Goal: Task Accomplishment & Management: Manage account settings

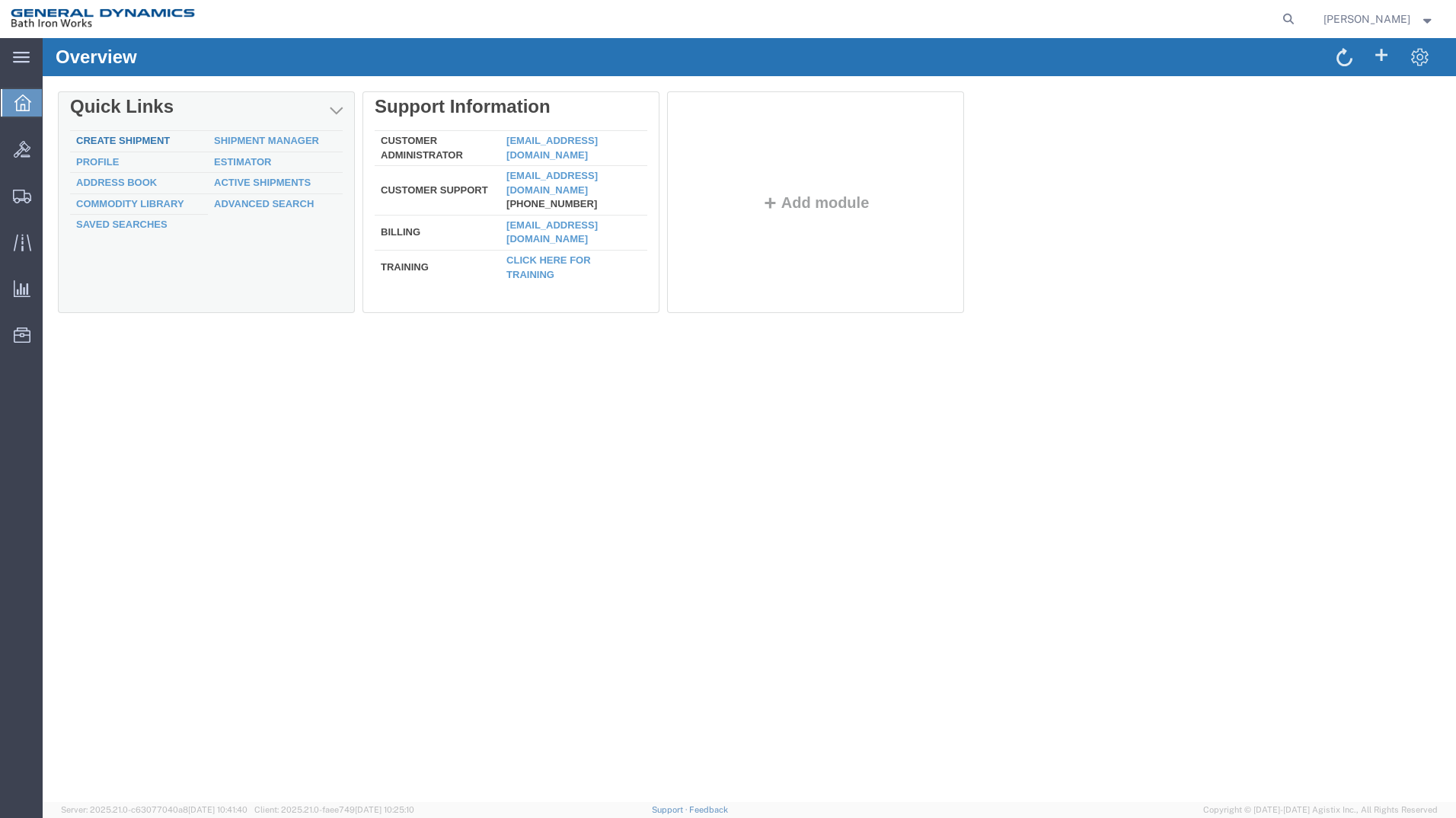
click at [113, 141] on link "Create Shipment" at bounding box center [123, 140] width 94 height 12
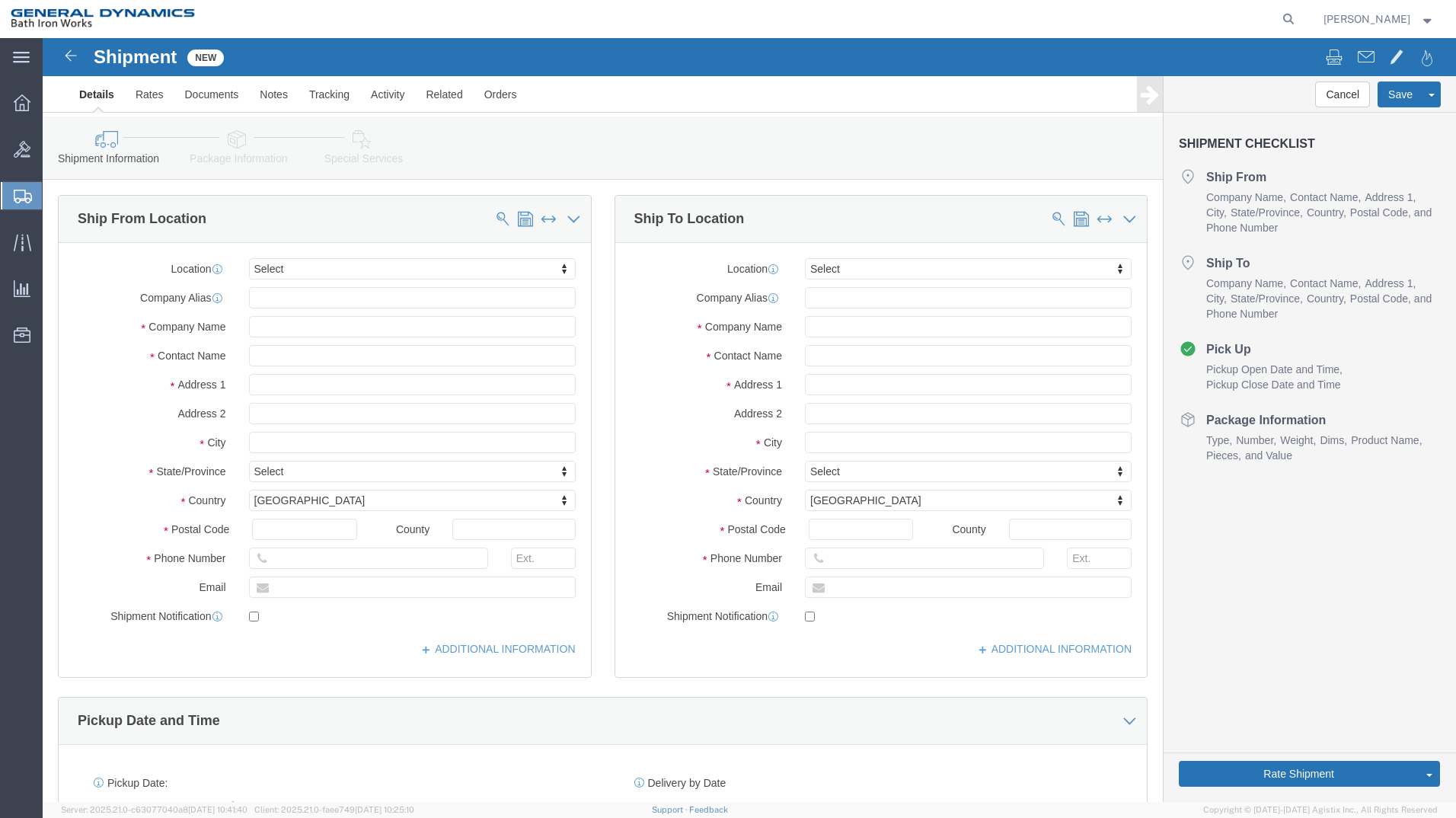
select select
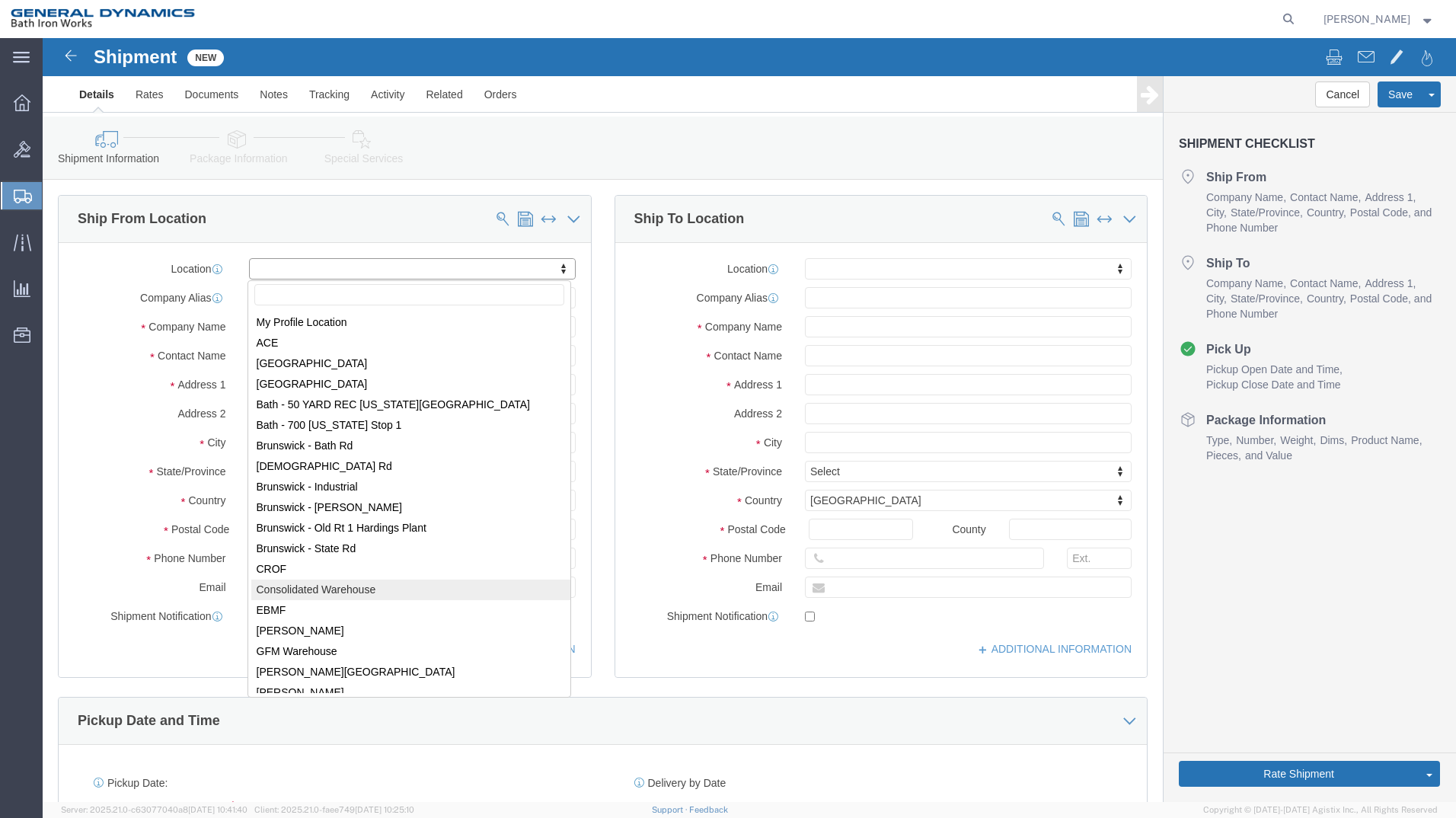
select select "34312"
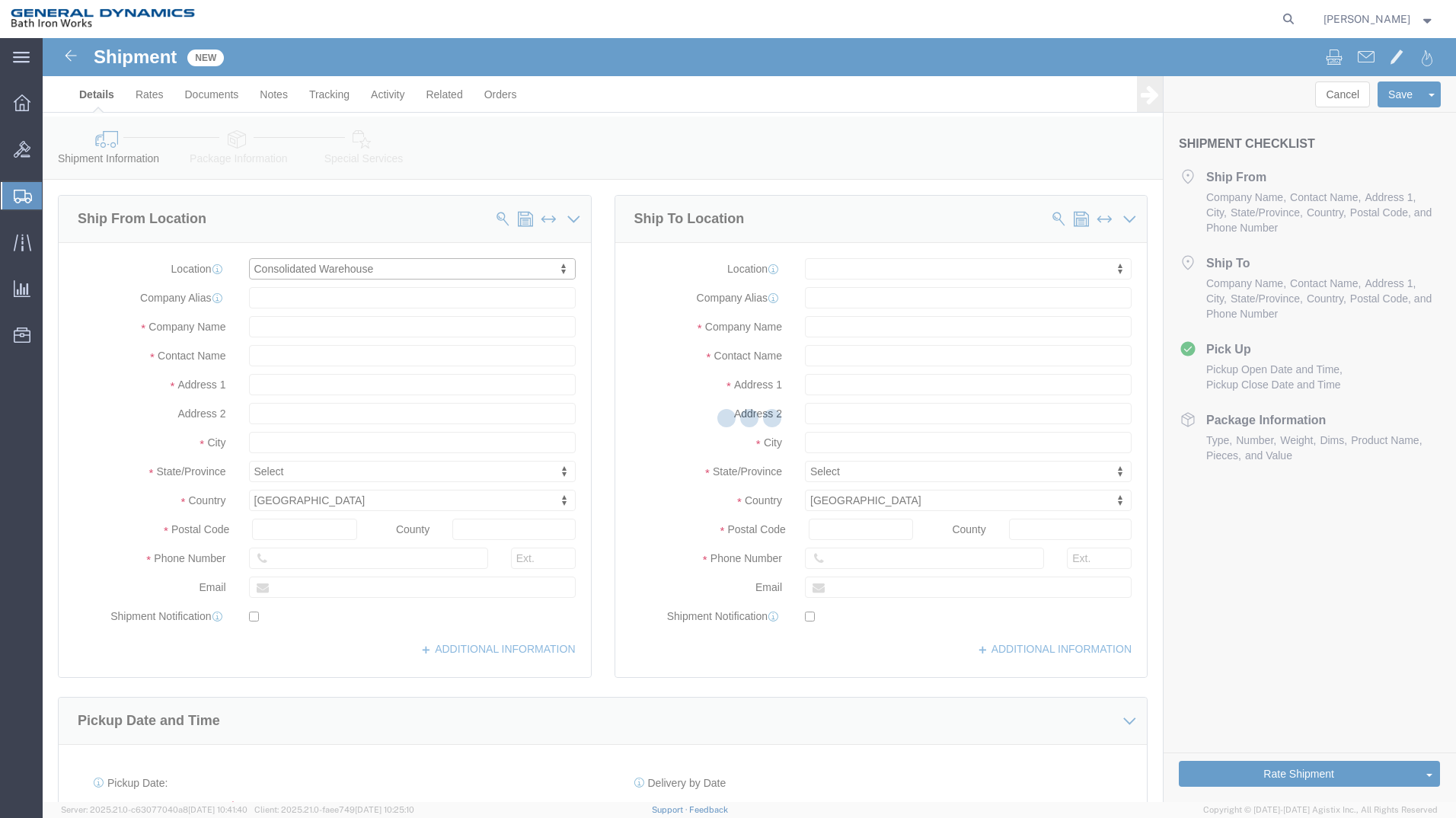
type input "General Dynamics Bath Iron Works"
type input "[GEOGRAPHIC_DATA]"
type input "04011"
type input "[PHONE_NUMBER]"
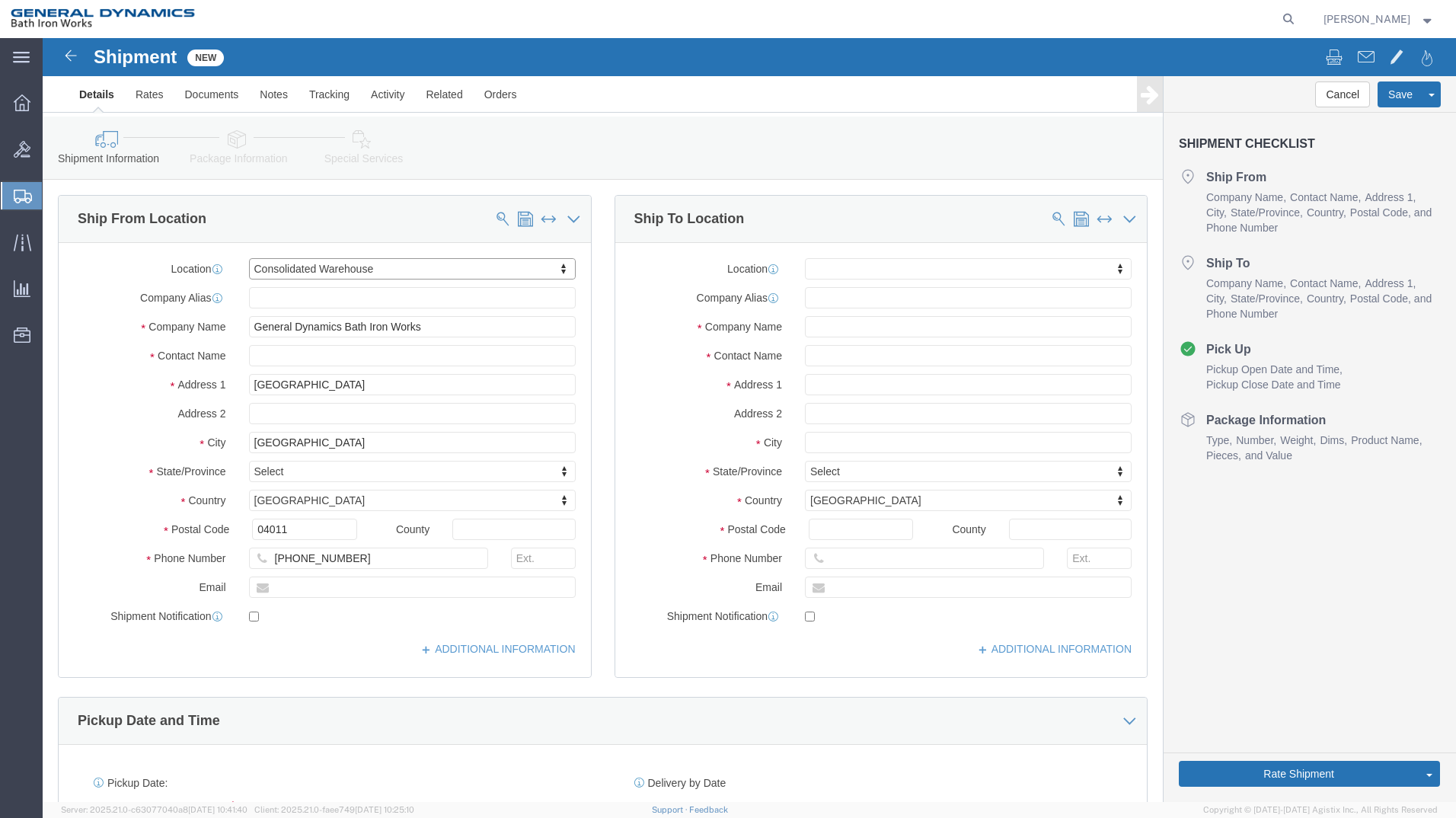
select select "ME"
click input "text"
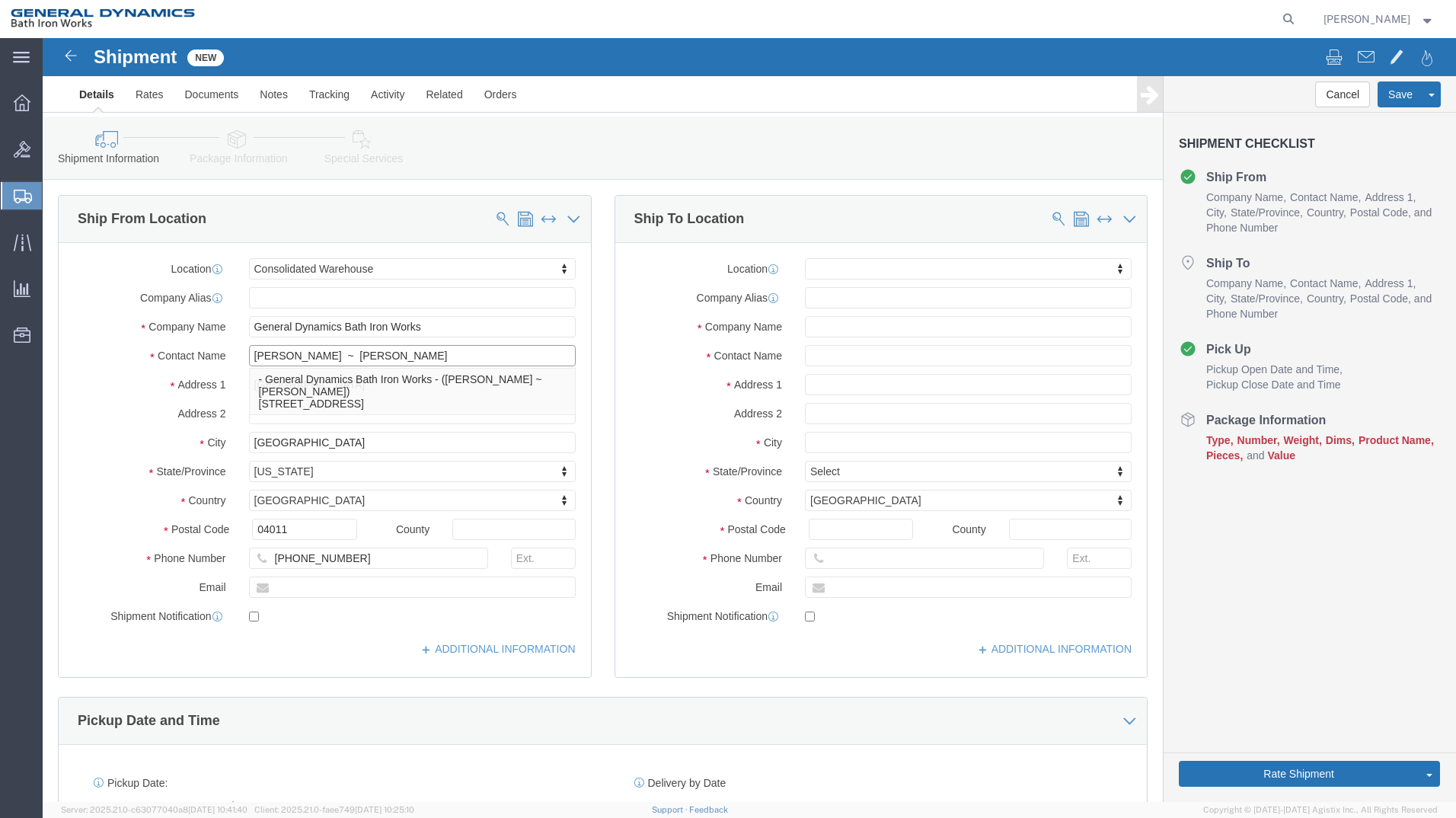
type input "[PERSON_NAME] ~ [PERSON_NAME]"
drag, startPoint x: 768, startPoint y: 279, endPoint x: 771, endPoint y: 272, distance: 7.6
click div "Location My Profile Location ACE [GEOGRAPHIC_DATA] [GEOGRAPHIC_DATA] [GEOGRAPHI…"
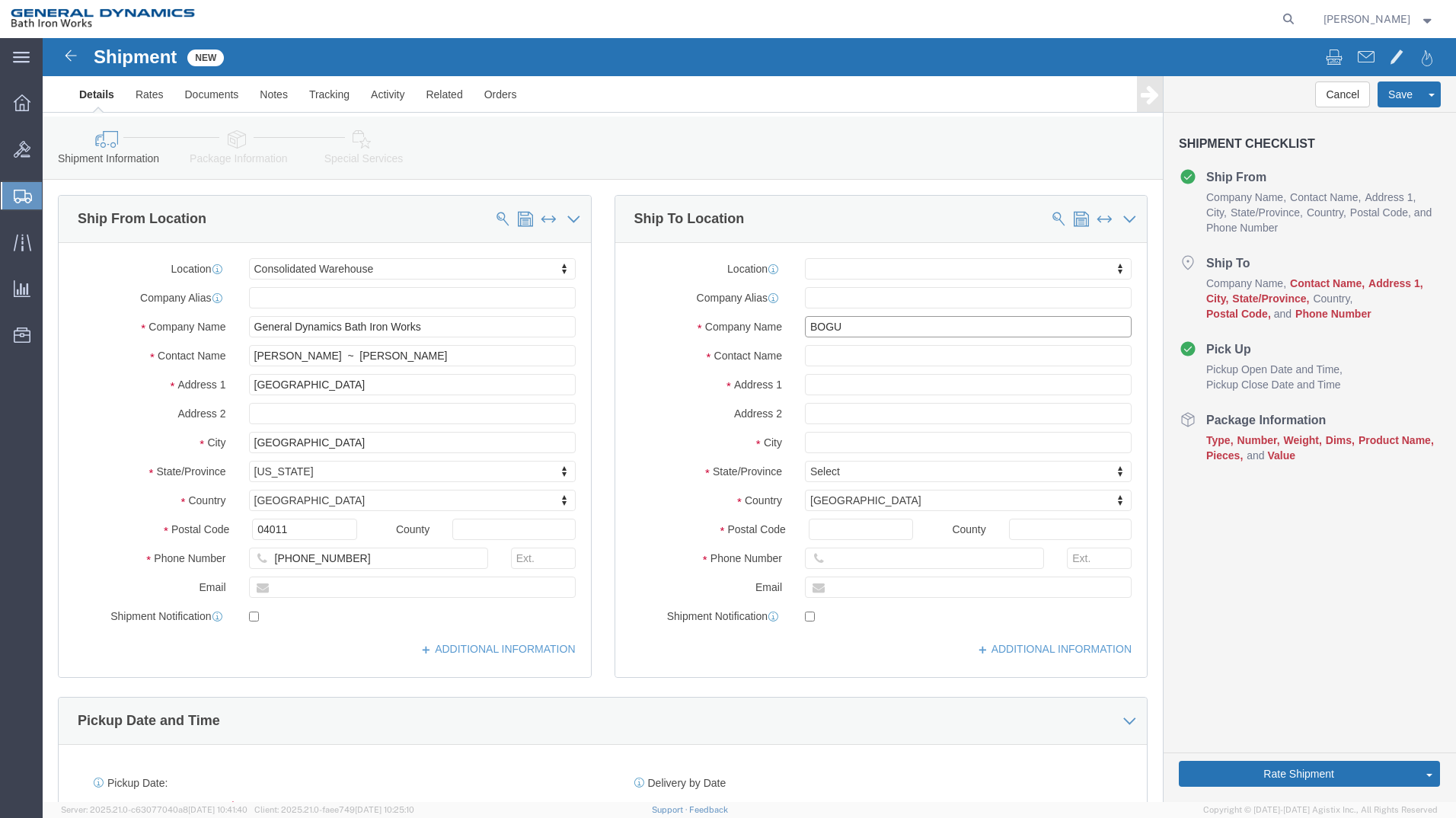
type input "[PERSON_NAME]"
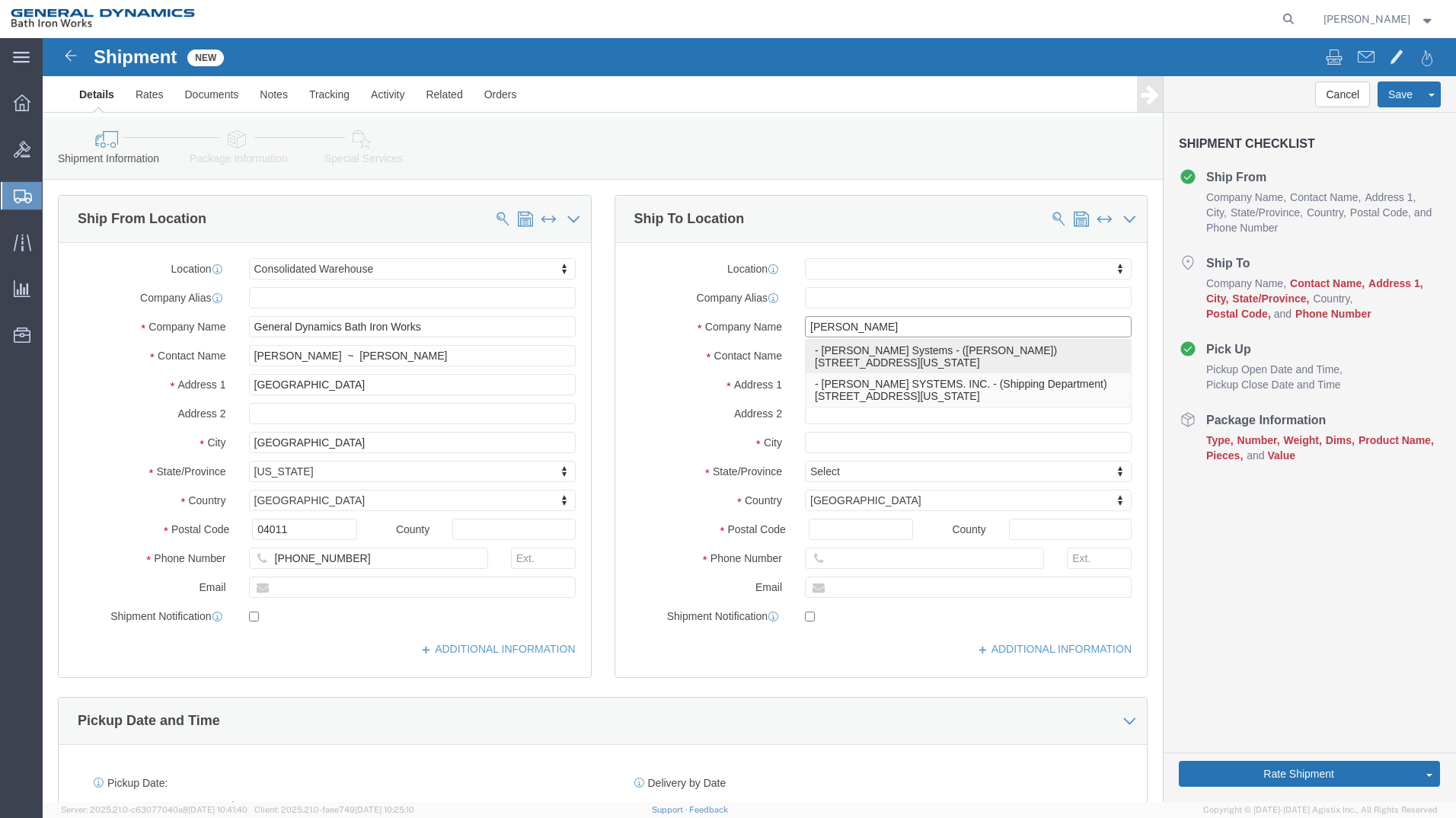
click p "- [PERSON_NAME] Systems - ([PERSON_NAME]) [STREET_ADDRESS][US_STATE]"
select select
type input "[PERSON_NAME] Systems"
type input "[PERSON_NAME]"
type input "[STREET_ADDRESS][US_STATE]"
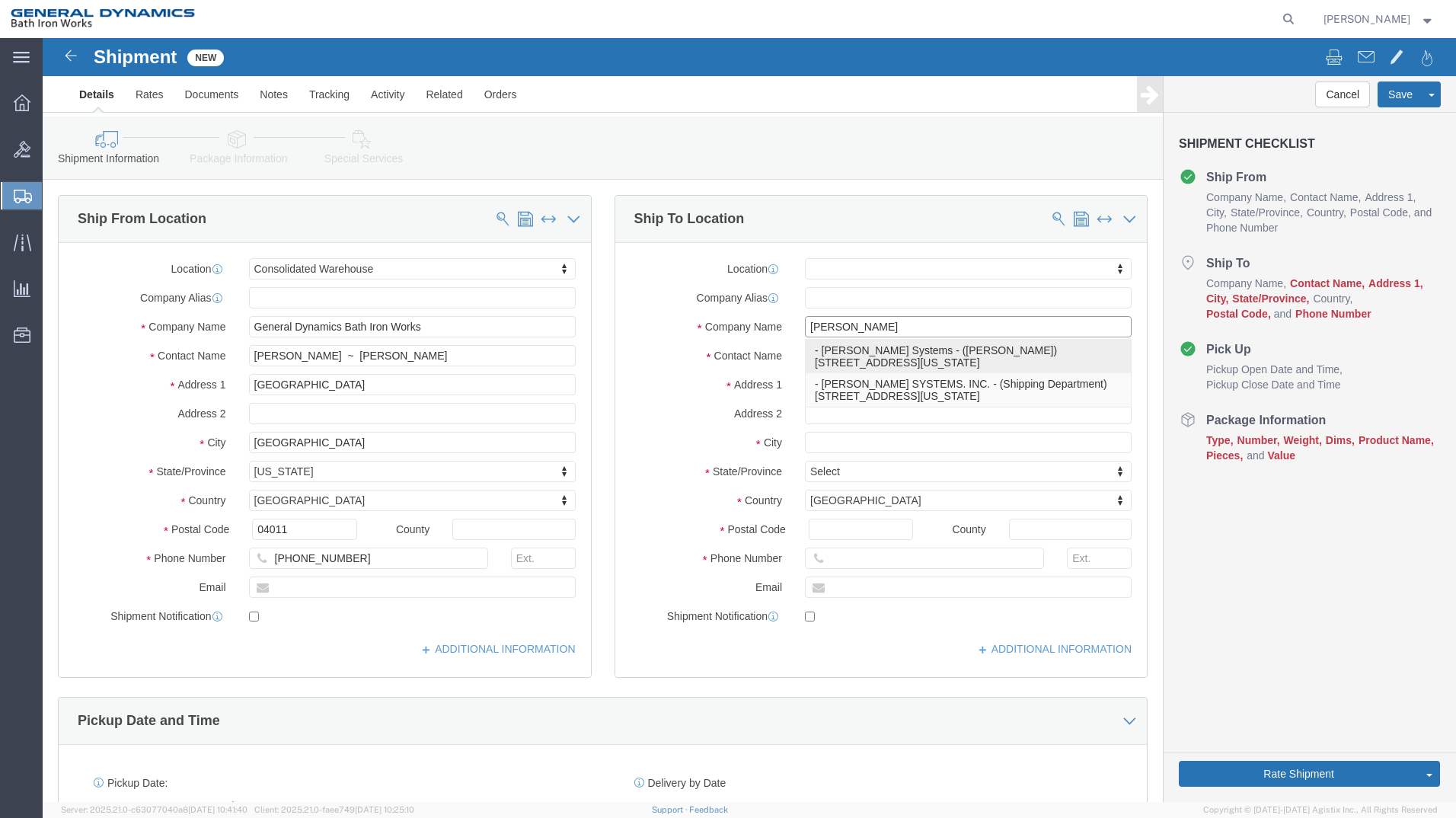
type input "Paterson"
type input "07503"
type input "[PHONE_NUMBER]"
select select "NJ"
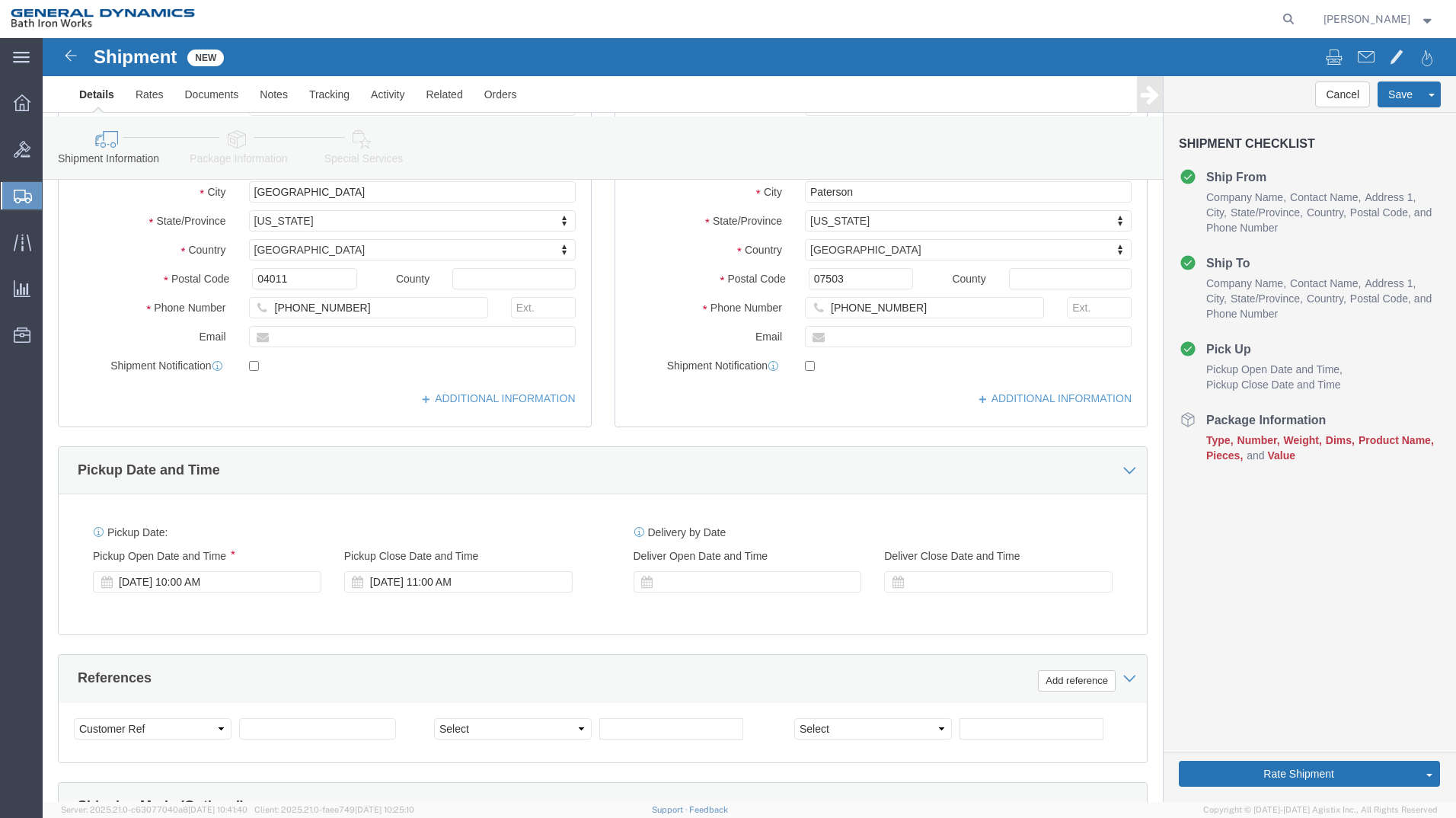
scroll to position [304, 0]
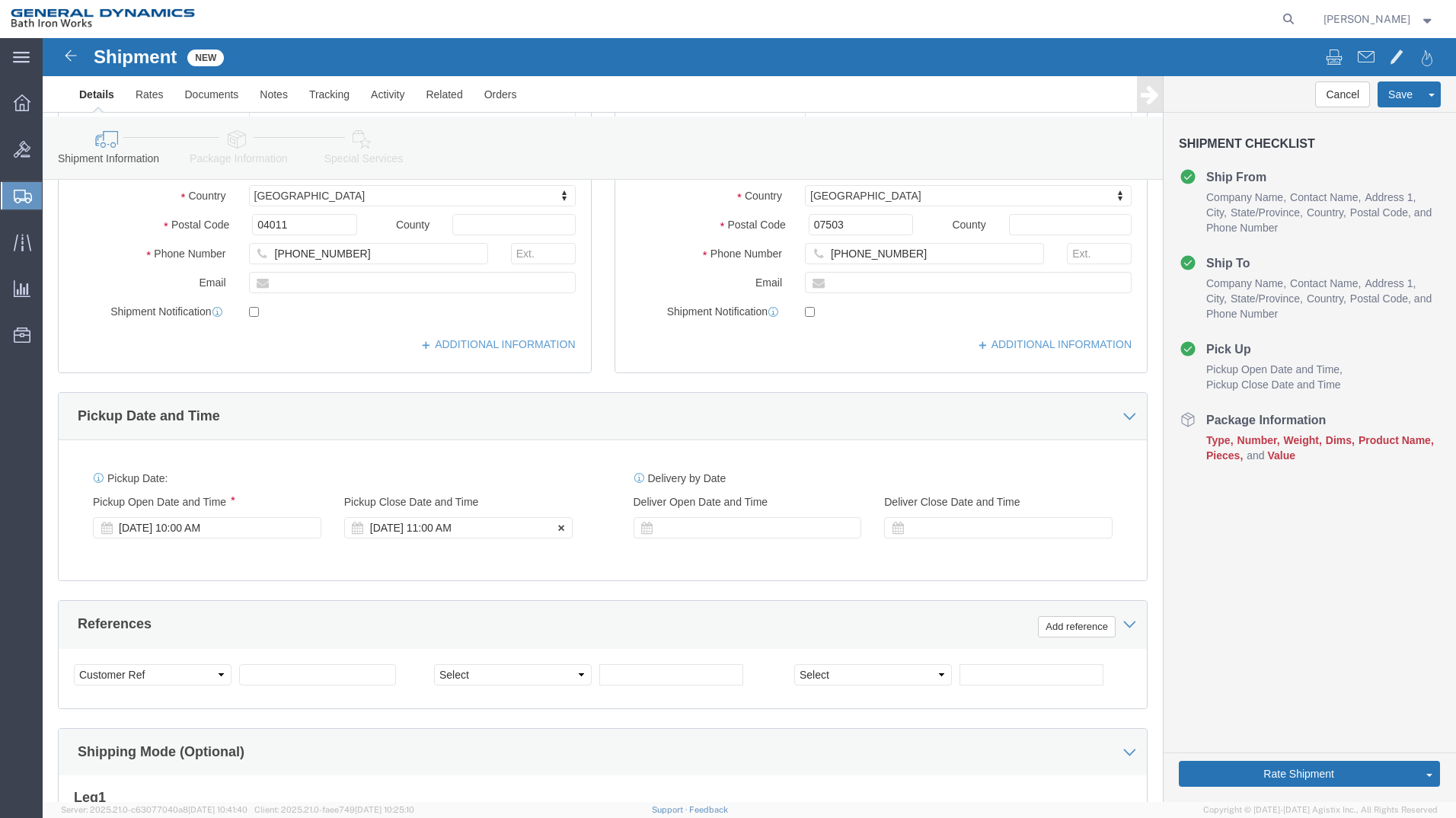
type input "[PERSON_NAME] Systems"
click div "[DATE] 11:00 AM"
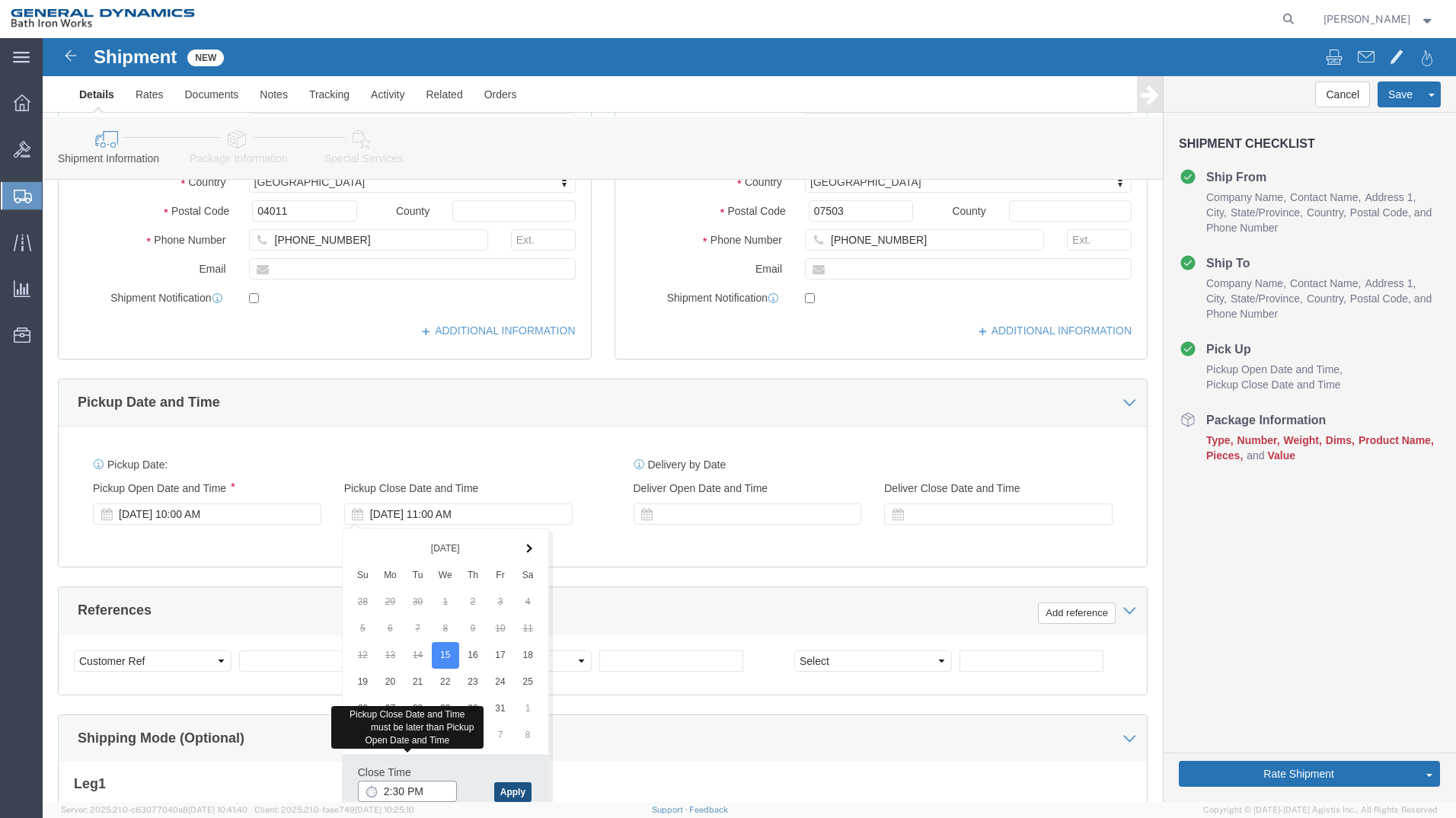
type input "2:30 PM"
click button "Apply"
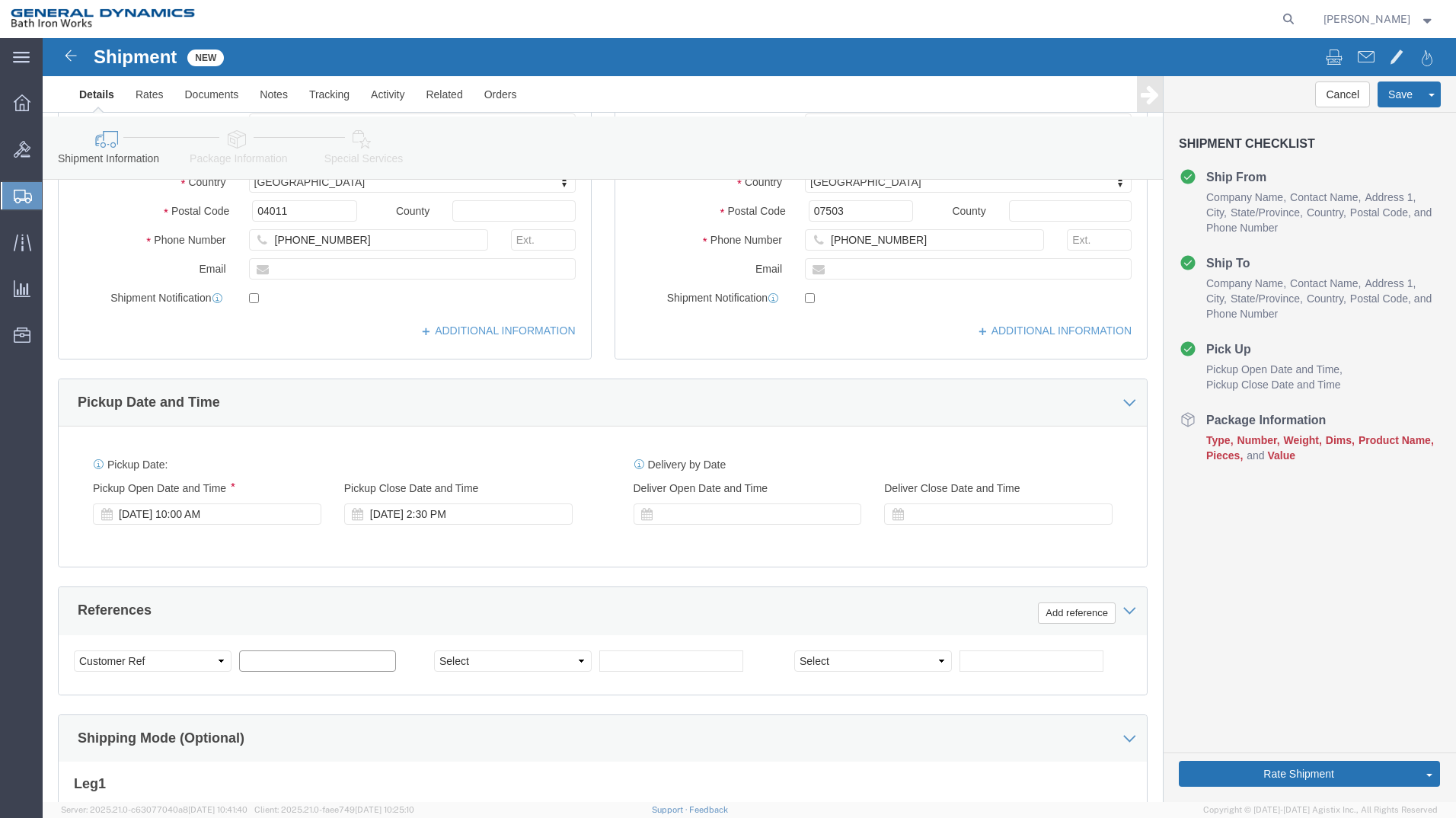
click input "text"
type input "S/O 63831"
select select "INVOICE"
type input "[PHONE_NUMBER]"
select select "RMA"
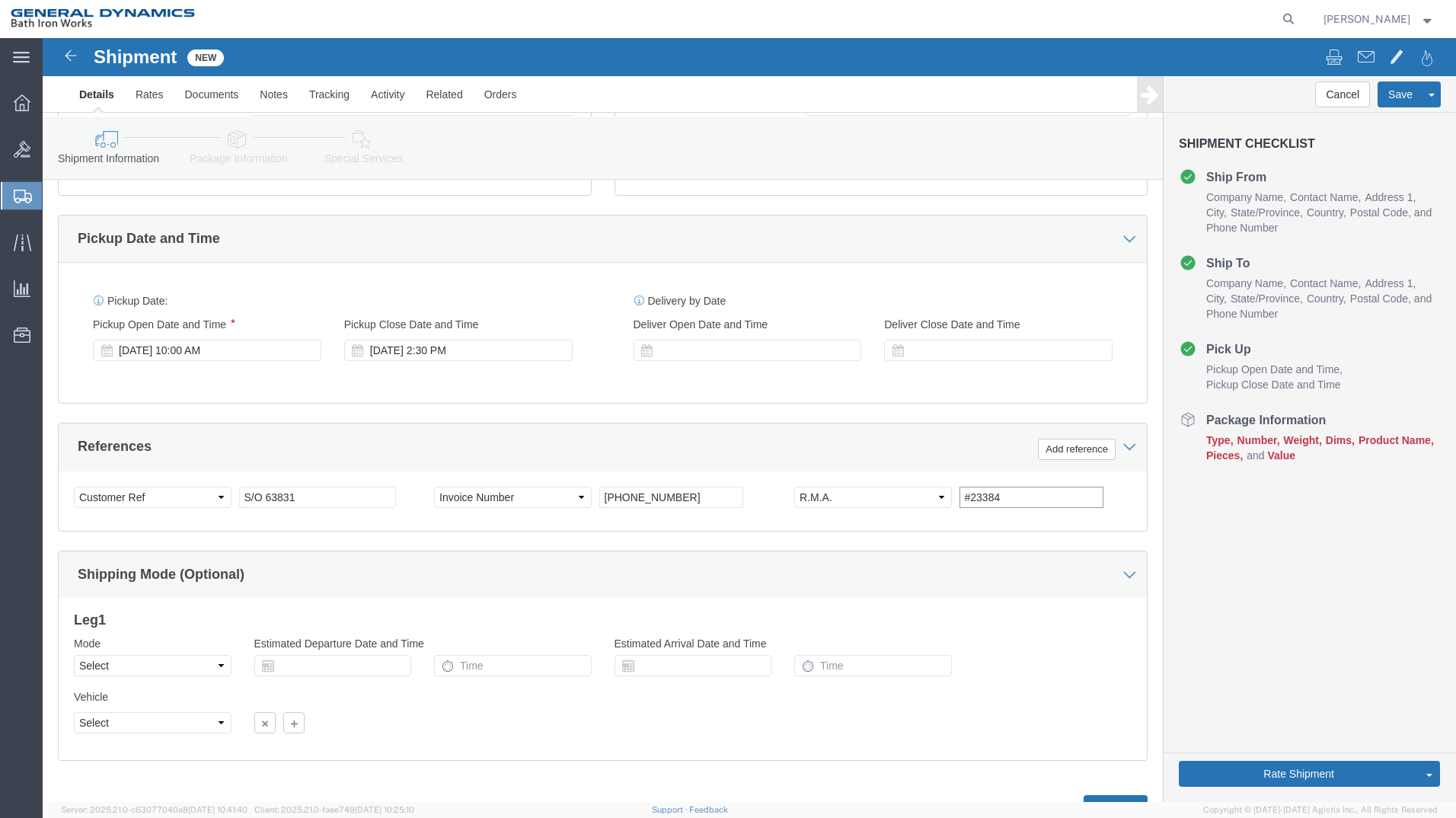
scroll to position [547, 0]
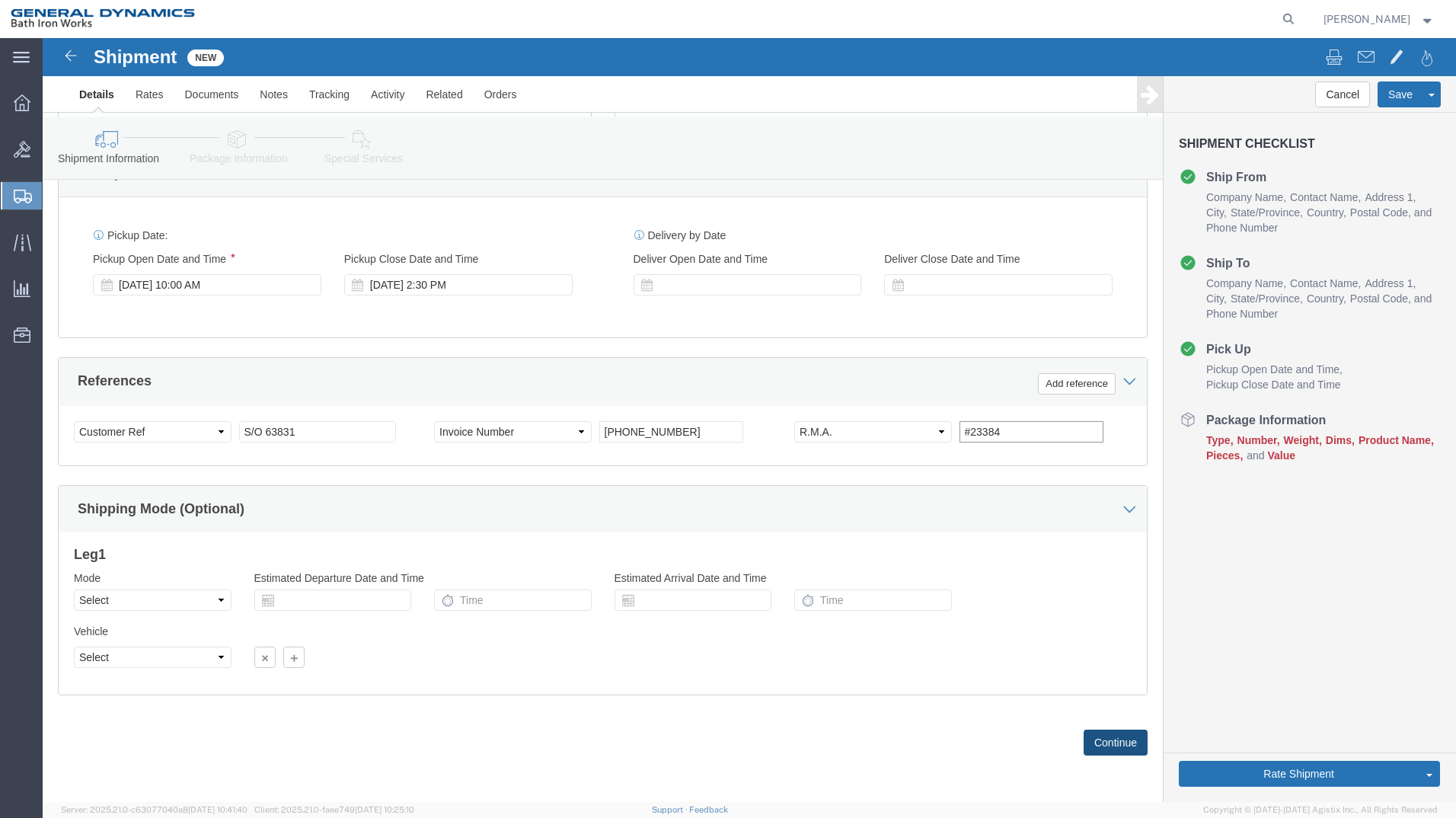
type input "#23384"
click button "Continue"
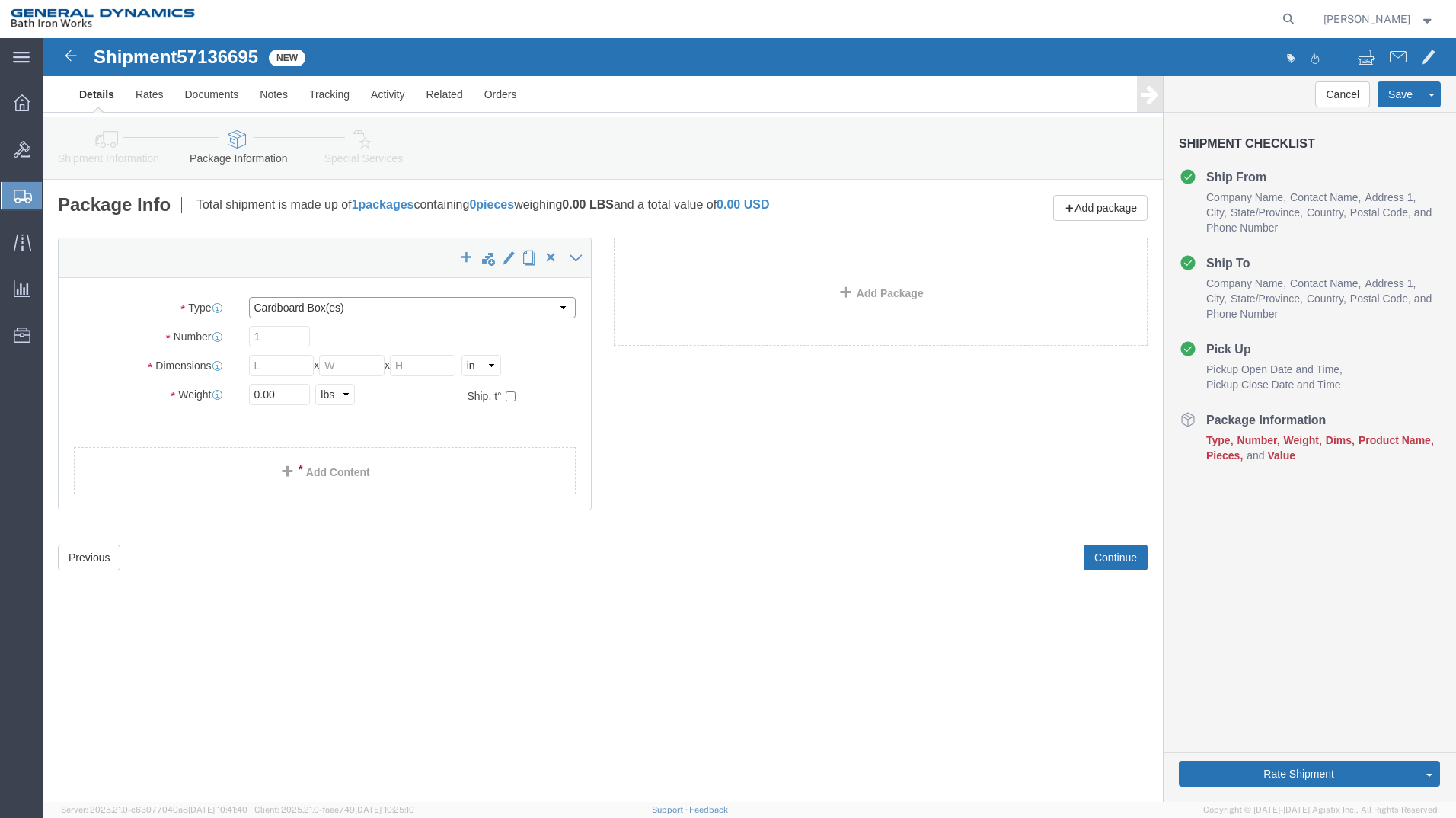
drag, startPoint x: 516, startPoint y: 267, endPoint x: 522, endPoint y: 279, distance: 13.4
click select "Select Bale(s) Basket(s) Bolt(s) Bottle(s) Buckets Bulk Bundle(s) Can(s) Cardbo…"
drag, startPoint x: 525, startPoint y: 262, endPoint x: 516, endPoint y: 270, distance: 12.0
click select "Select Bale(s) Basket(s) Bolt(s) Bottle(s) Buckets Bulk Bundle(s) Can(s) Cardbo…"
select select "POST"
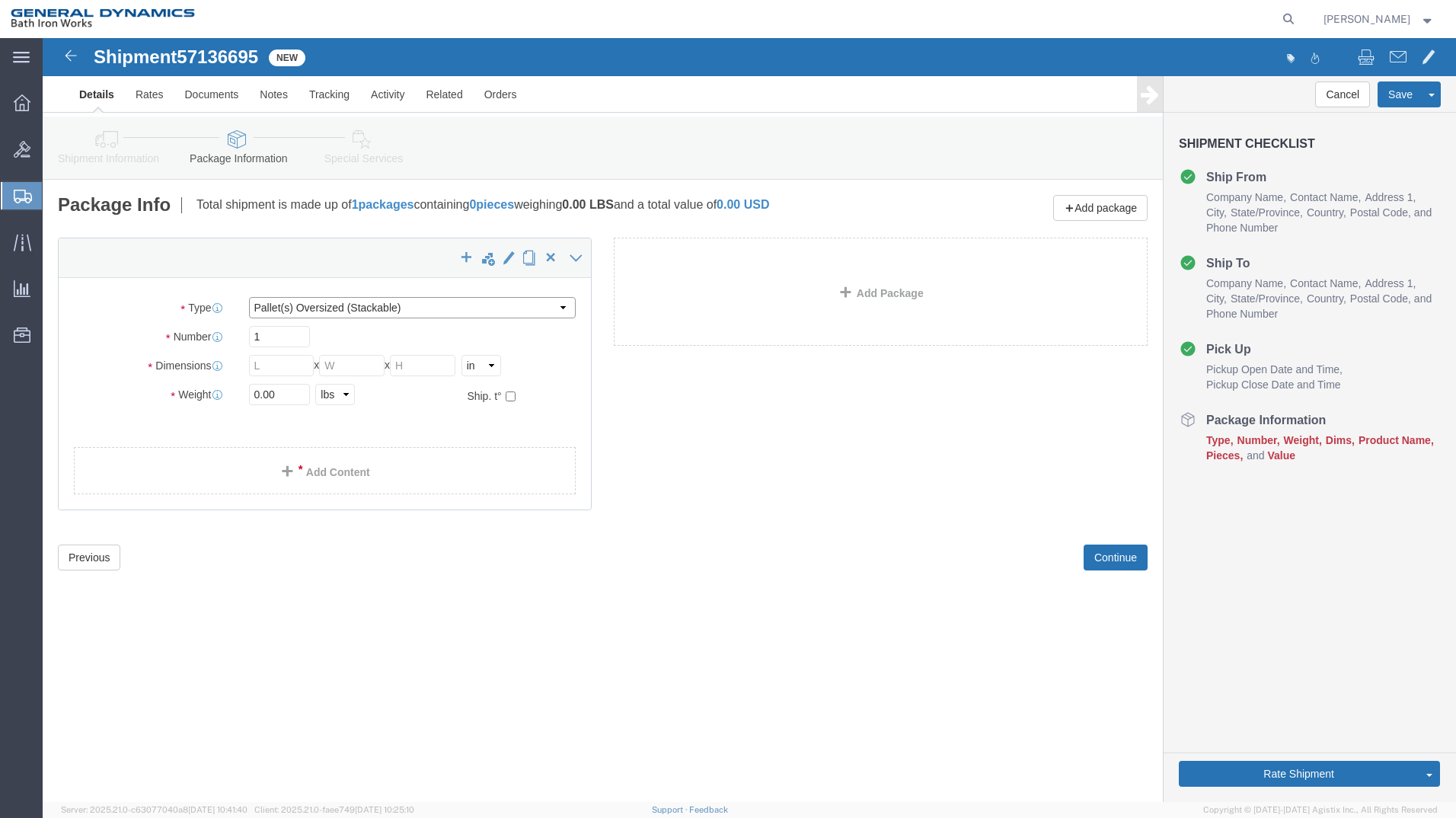
click select "Select Bale(s) Basket(s) Bolt(s) Bottle(s) Buckets Bulk Bundle(s) Can(s) Cardbo…"
click input "text"
type input "48"
type input "40"
type input "20"
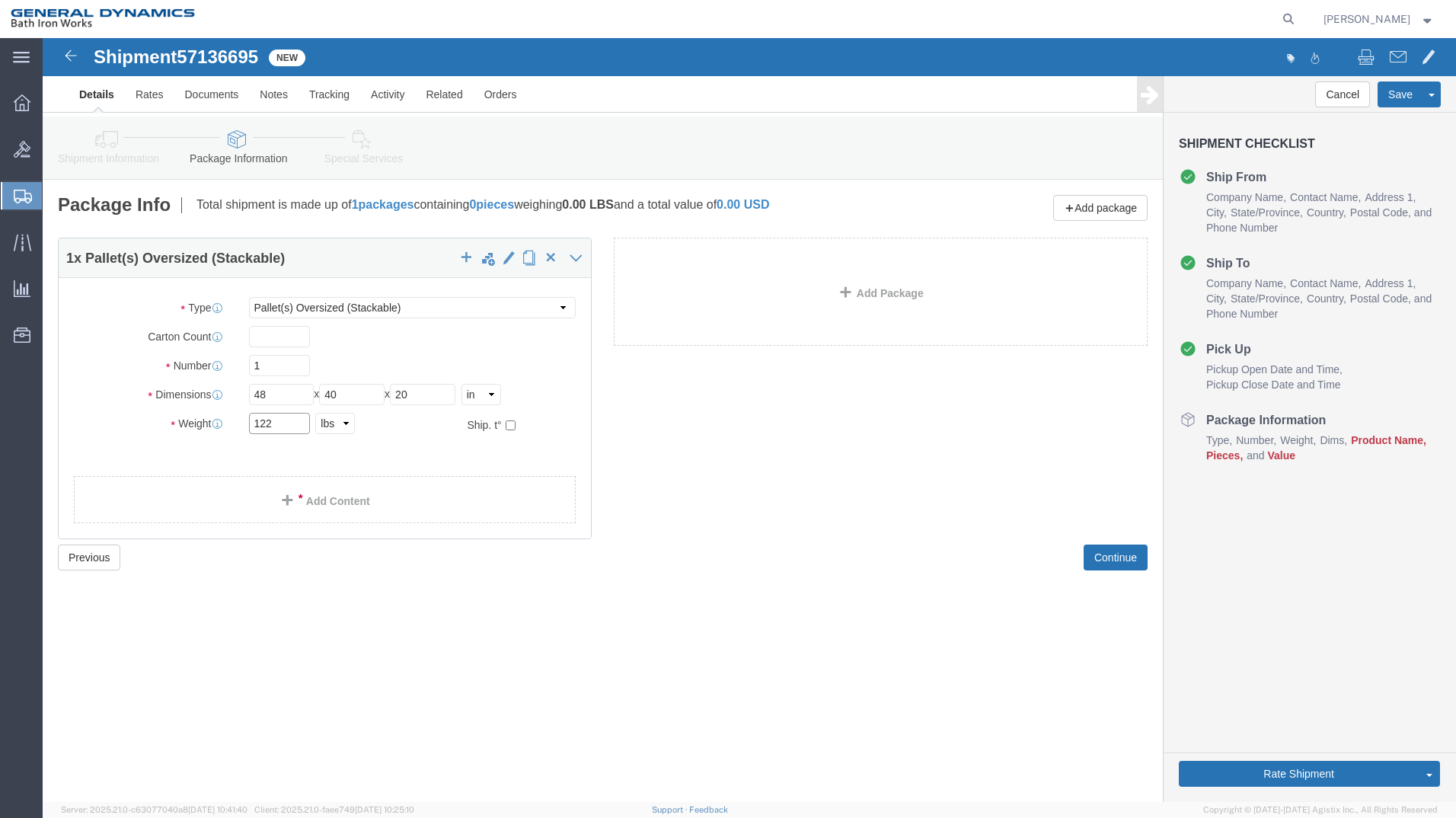
type input "122"
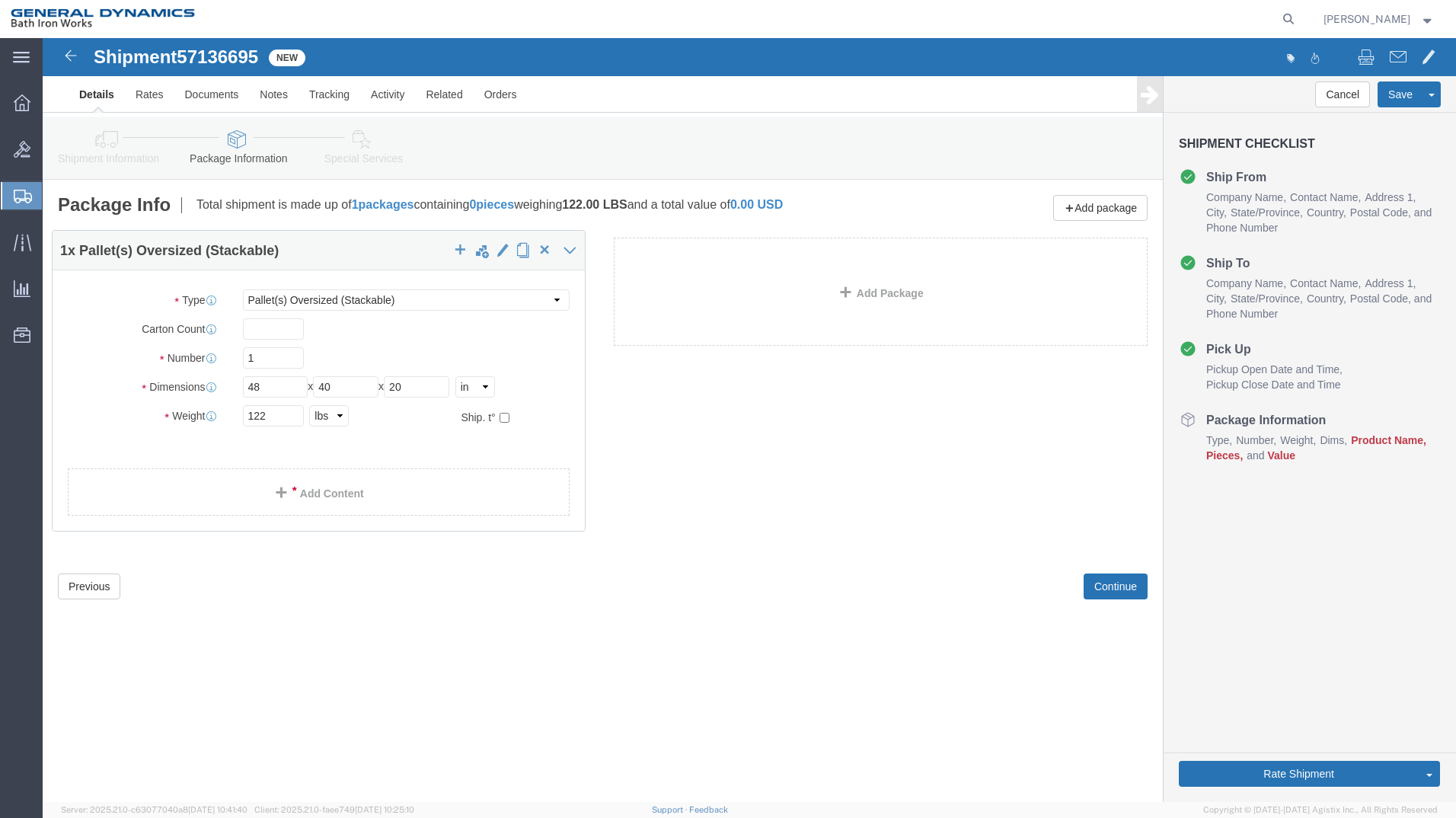
drag, startPoint x: 527, startPoint y: 493, endPoint x: 482, endPoint y: 467, distance: 52.0
click div "1 x Pallet(s) Oversized (Stackable) Package Type Select Bale(s) Basket(s) Bolt(…"
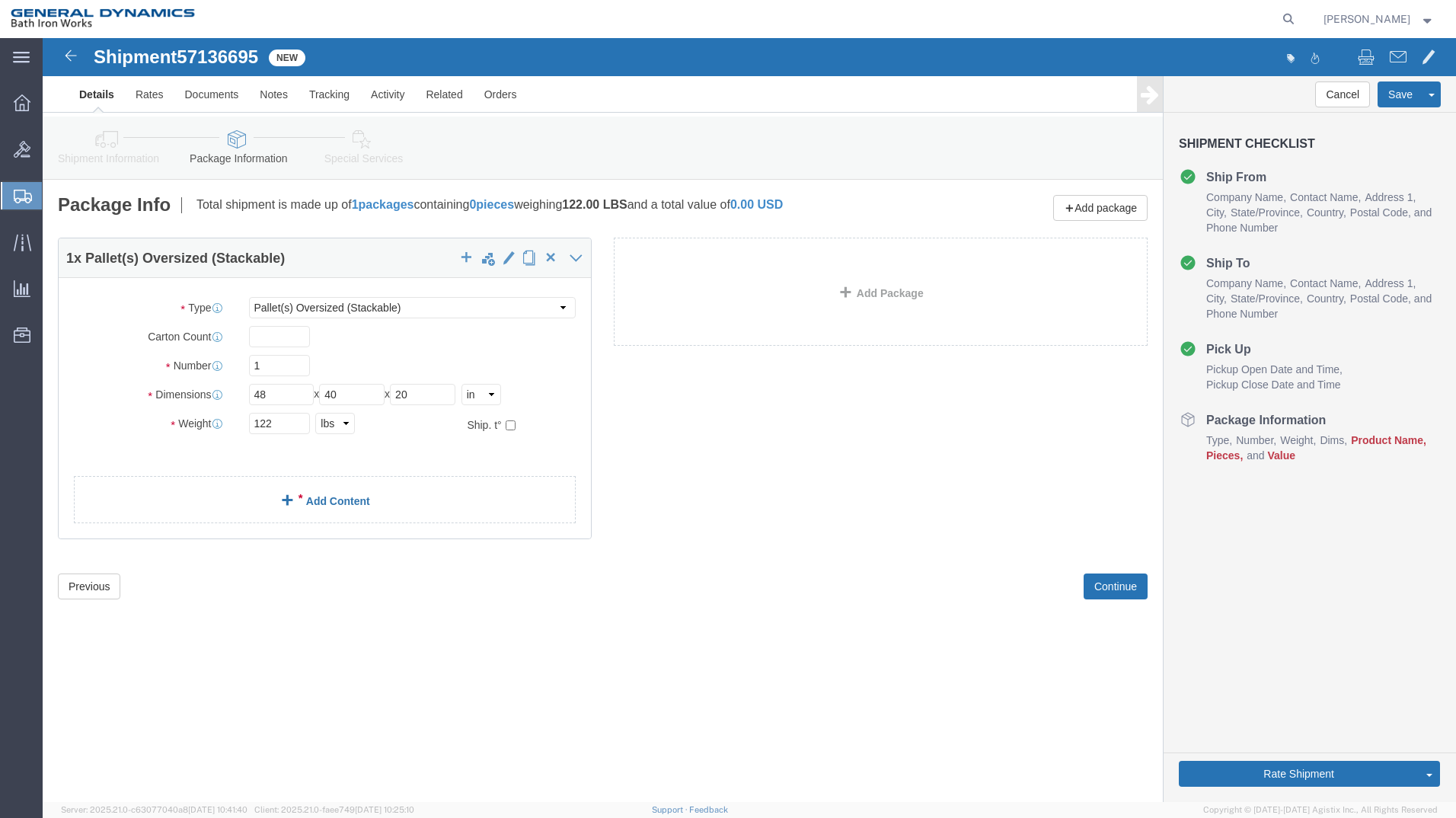
click link "Add Content"
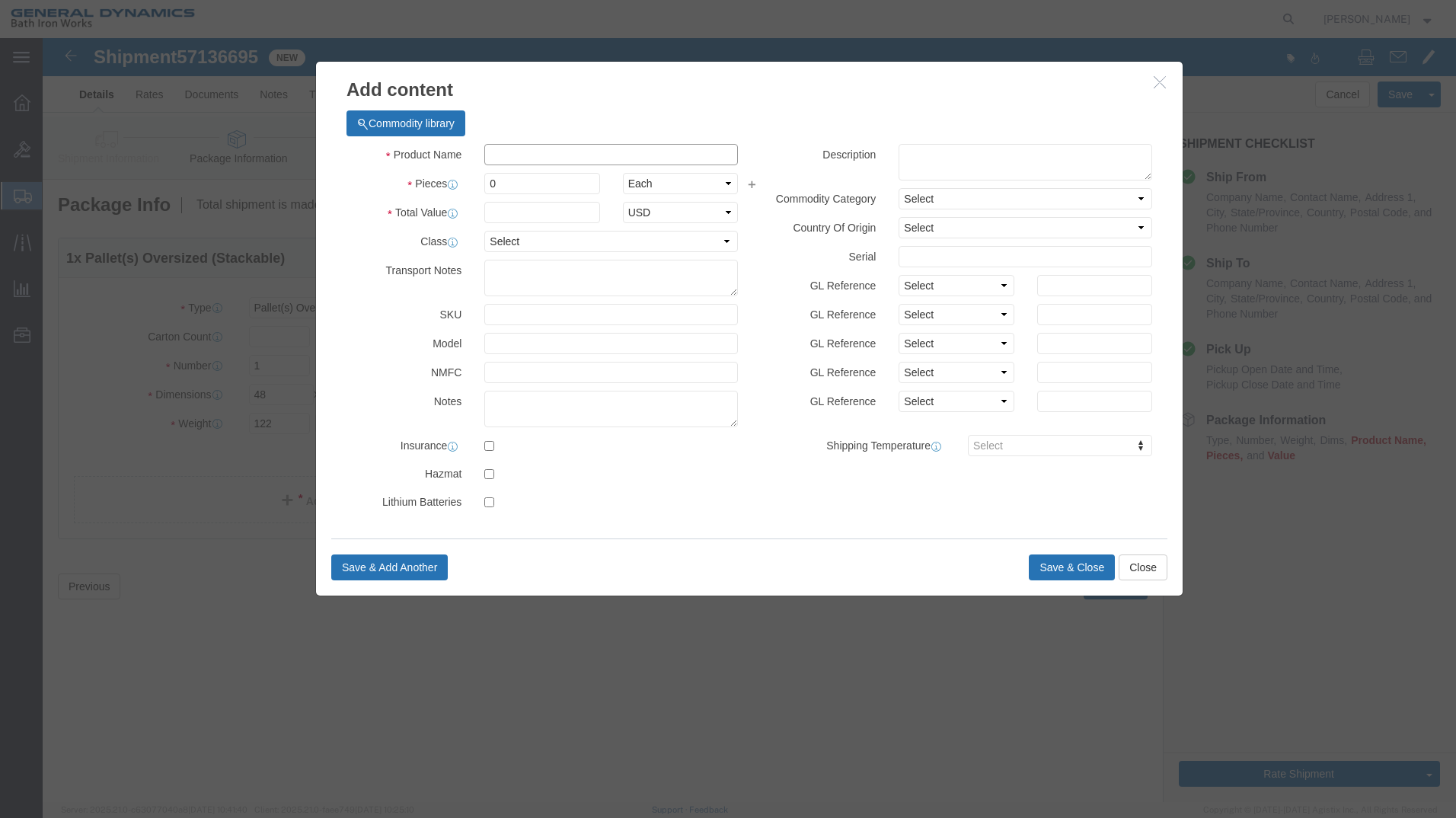
click input "text"
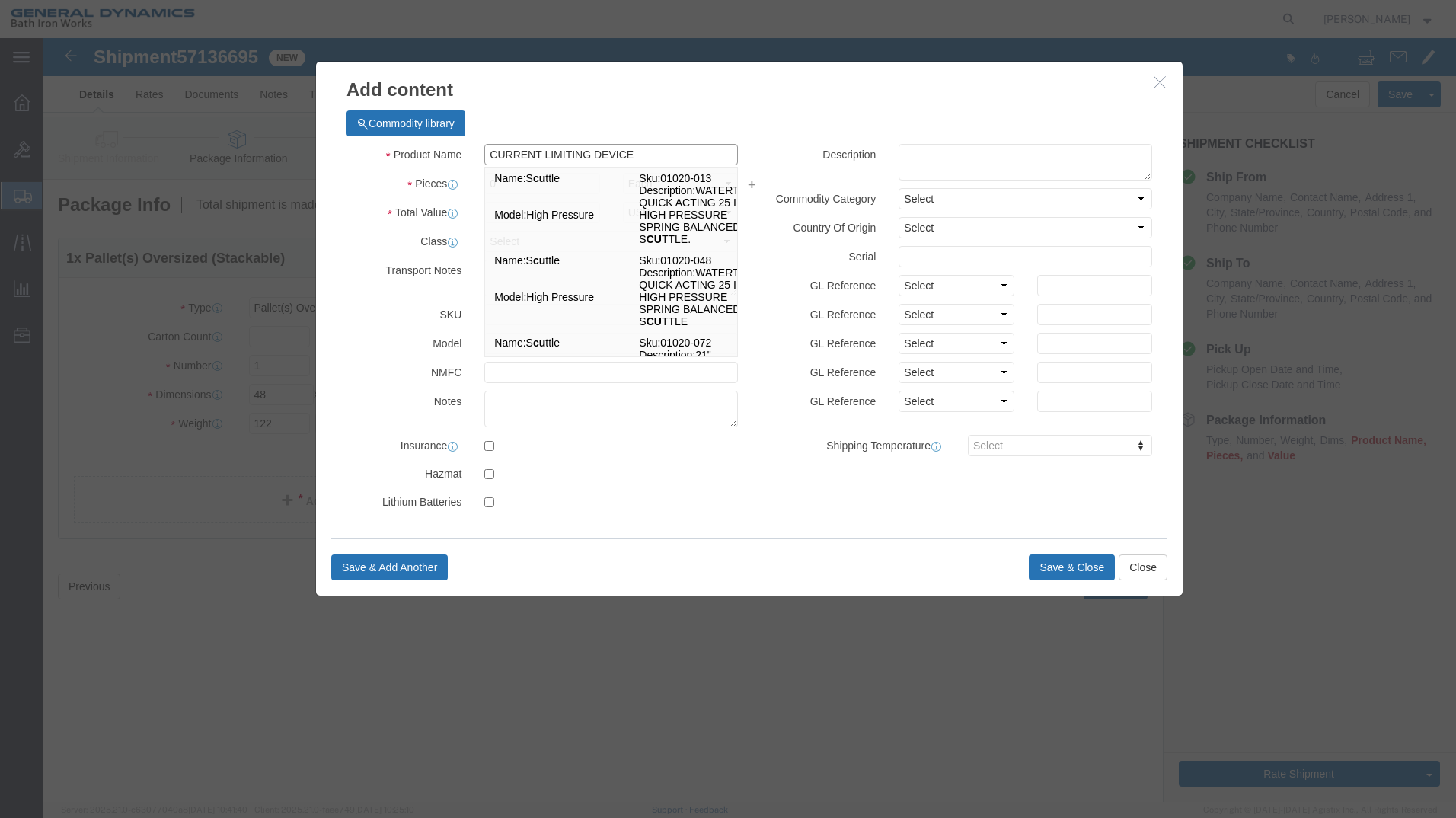
type input "CURRENT LIMITING DEVICE"
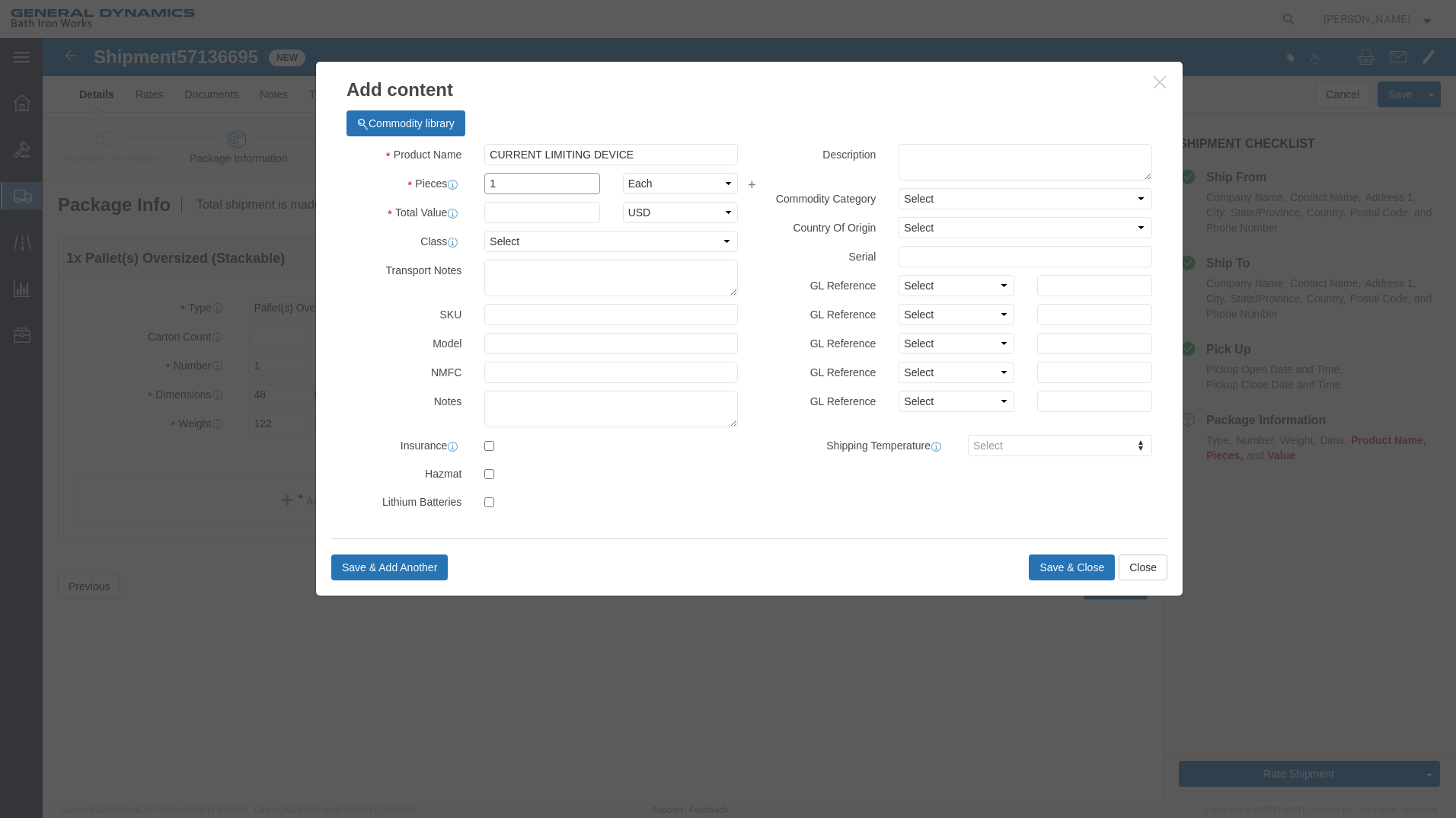
type input "1"
select select "USD"
type input "1"
select select "55"
click button "Save & Close"
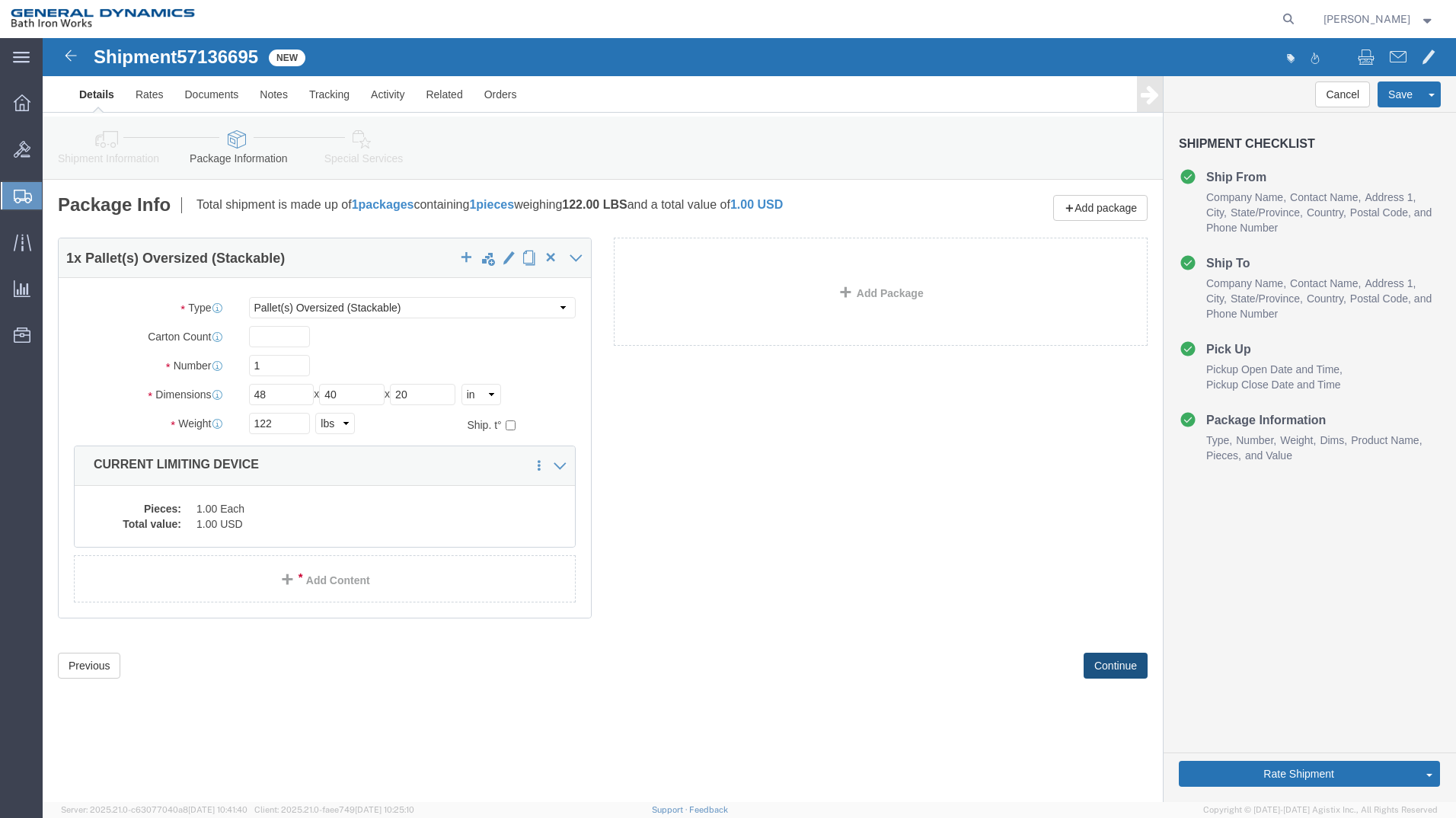
click button "Continue"
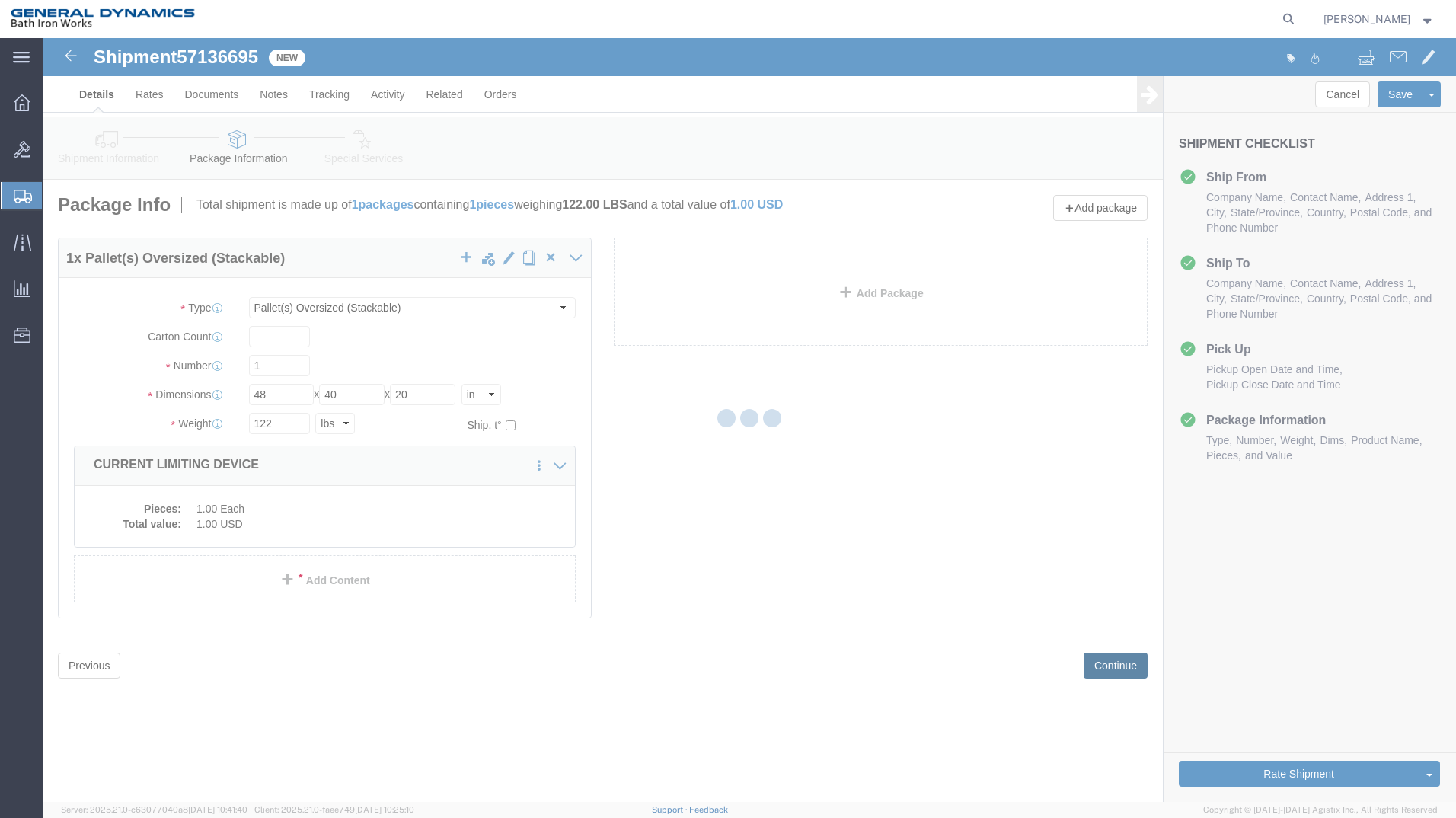
select select
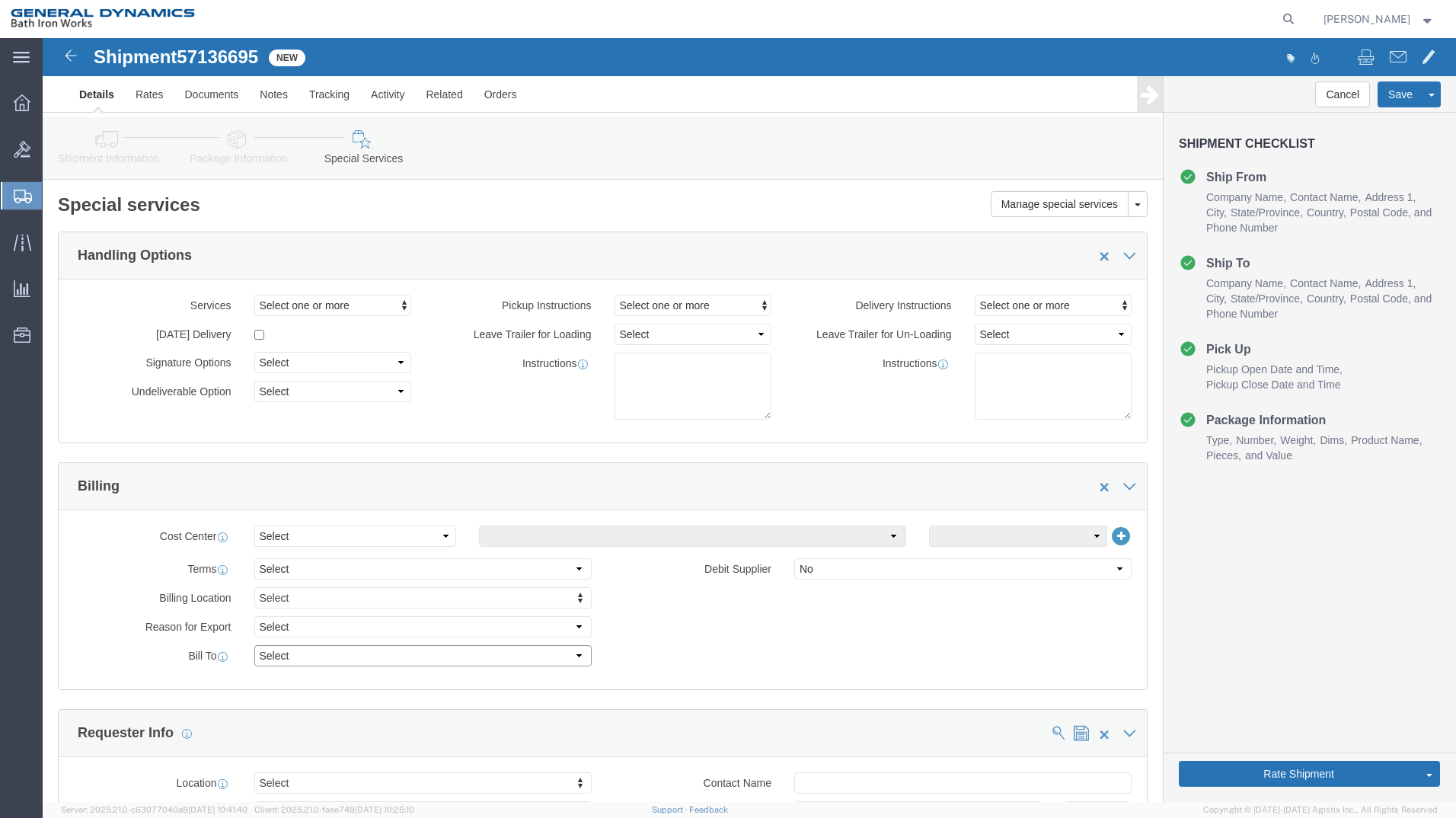
drag, startPoint x: 529, startPoint y: 620, endPoint x: 519, endPoint y: 622, distance: 10.2
click select "Select Recipient Account Sender/Shipper Third Party Account"
select select "SHIP"
click select "Select Recipient Account Sender/Shipper Third Party Account"
click button "Rate Shipment"
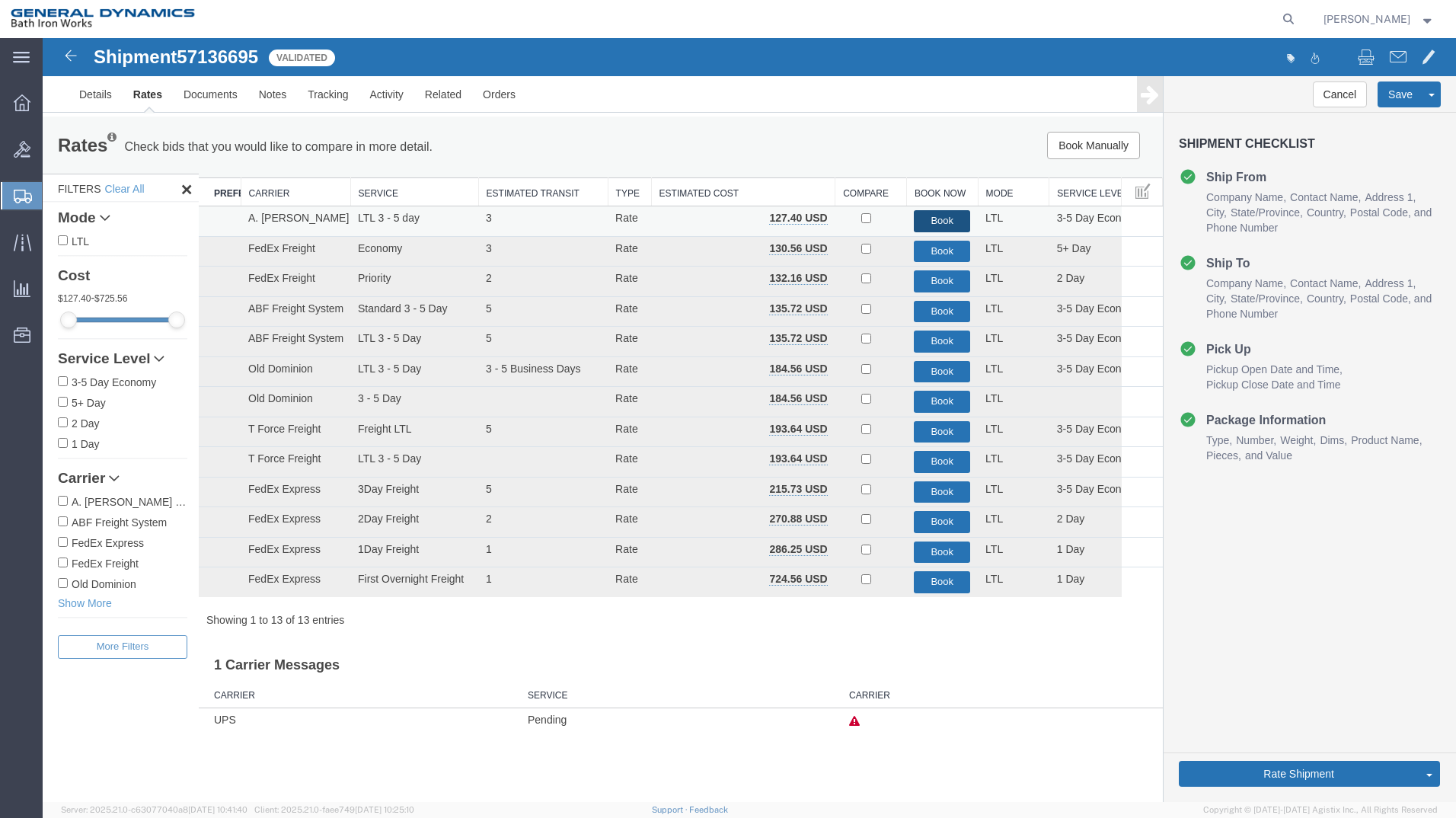
click at [952, 221] on button "Book" at bounding box center [941, 221] width 57 height 22
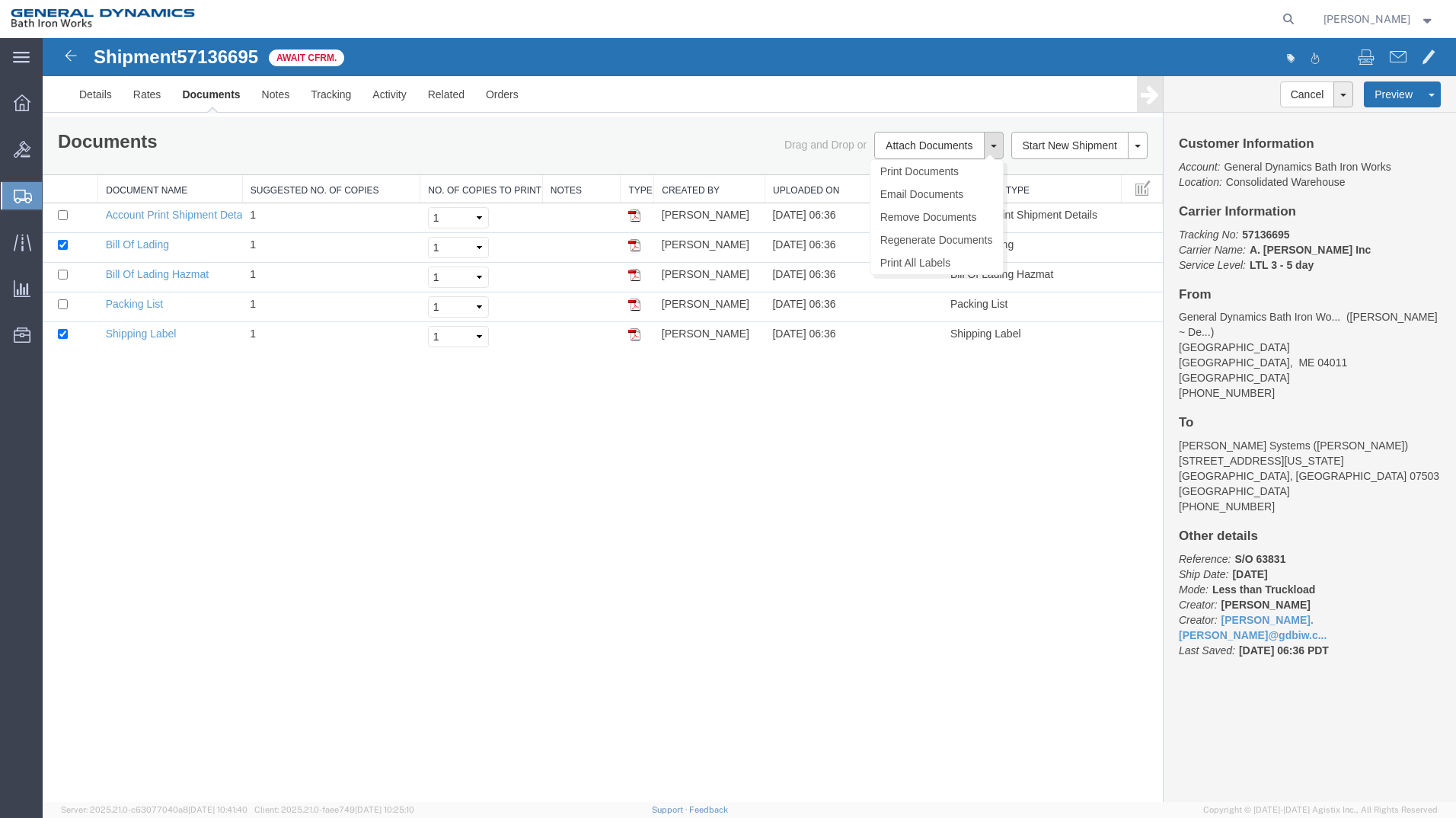
click at [984, 134] on button at bounding box center [994, 145] width 20 height 27
click at [945, 171] on link "Print Documents" at bounding box center [936, 171] width 133 height 23
click at [29, 105] on icon at bounding box center [23, 103] width 17 height 17
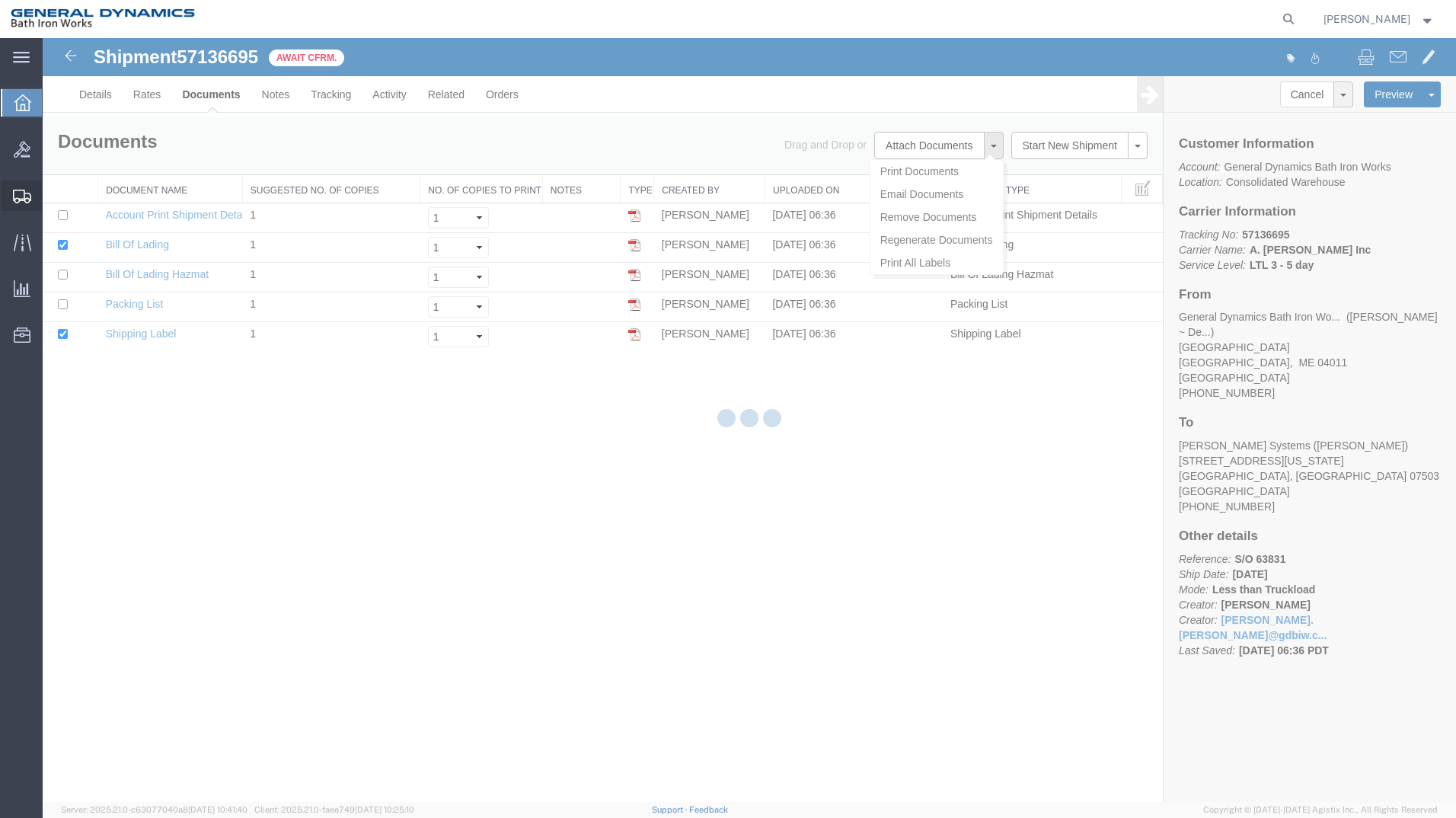
click at [23, 203] on div at bounding box center [22, 196] width 43 height 30
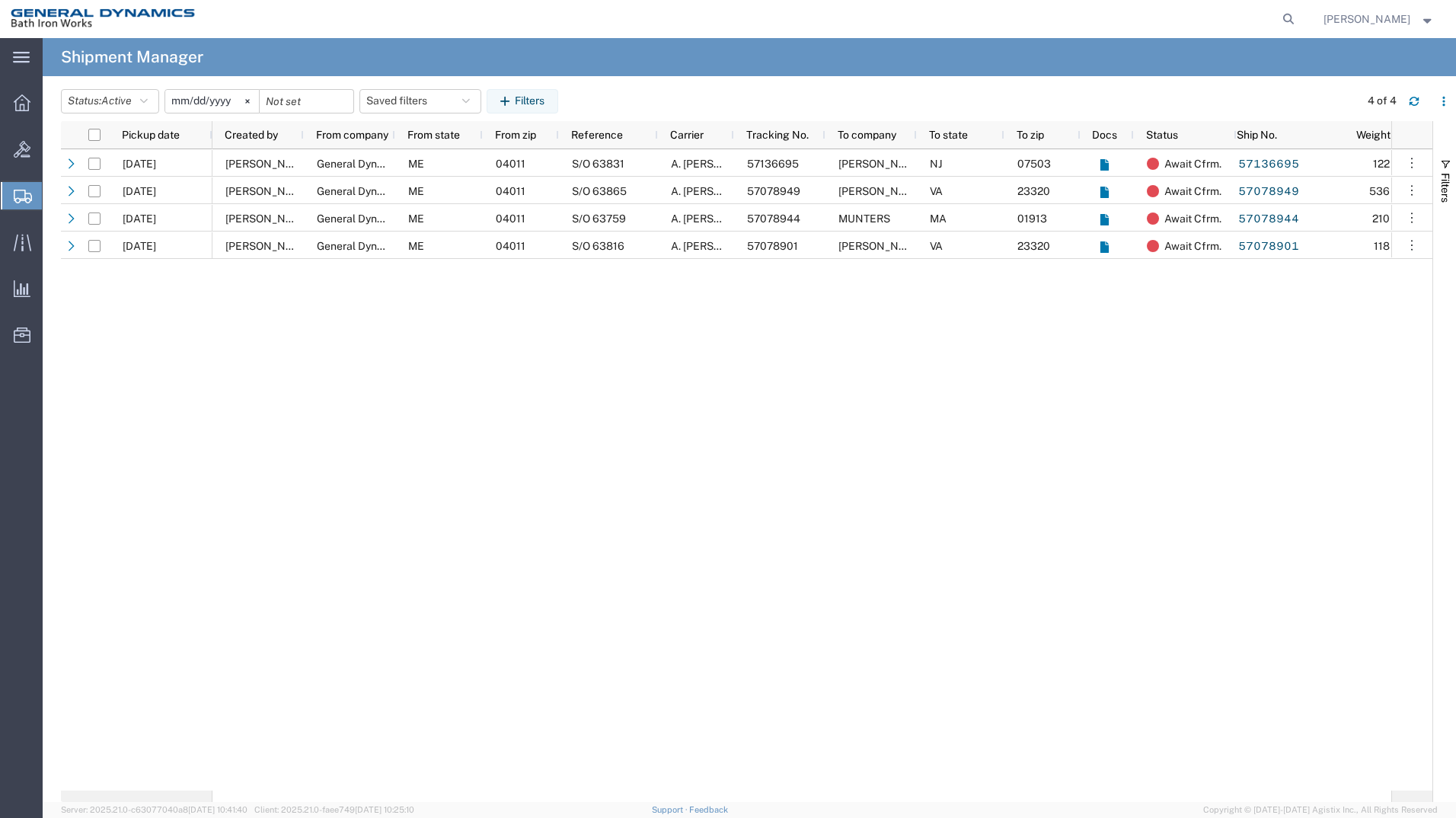
click at [0, 0] on span "Shipment Manager" at bounding box center [0, 0] width 0 height 0
click at [147, 102] on icon "button" at bounding box center [144, 102] width 8 height 11
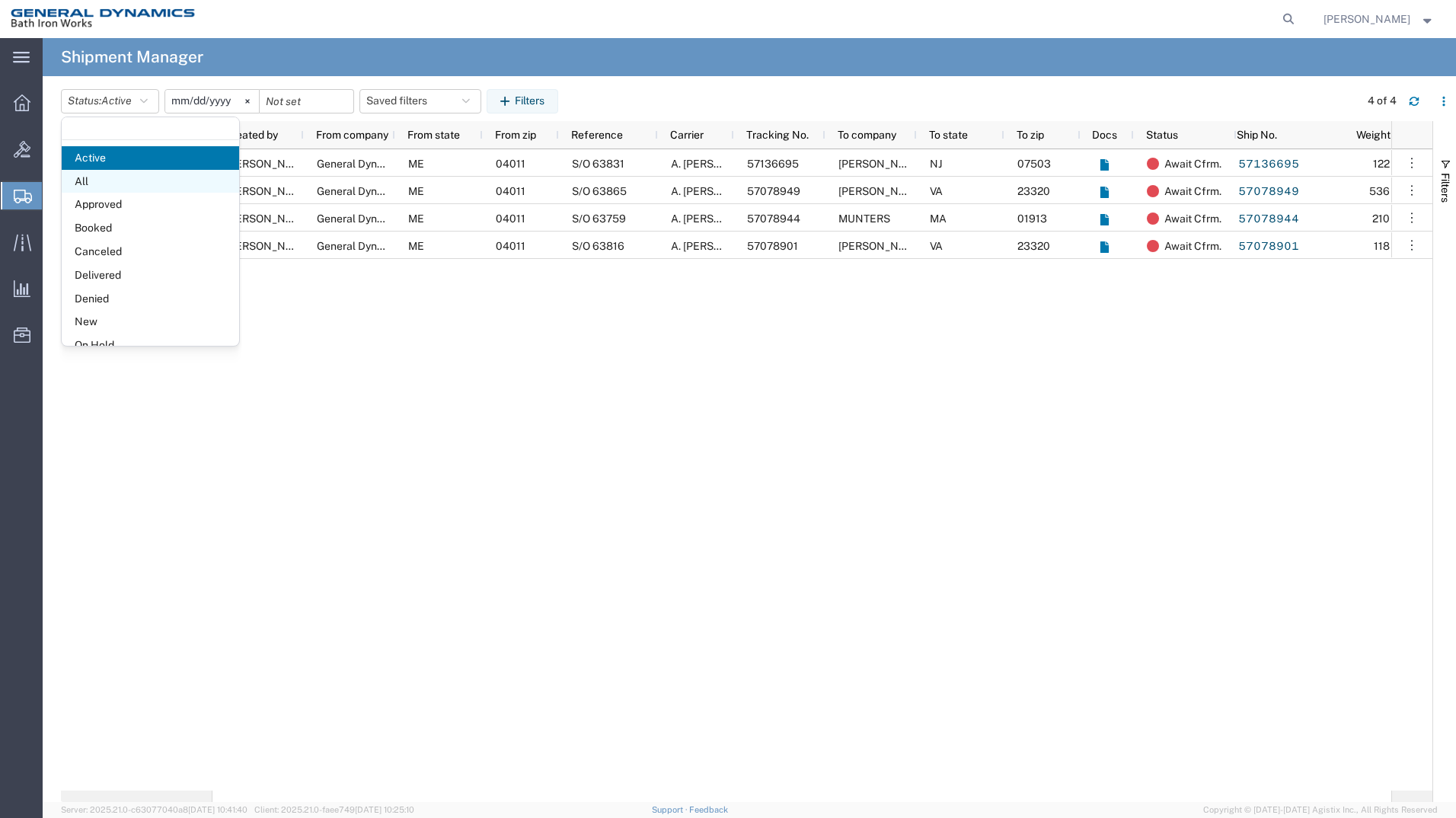
click at [120, 182] on span "All" at bounding box center [150, 182] width 178 height 23
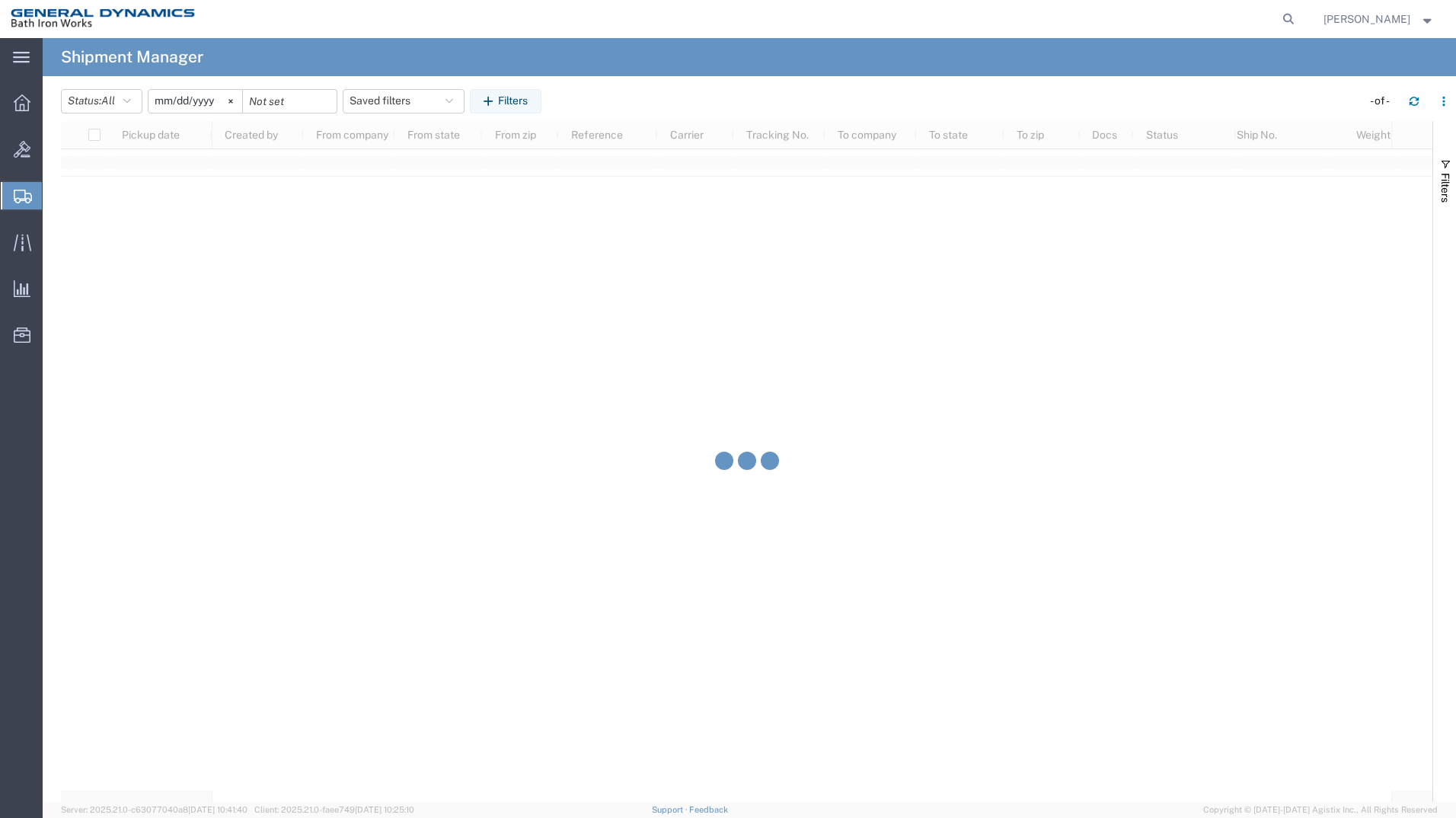
click at [233, 102] on icon at bounding box center [231, 102] width 5 height 5
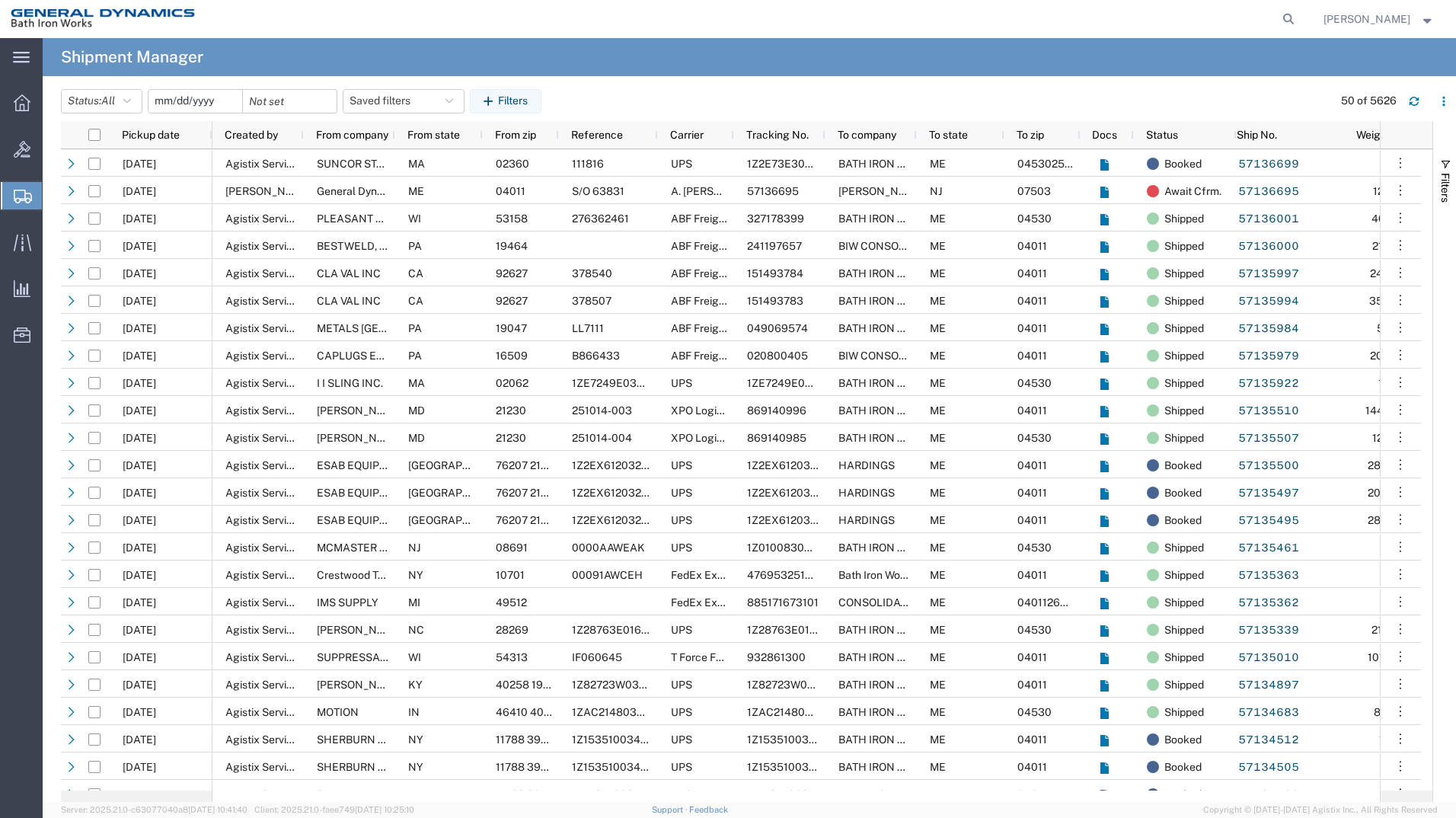
click at [206, 104] on input "date" at bounding box center [195, 101] width 94 height 23
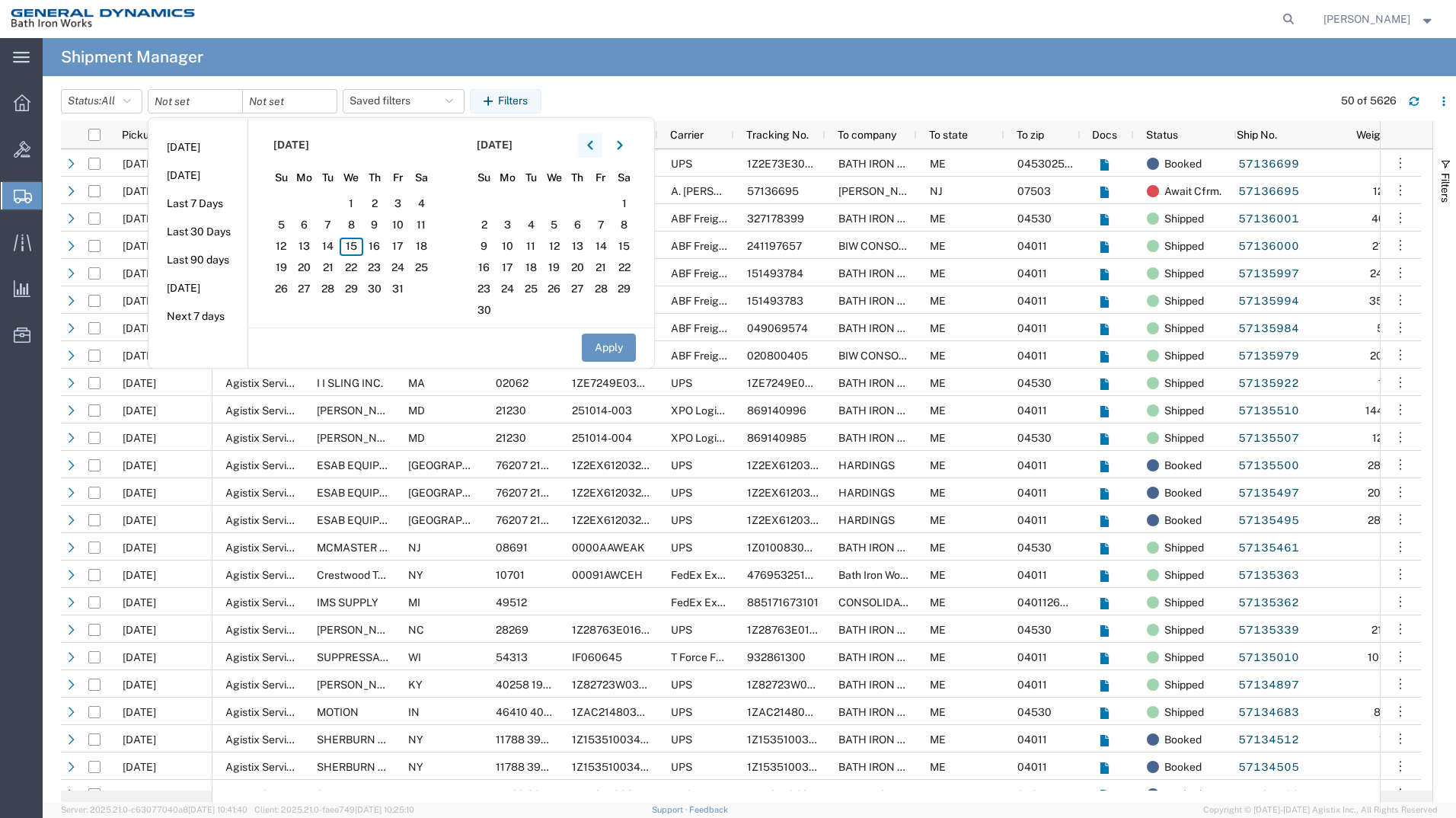
click at [599, 151] on button "button" at bounding box center [590, 145] width 24 height 24
click at [305, 288] on span "29" at bounding box center [305, 289] width 23 height 19
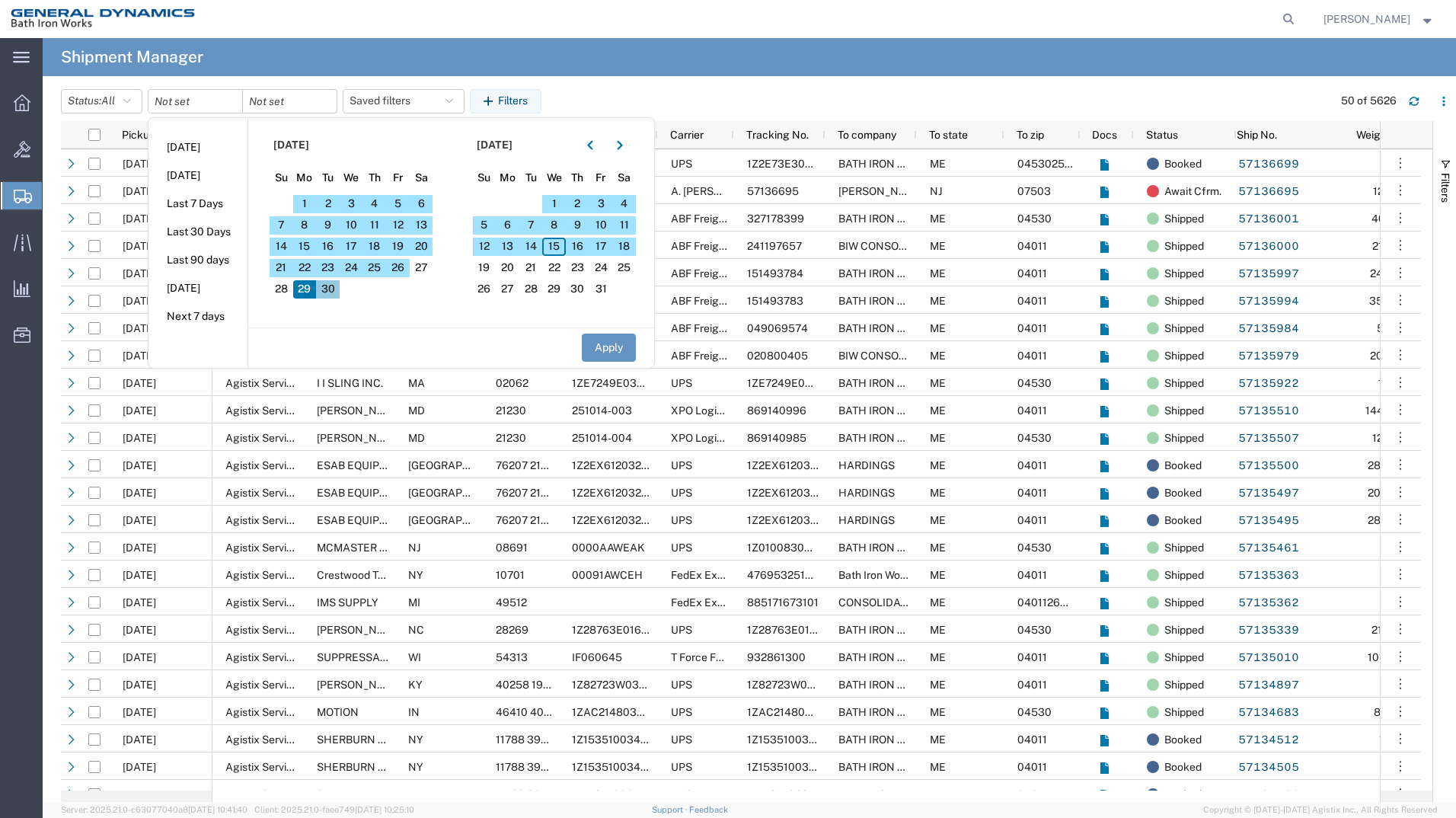
drag, startPoint x: 305, startPoint y: 288, endPoint x: 341, endPoint y: 279, distance: 37.1
click at [348, 282] on section "[DATE] Su Mo Tu We Th Fr Sa 31 1 2 3 4 5 6 7 8 9 10 11 12 13 14 15 16 17 18 19 …" at bounding box center [350, 223] width 203 height 210
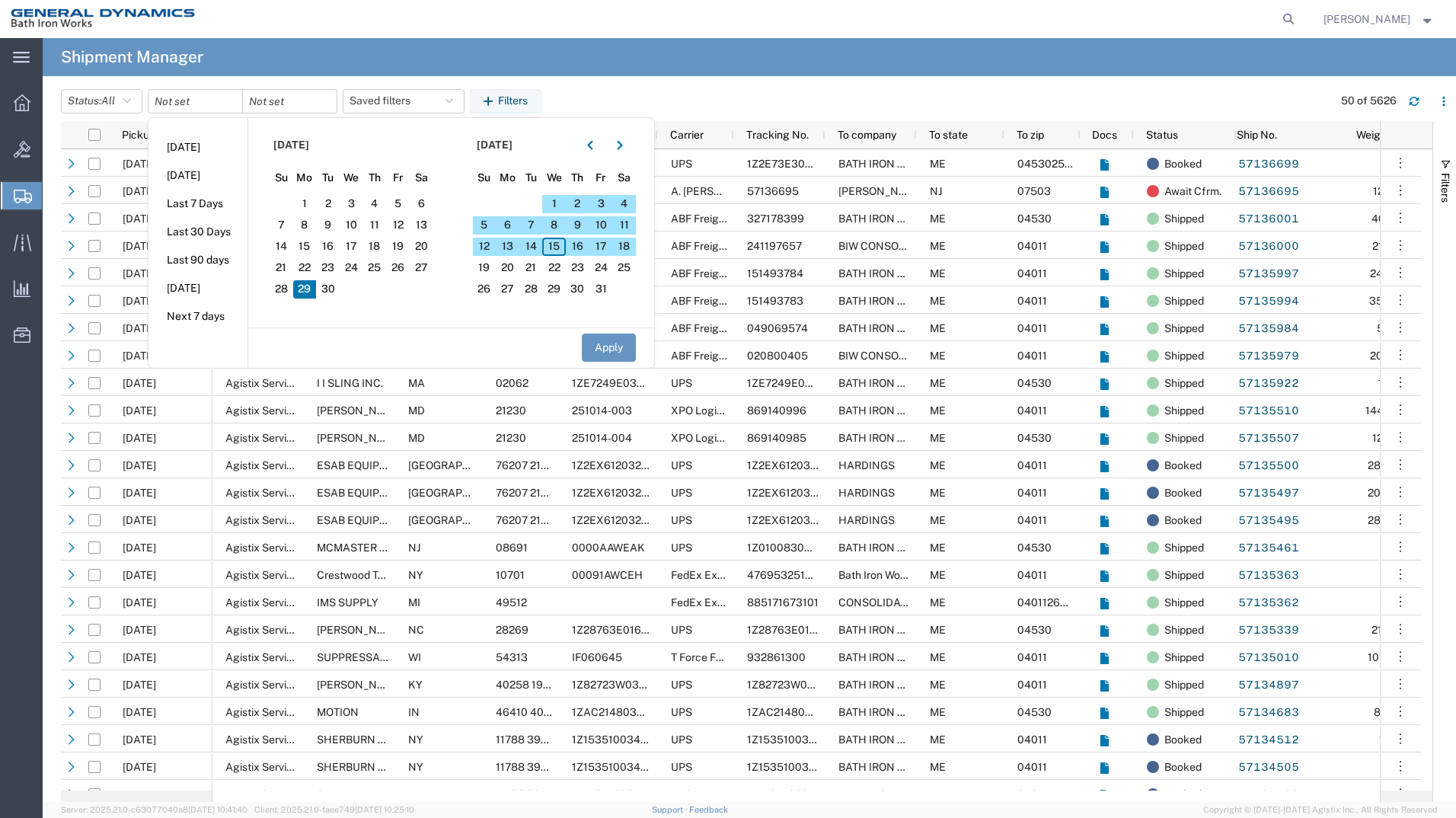
click at [306, 287] on span "29" at bounding box center [305, 289] width 23 height 19
drag, startPoint x: 309, startPoint y: 287, endPoint x: 554, endPoint y: 251, distance: 247.6
click at [554, 251] on div "[DATE] Su Mo Tu We Th Fr Sa 31 1 2 3 4 5 6 7 8 9 10 11 12 13 14 15 16 17 18 19 …" at bounding box center [451, 243] width 407 height 250
click at [555, 251] on span "15" at bounding box center [554, 247] width 23 height 19
click at [618, 352] on button "Apply" at bounding box center [609, 348] width 54 height 28
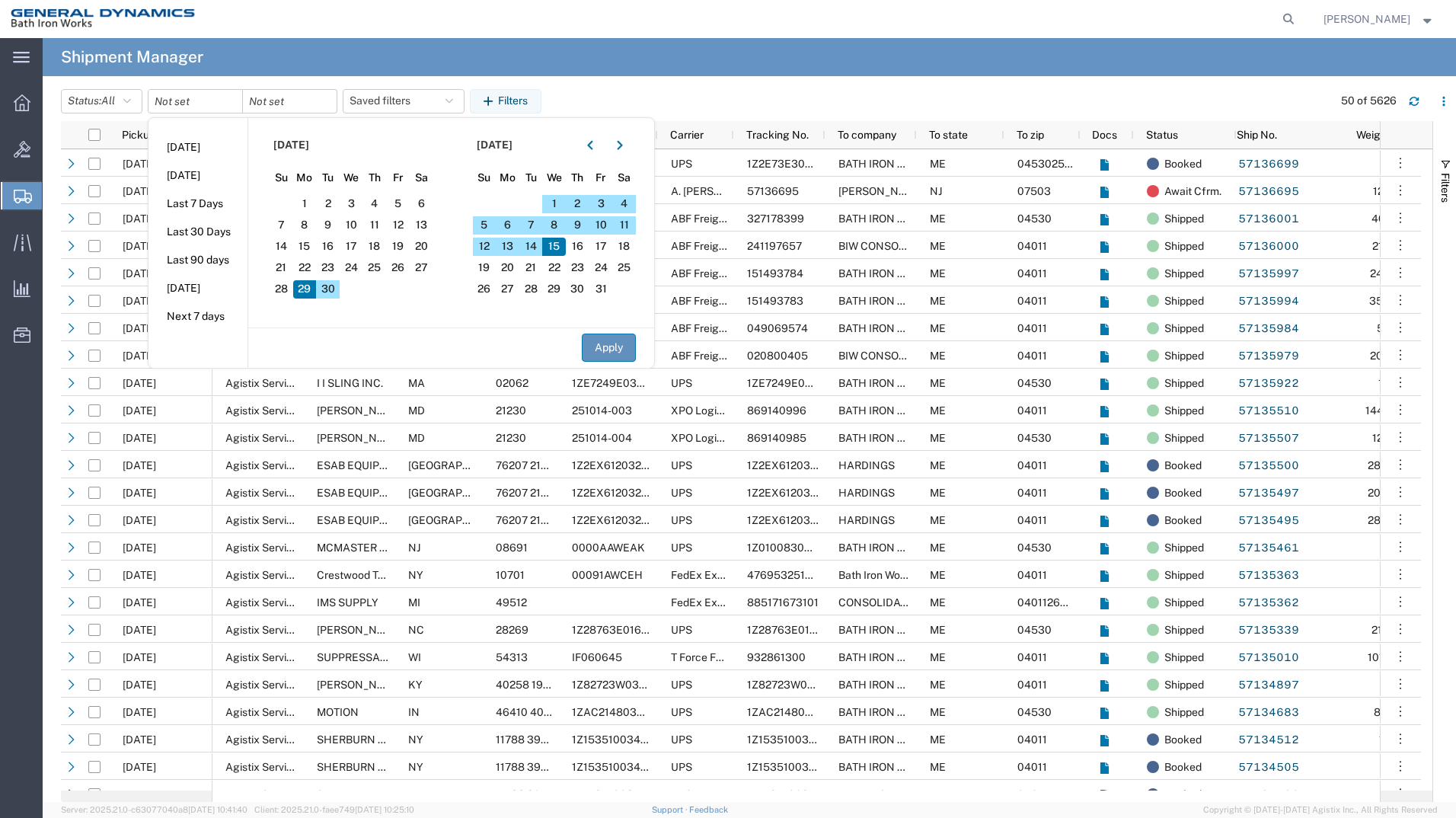
type input "[DATE]"
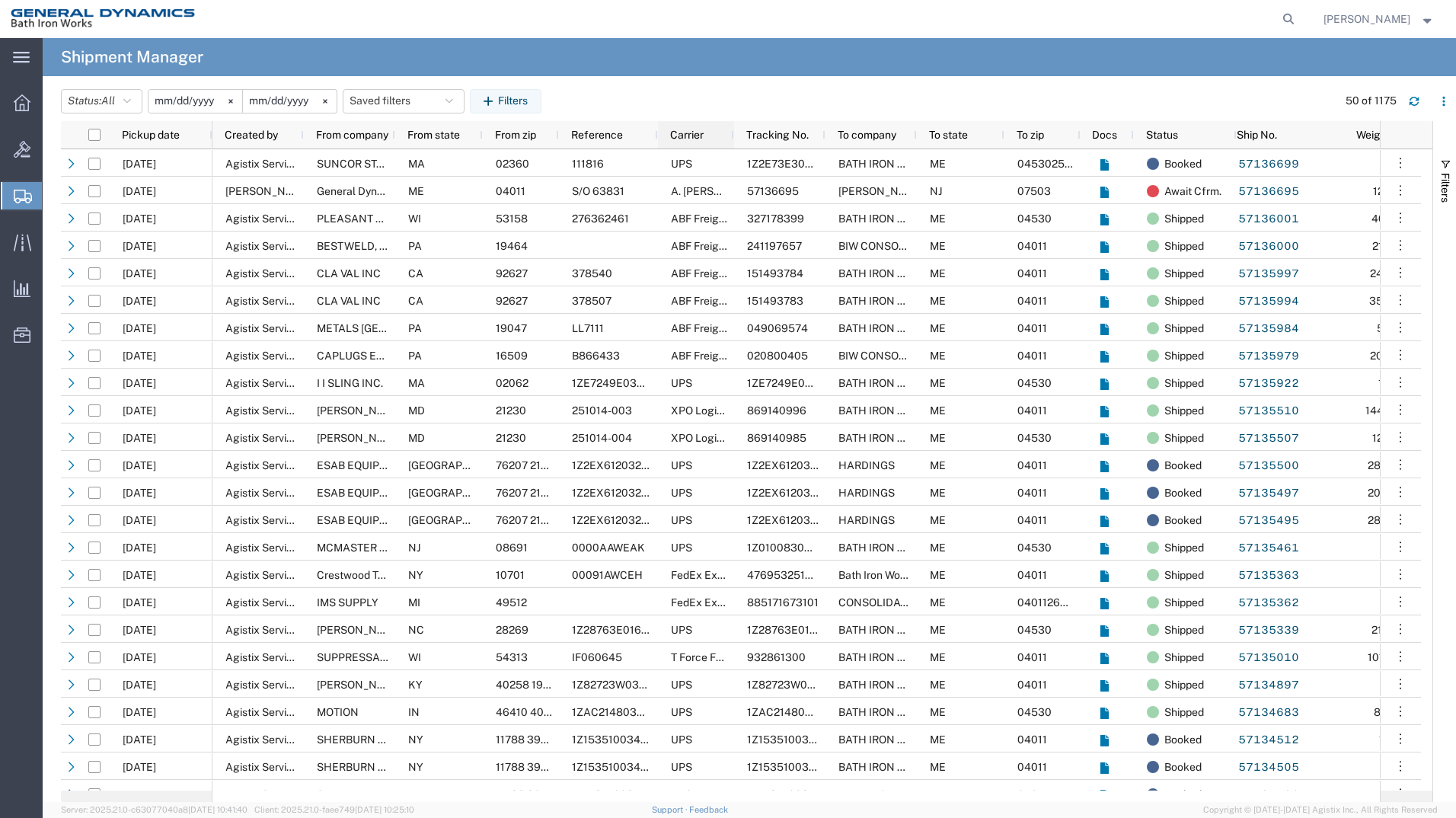
click at [695, 133] on span "Carrier" at bounding box center [686, 135] width 33 height 12
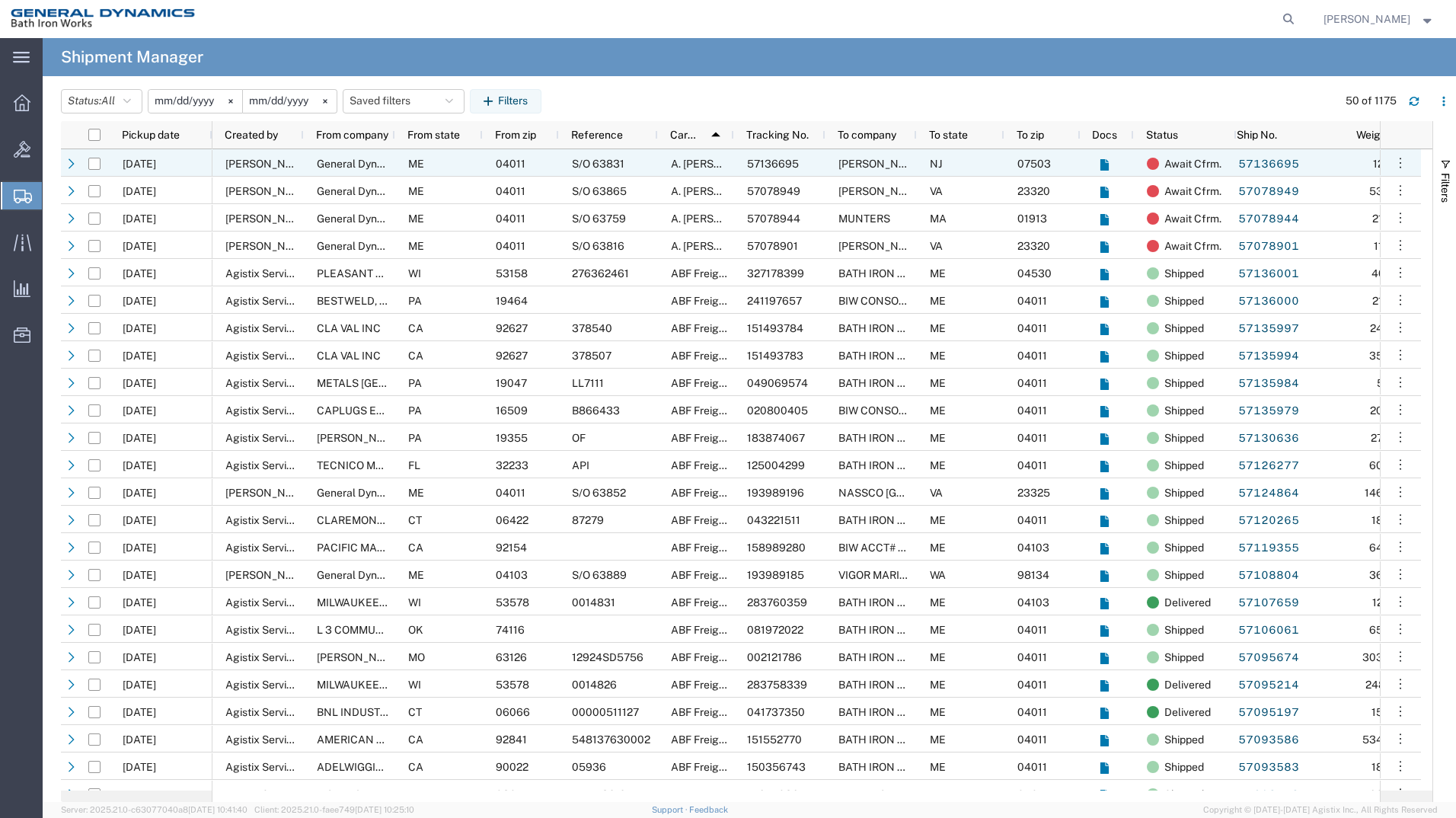
click at [744, 171] on div "57136695" at bounding box center [780, 162] width 92 height 27
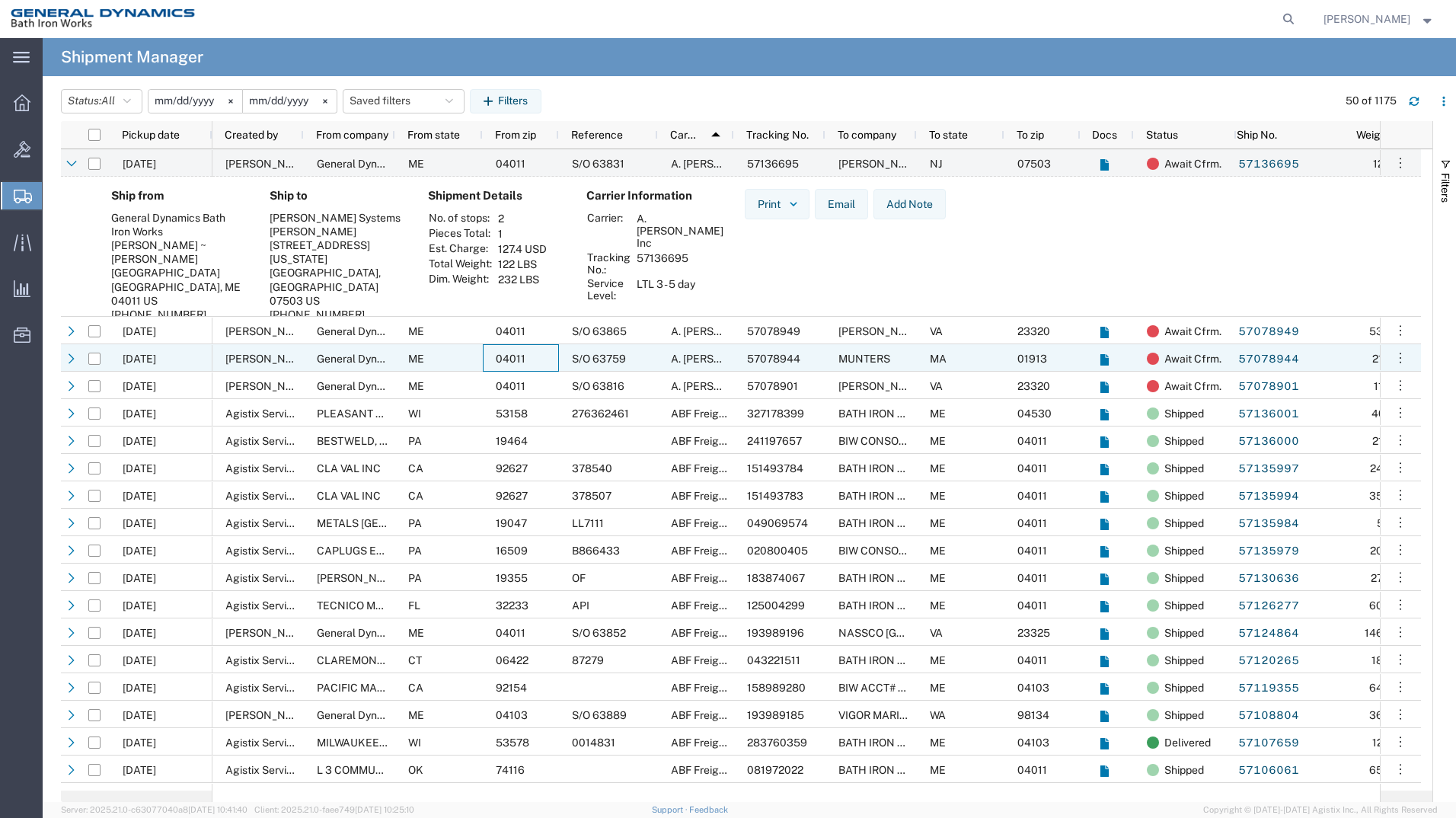
click at [549, 344] on div "04011" at bounding box center [521, 357] width 76 height 27
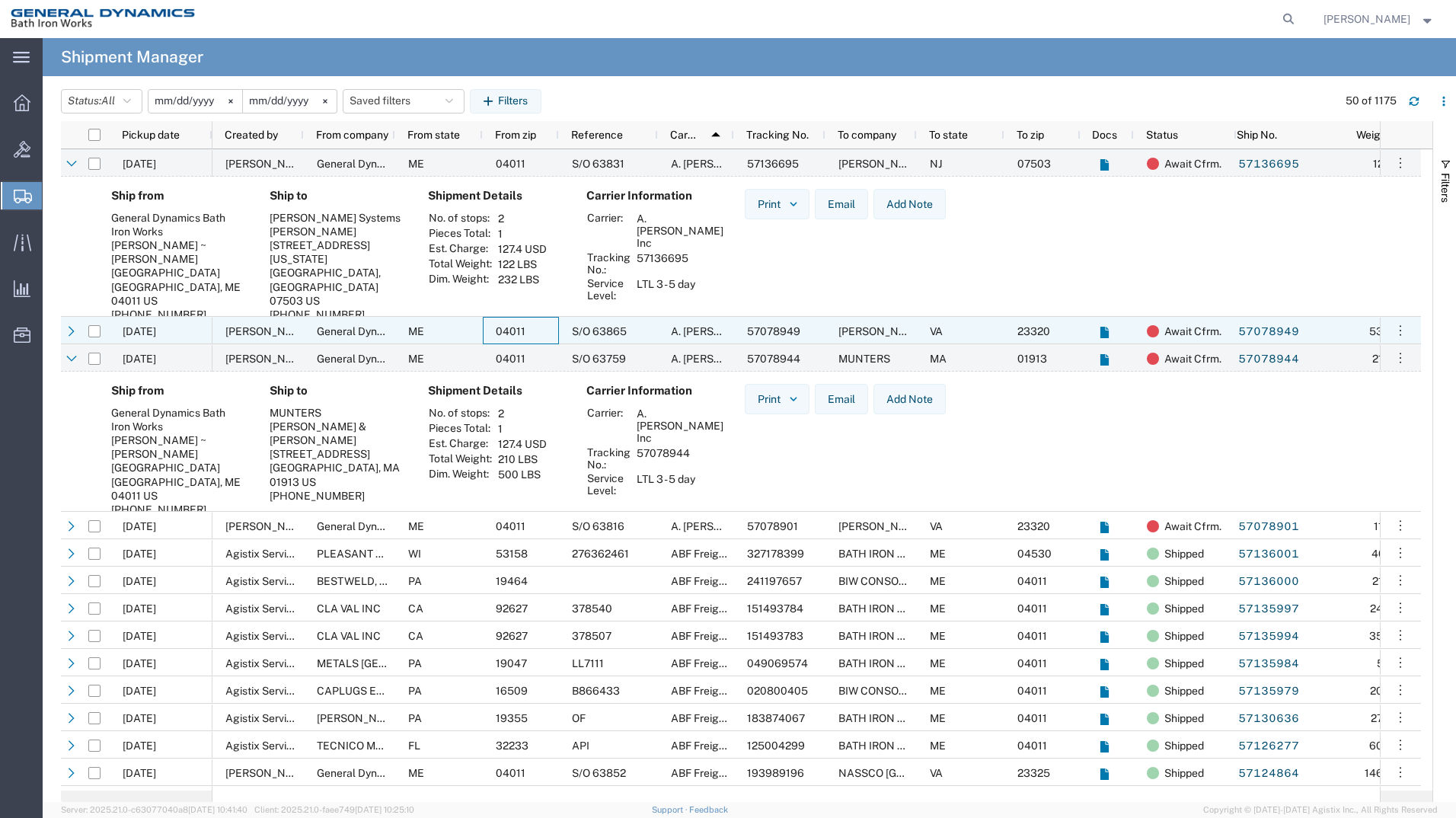
drag, startPoint x: 536, startPoint y: 335, endPoint x: 529, endPoint y: 340, distance: 8.6
click at [536, 335] on div "04011" at bounding box center [521, 330] width 76 height 27
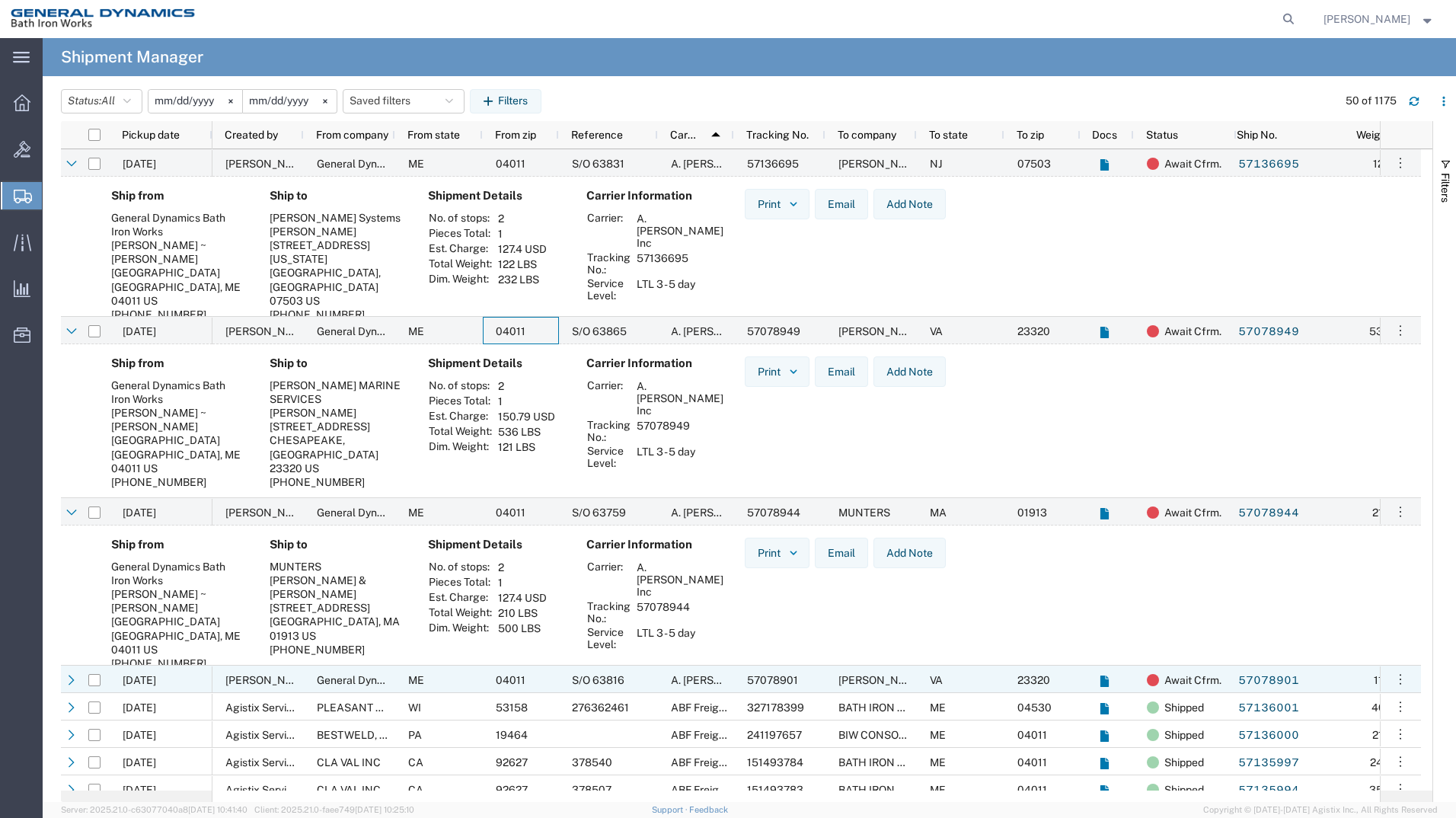
click at [435, 679] on div "ME" at bounding box center [439, 678] width 88 height 27
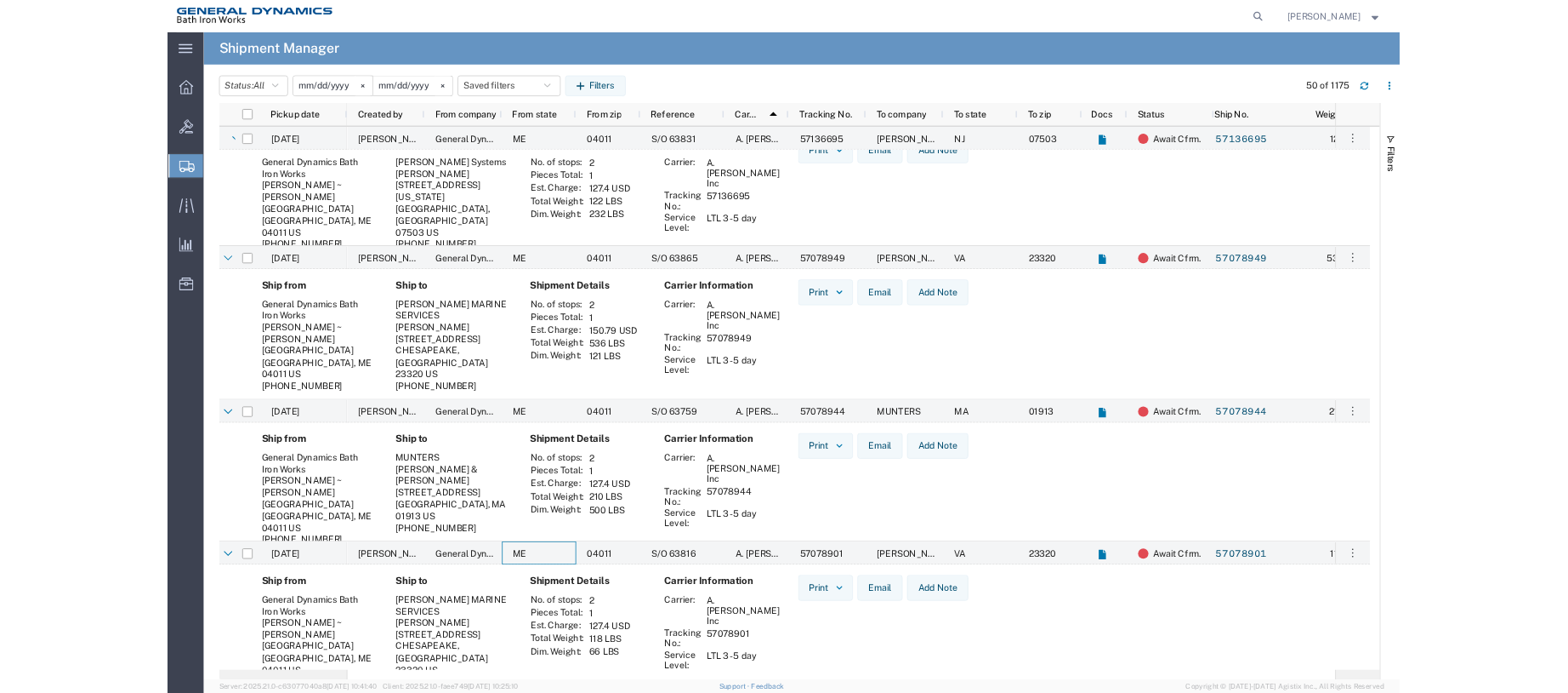
scroll to position [113, 0]
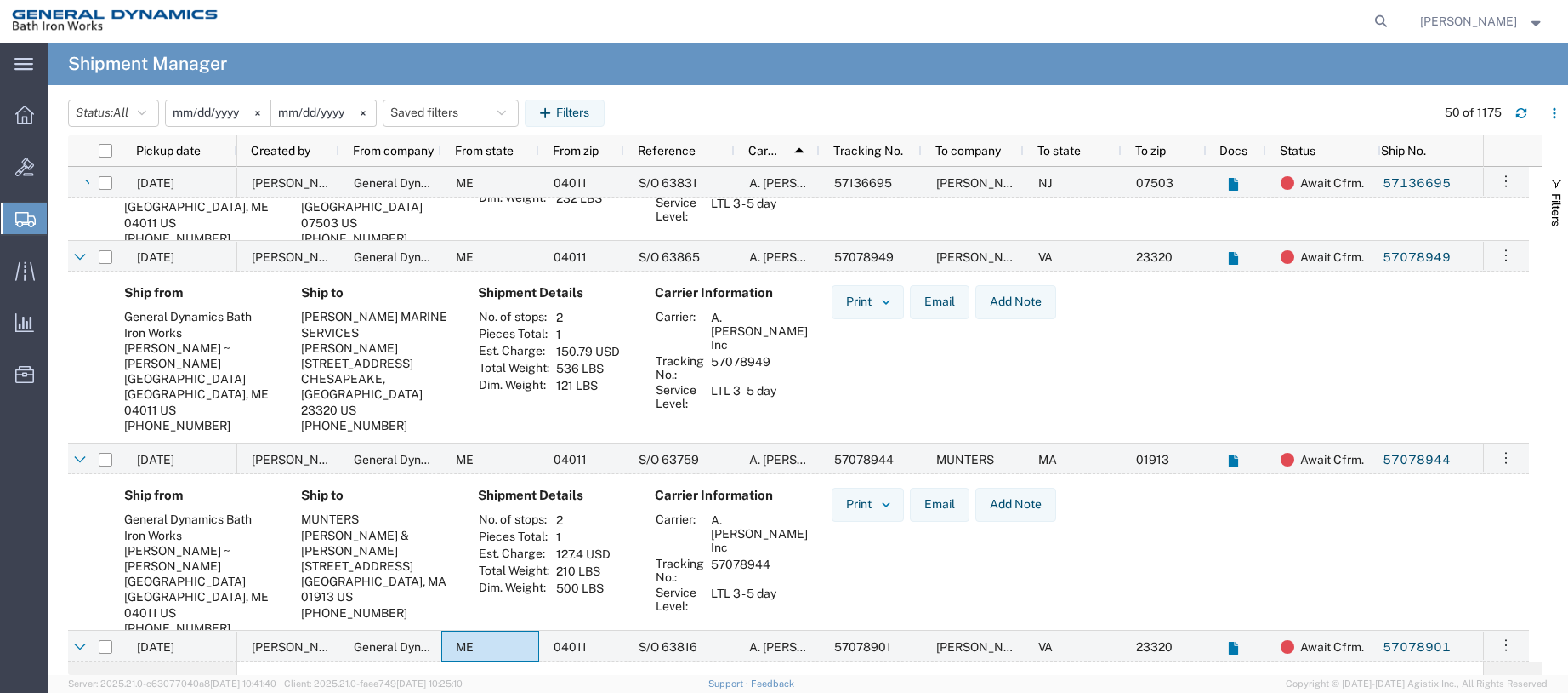
click at [0, 0] on span "Create Shipment" at bounding box center [0, 0] width 0 height 0
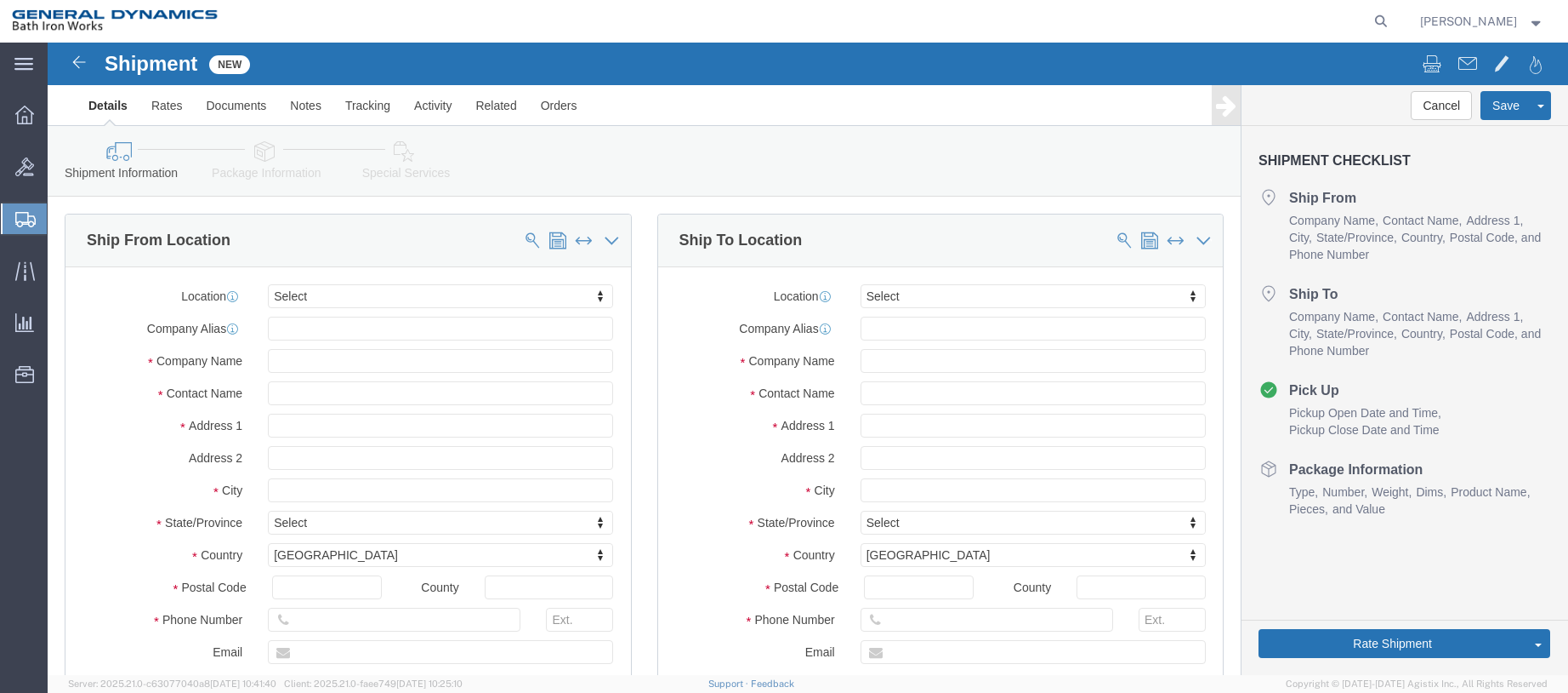
select select
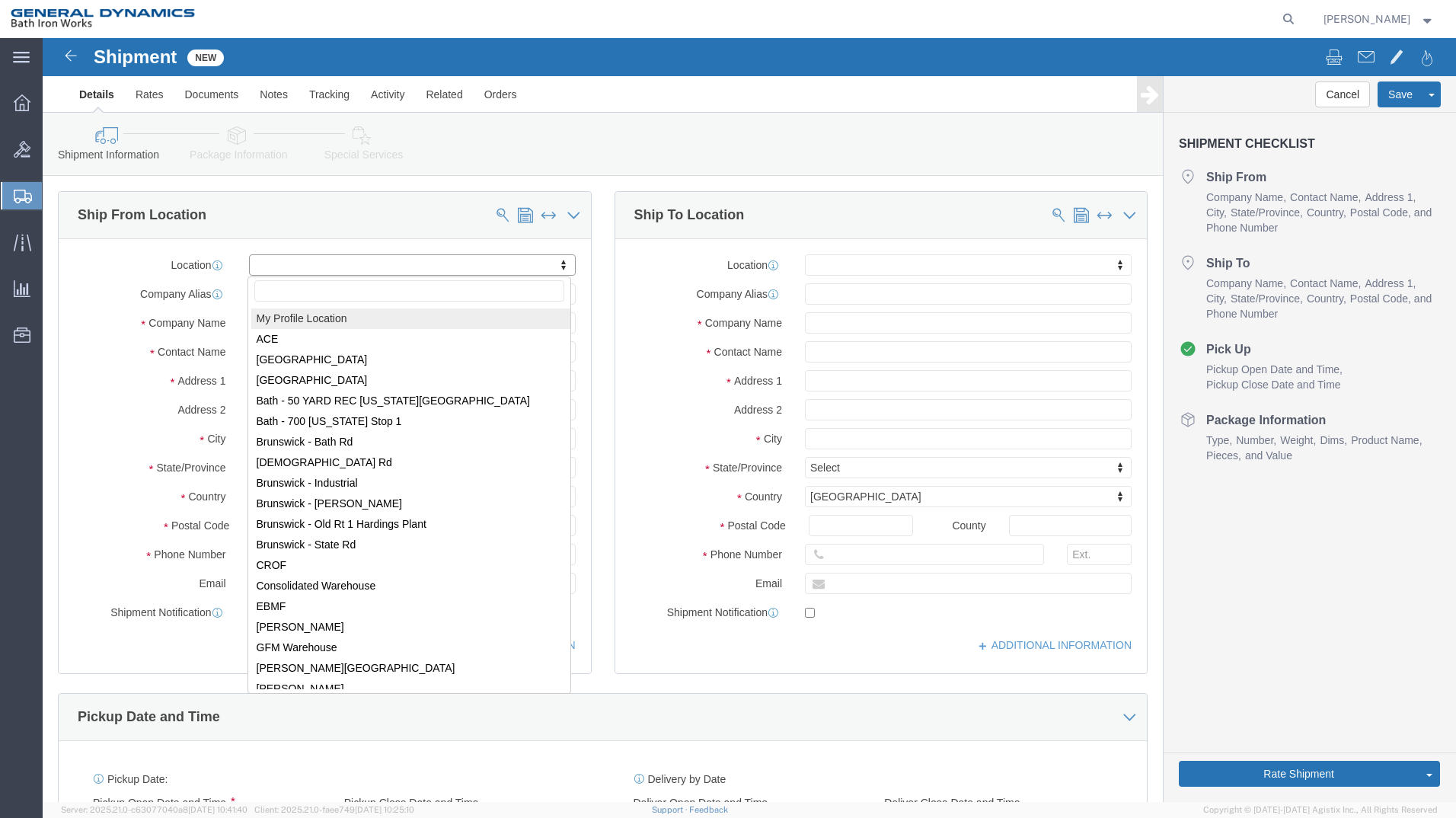
drag, startPoint x: 521, startPoint y: 223, endPoint x: 396, endPoint y: 262, distance: 130.9
select select "34312"
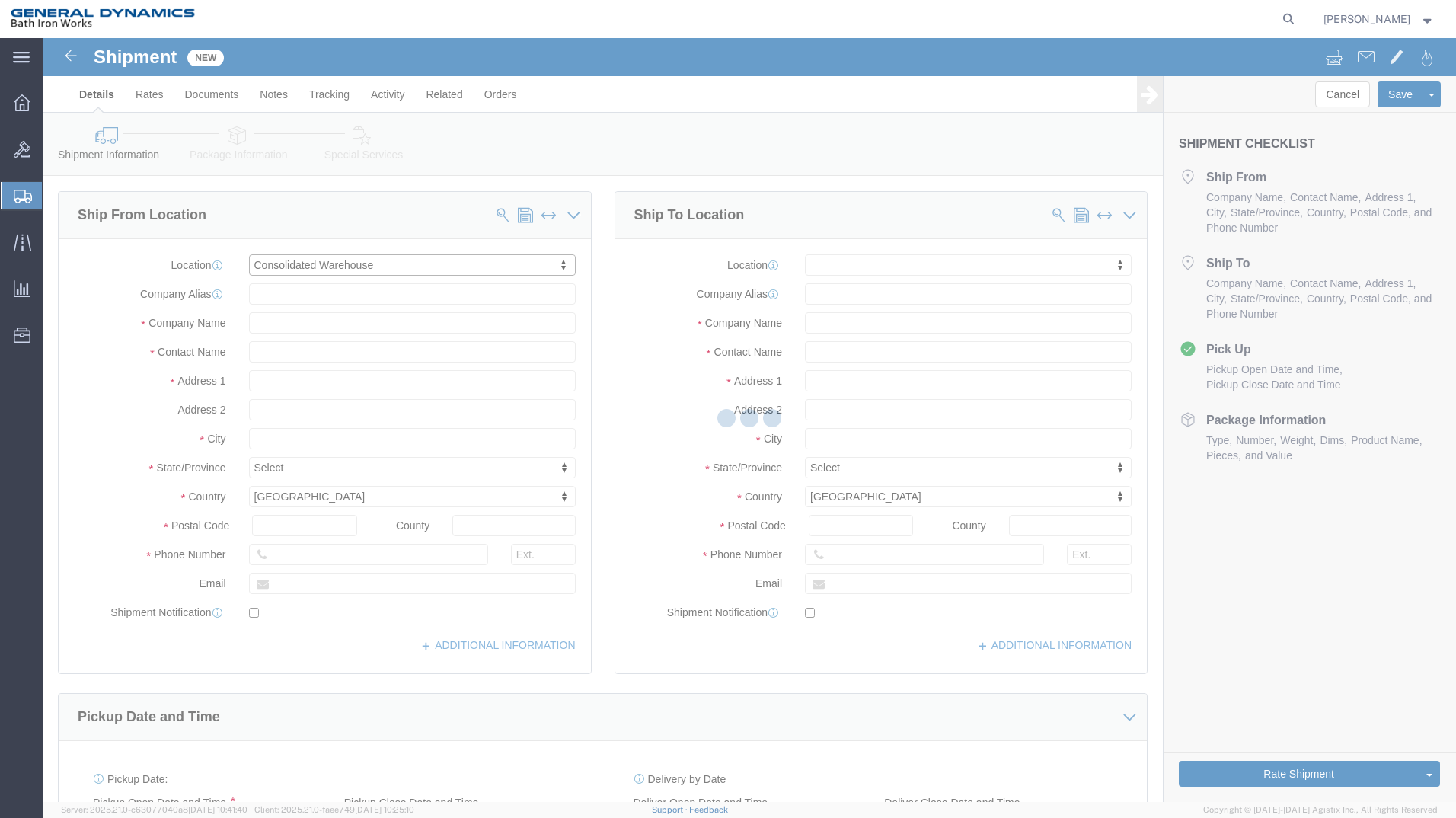
type input "[GEOGRAPHIC_DATA]"
type input "04011"
type input "[PHONE_NUMBER]"
type input "General Dynamics Bath Iron Works"
type input "[GEOGRAPHIC_DATA]"
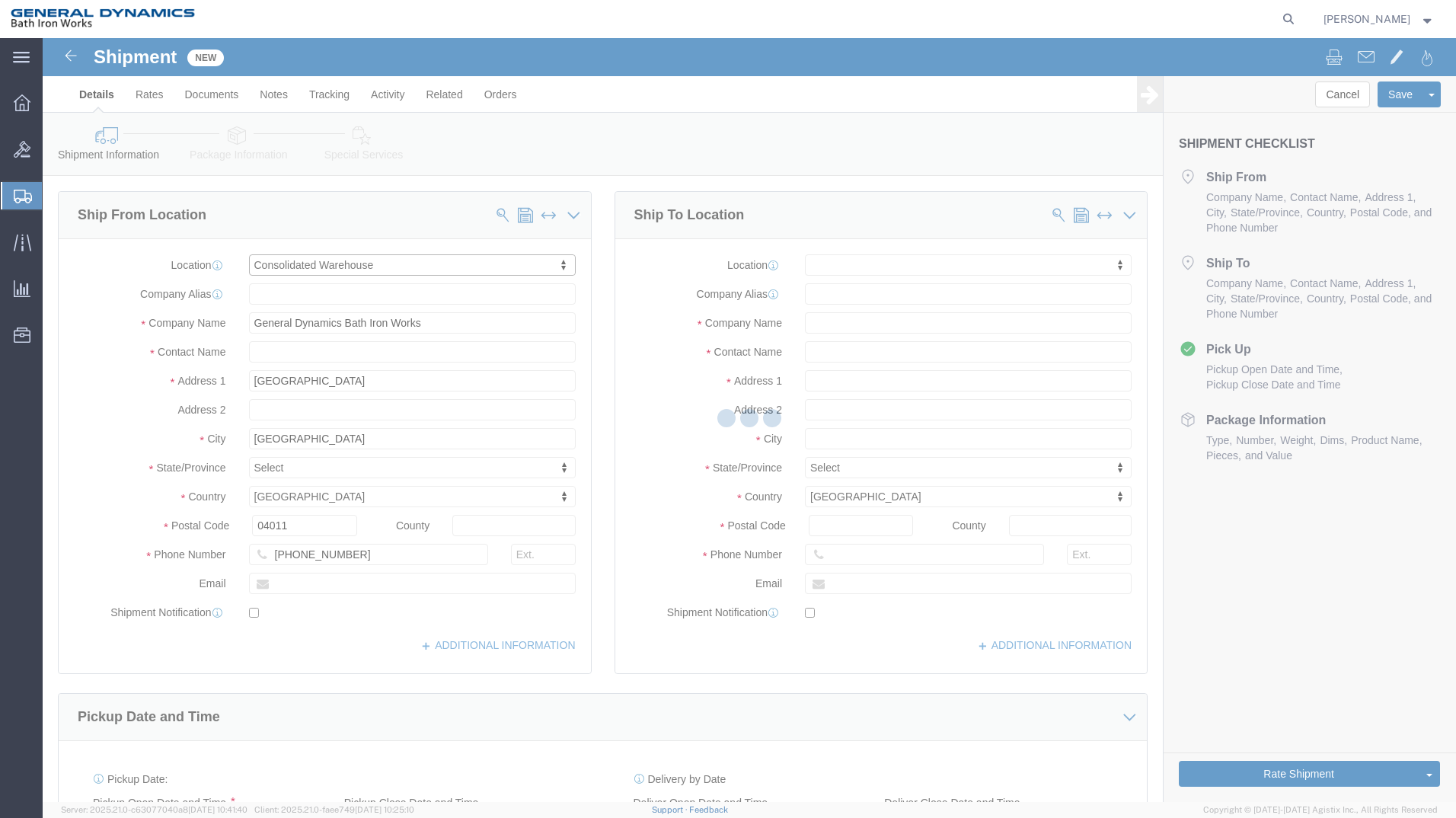
select select "ME"
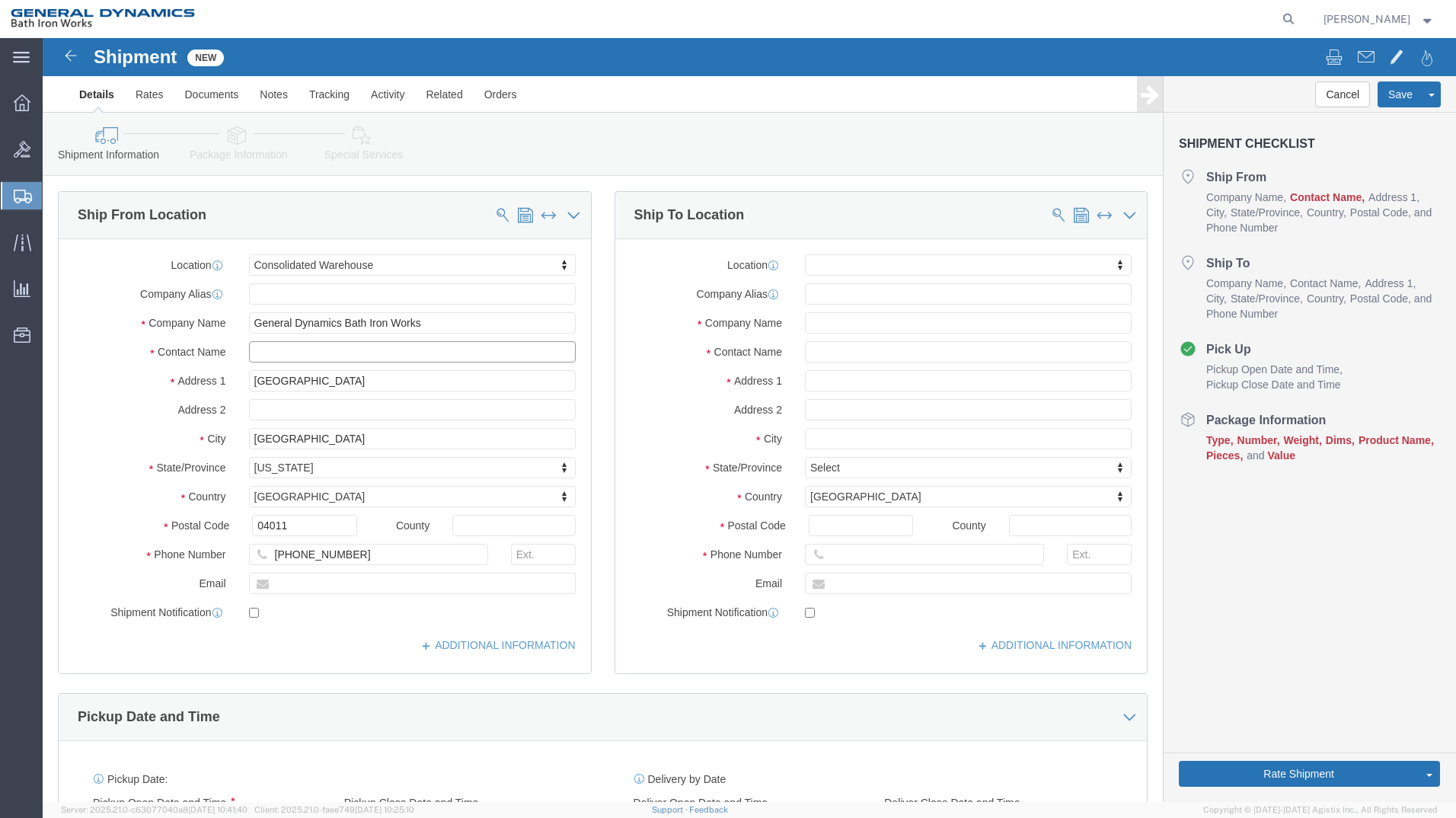
click input "text"
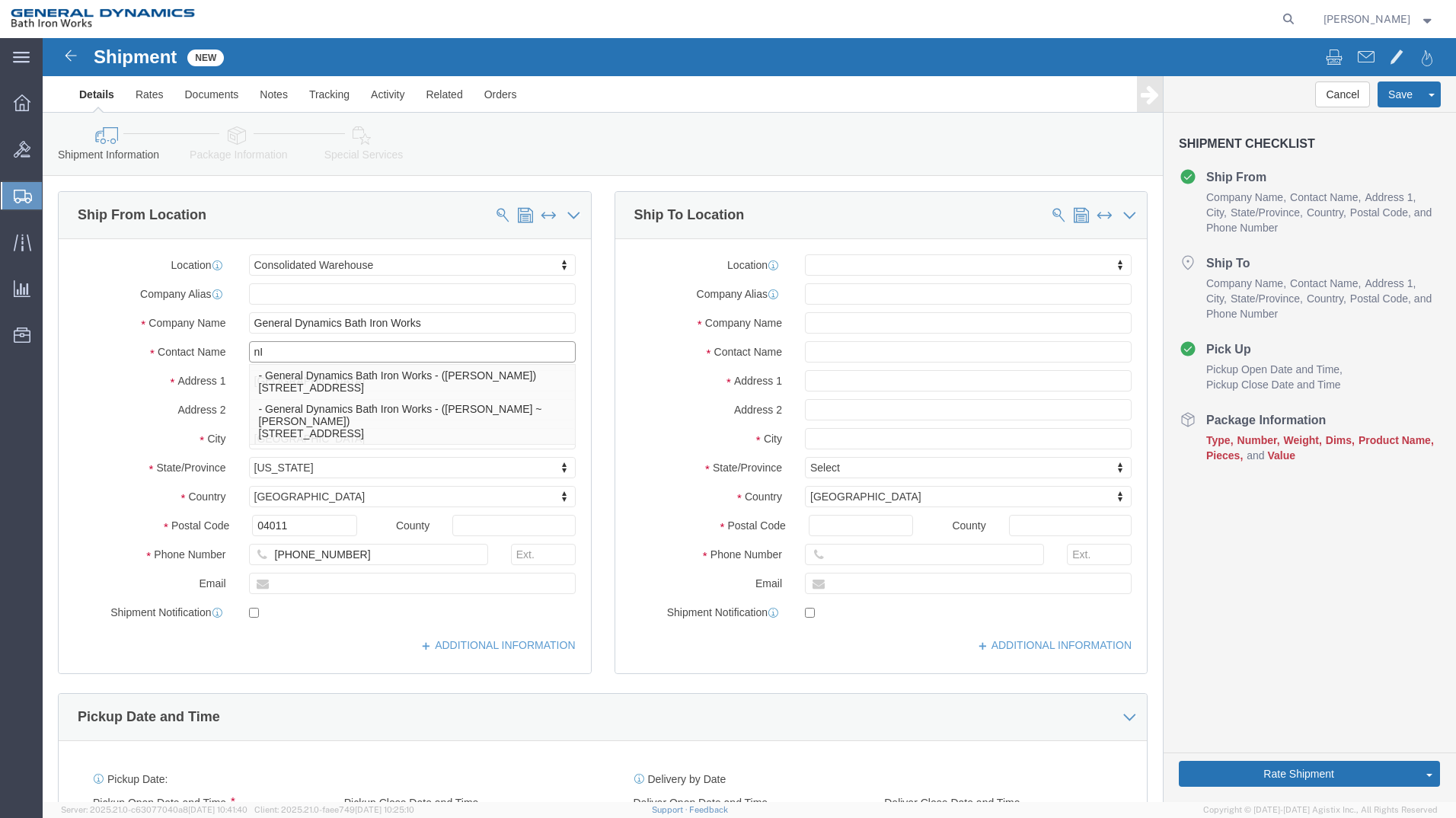
type input "n"
type input "[PERSON_NAME] ~ [PERSON_NAME]"
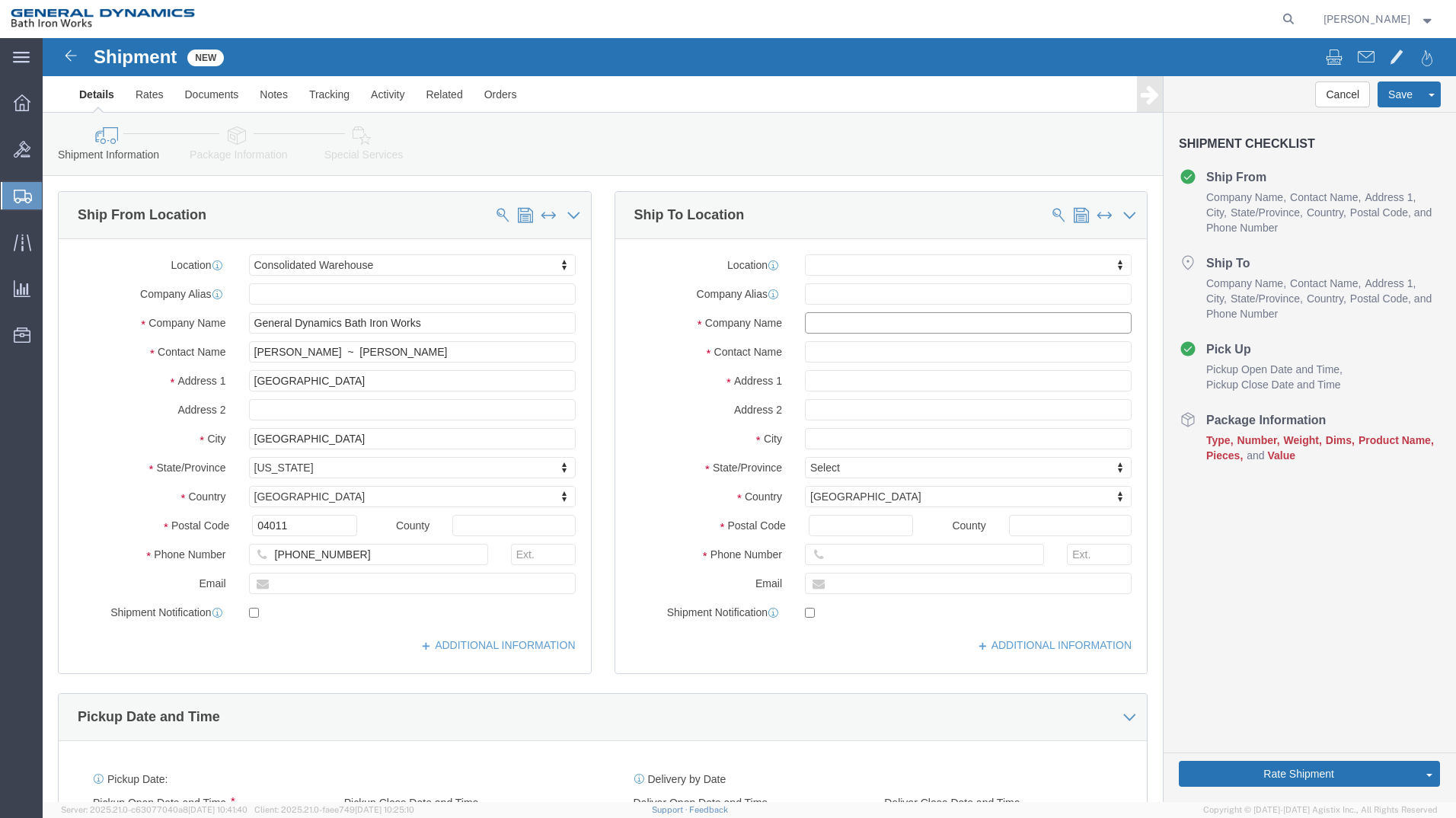
click input "text"
type input "WHI"
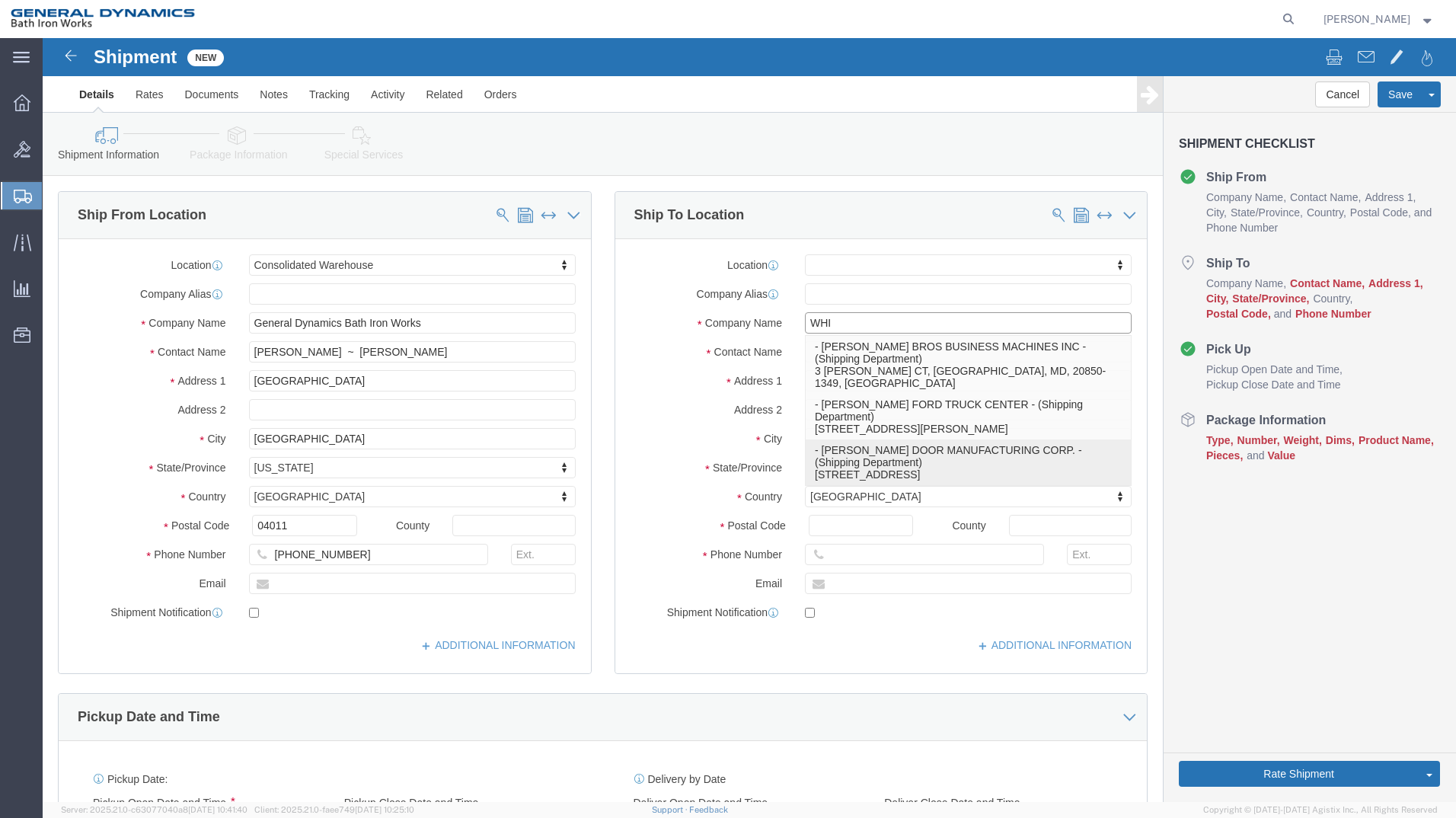
click p "- [PERSON_NAME] DOOR MANUFACTURING CORP. - (Shipping Department) [STREET_ADDRES…"
select select
type input "[STREET_ADDRESS]"
type input "14001"
type input "[PERSON_NAME] DOOR MANUFACTURING CORP."
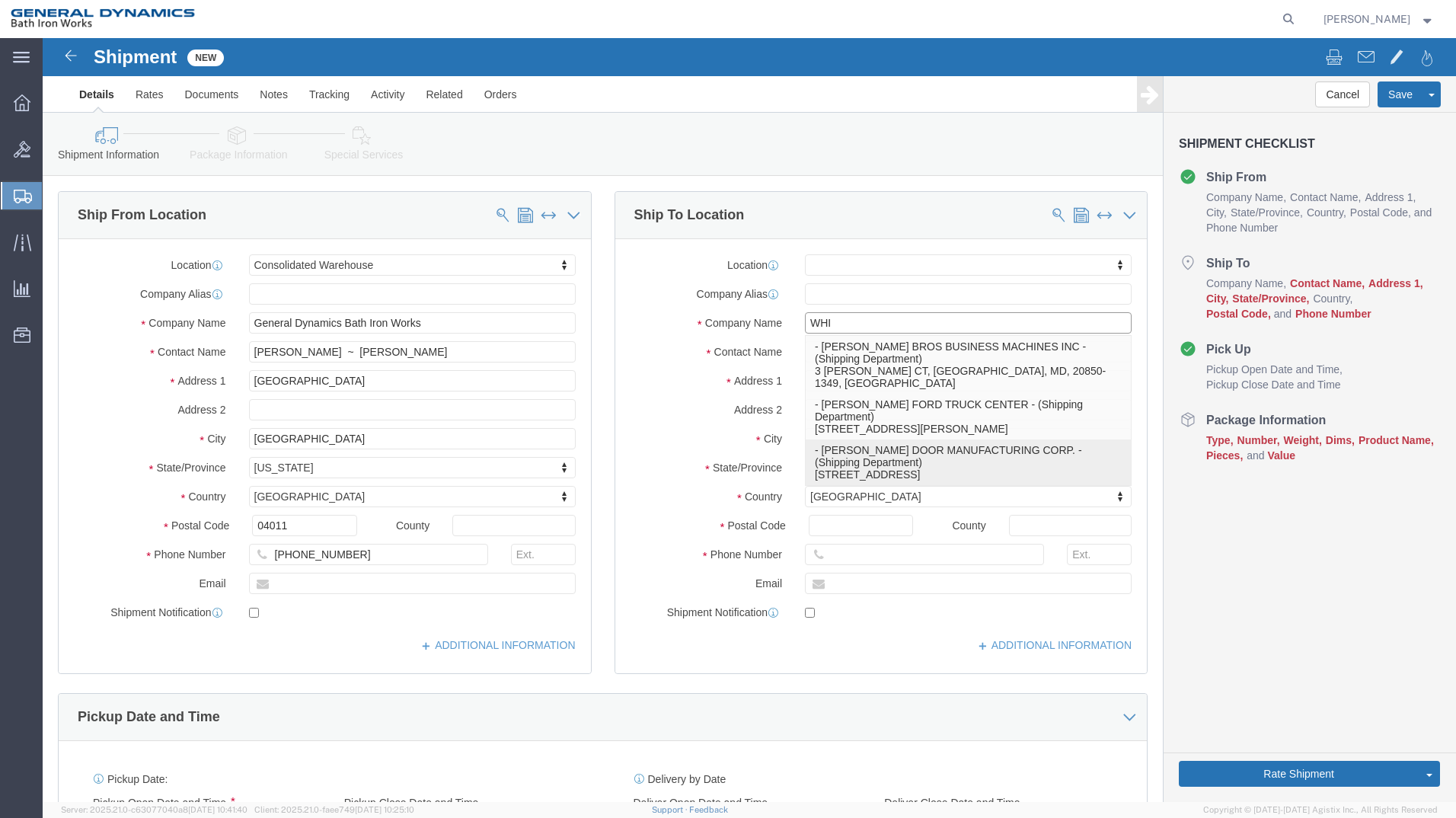
type input "Shipping Department"
type input "AKRON"
select select "NY"
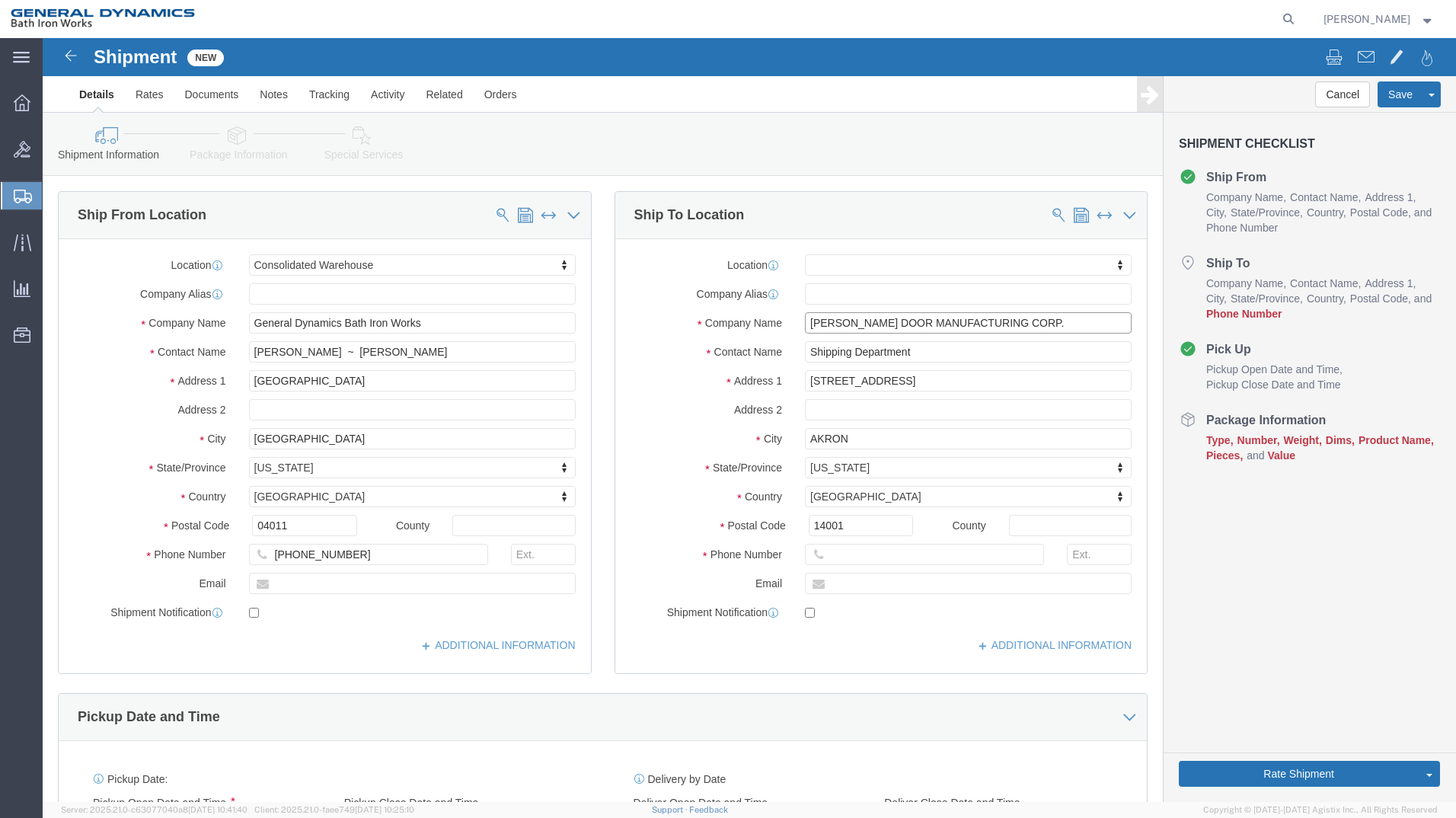
type input "[PERSON_NAME] DOOR MANUFACTURING CORP."
drag, startPoint x: 875, startPoint y: 308, endPoint x: 435, endPoint y: 324, distance: 440.3
click div "Ship From Location Location Consolidated Warehouse My Profile Location ACE [GEO…"
type input "[PERSON_NAME]"
type input "[STREET_ADDRESS]"
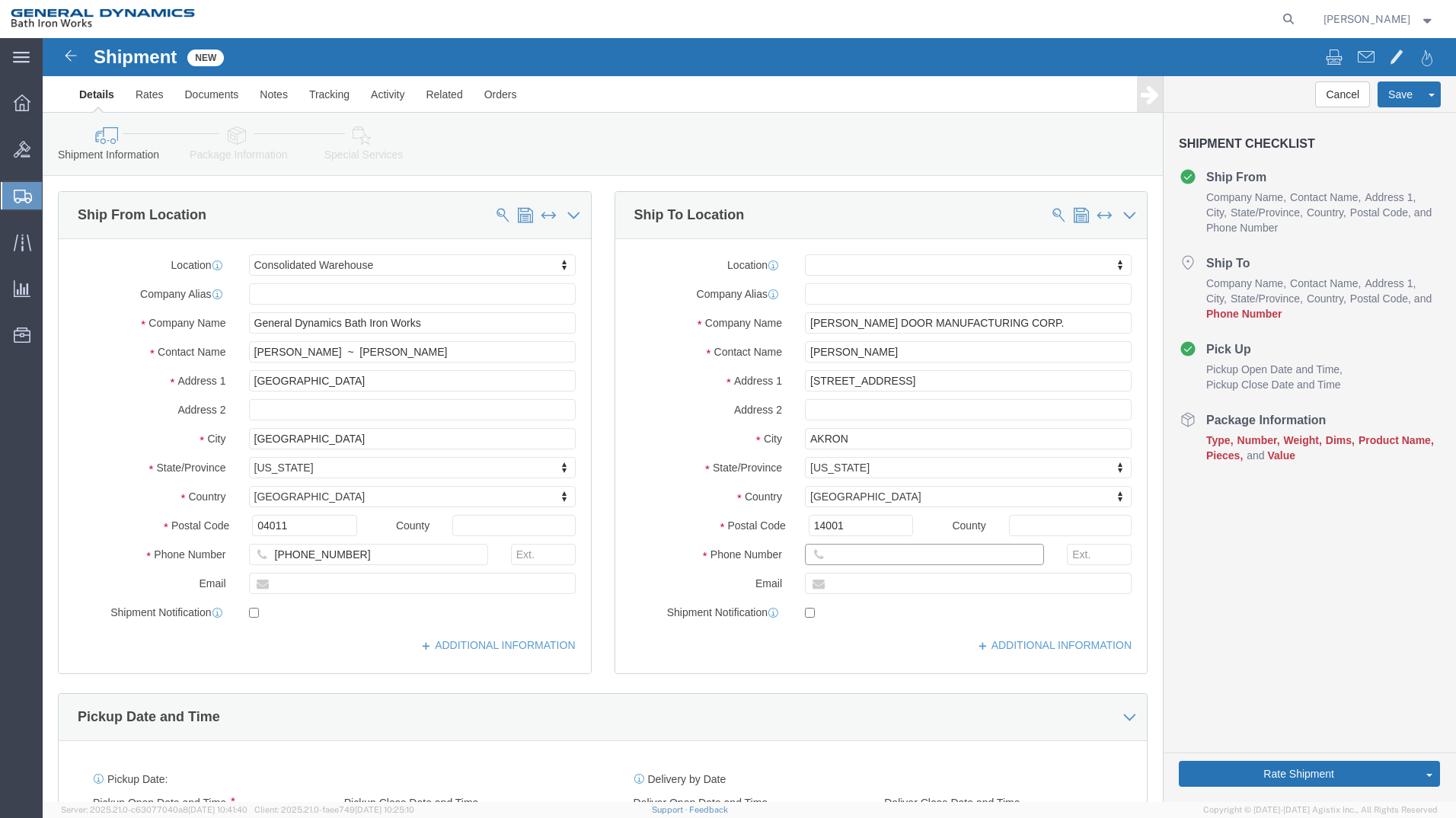
select select
click input "text"
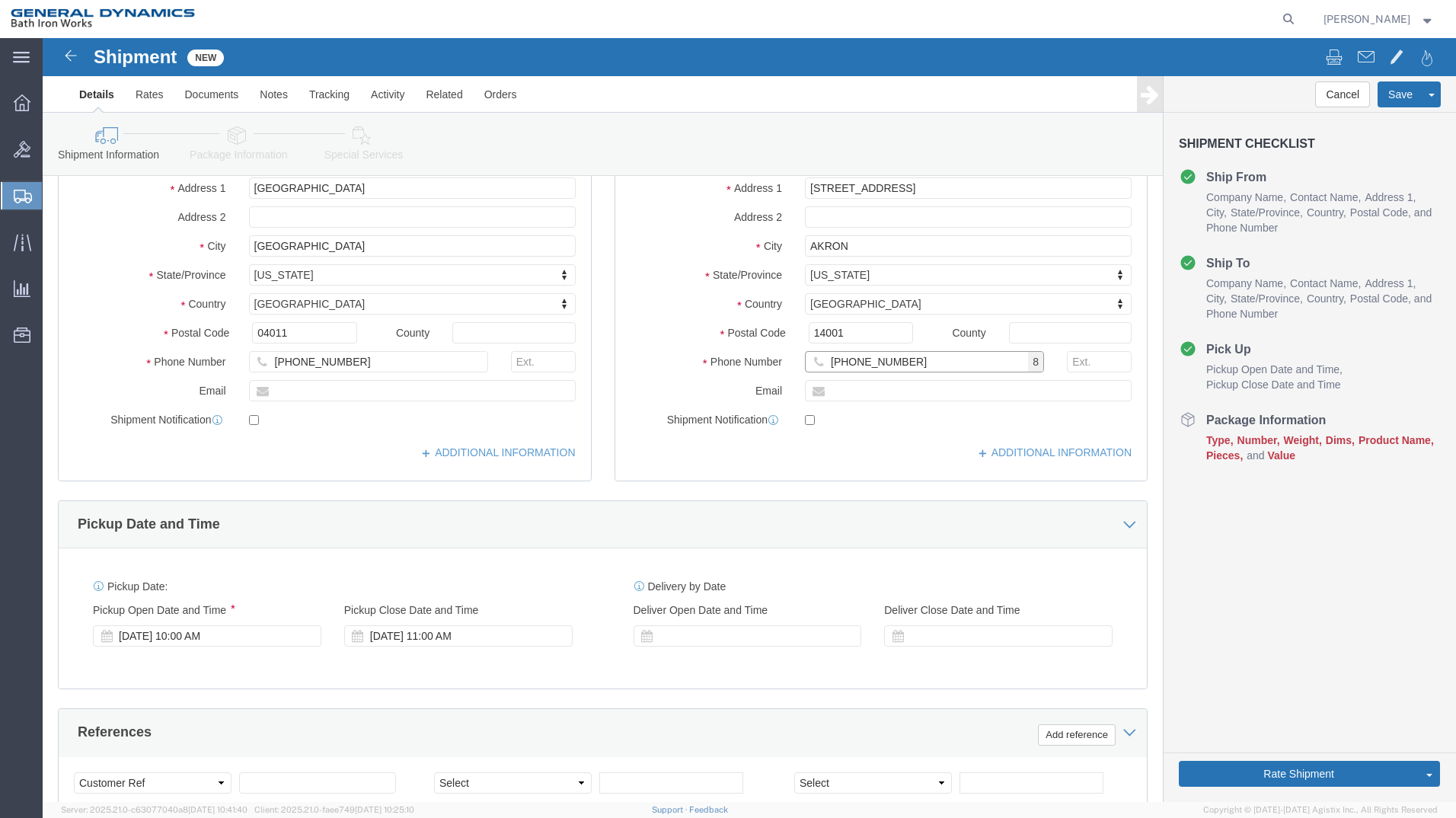
scroll to position [203, 0]
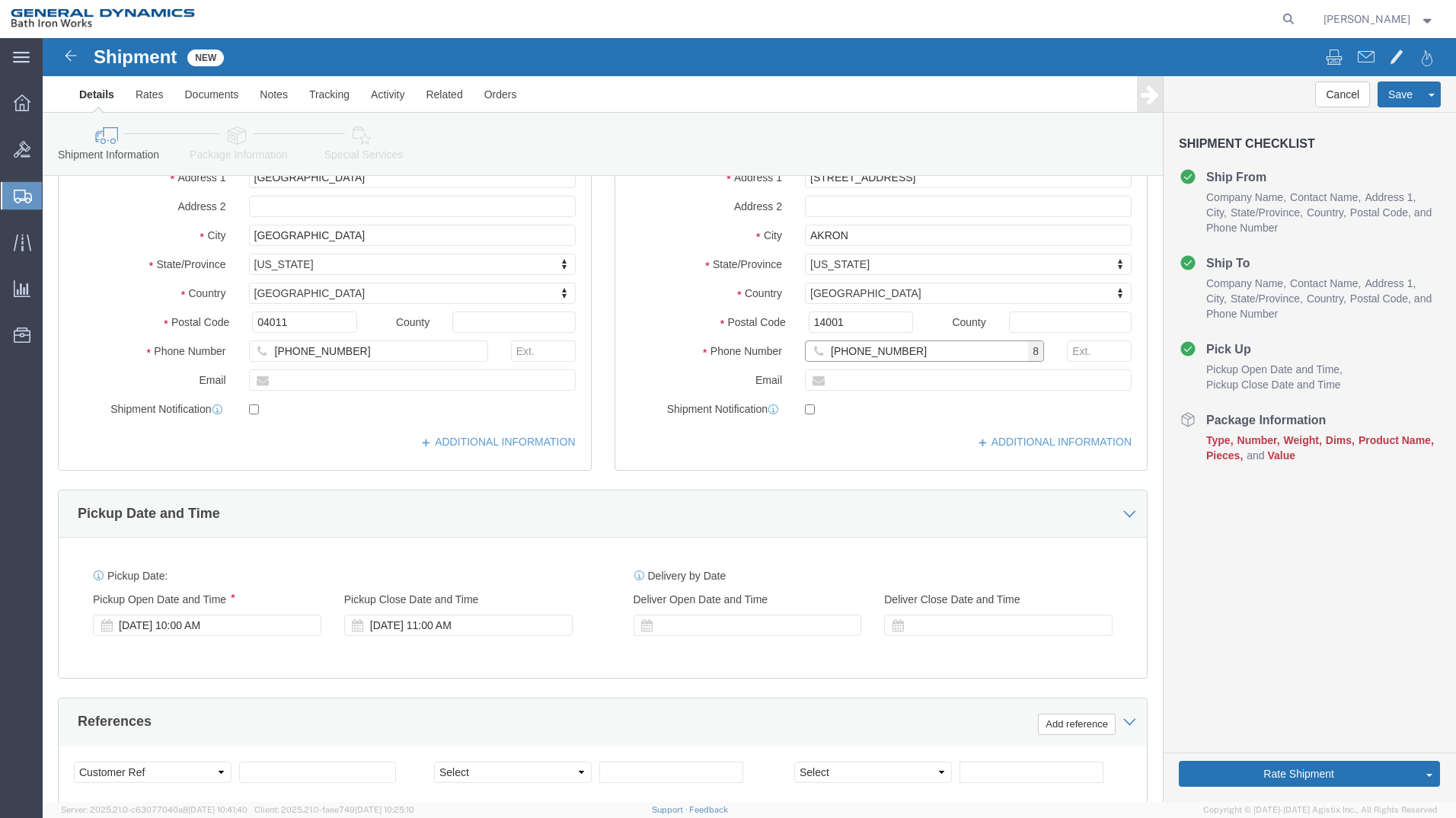
type input "[PHONE_NUMBER]"
click div "Pickup Start Date Pickup Start Time Pickup Open Date and Time [DATE] 10:00 AM P…"
click div "[DATE] 11:00 AM"
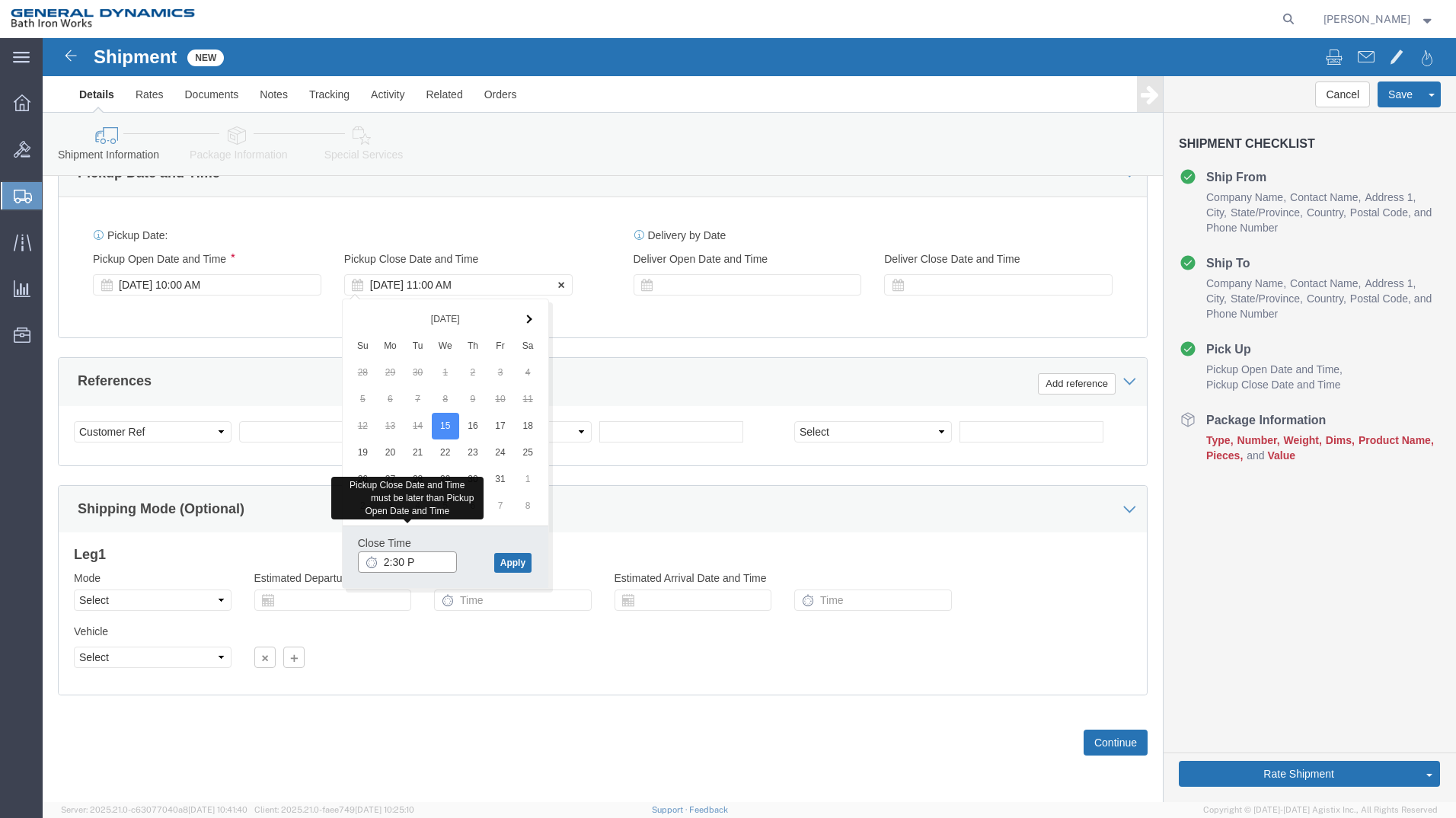
type input "2:30 PM"
click input "text"
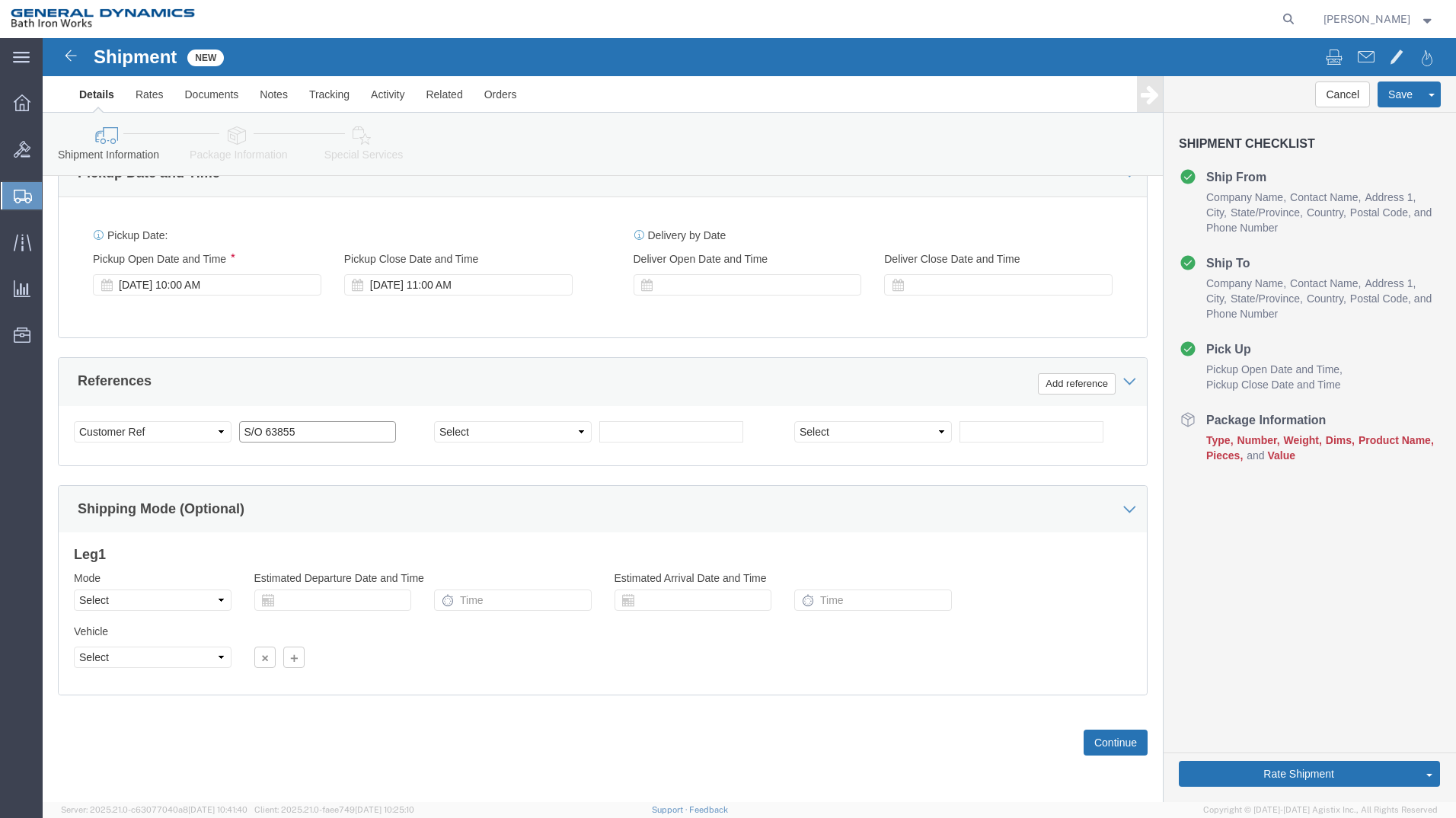
type input "S/O 63855"
select select "INVOICE"
type input "[PHONE_NUMBER]"
select select "RMA"
type input "#RM00000014"
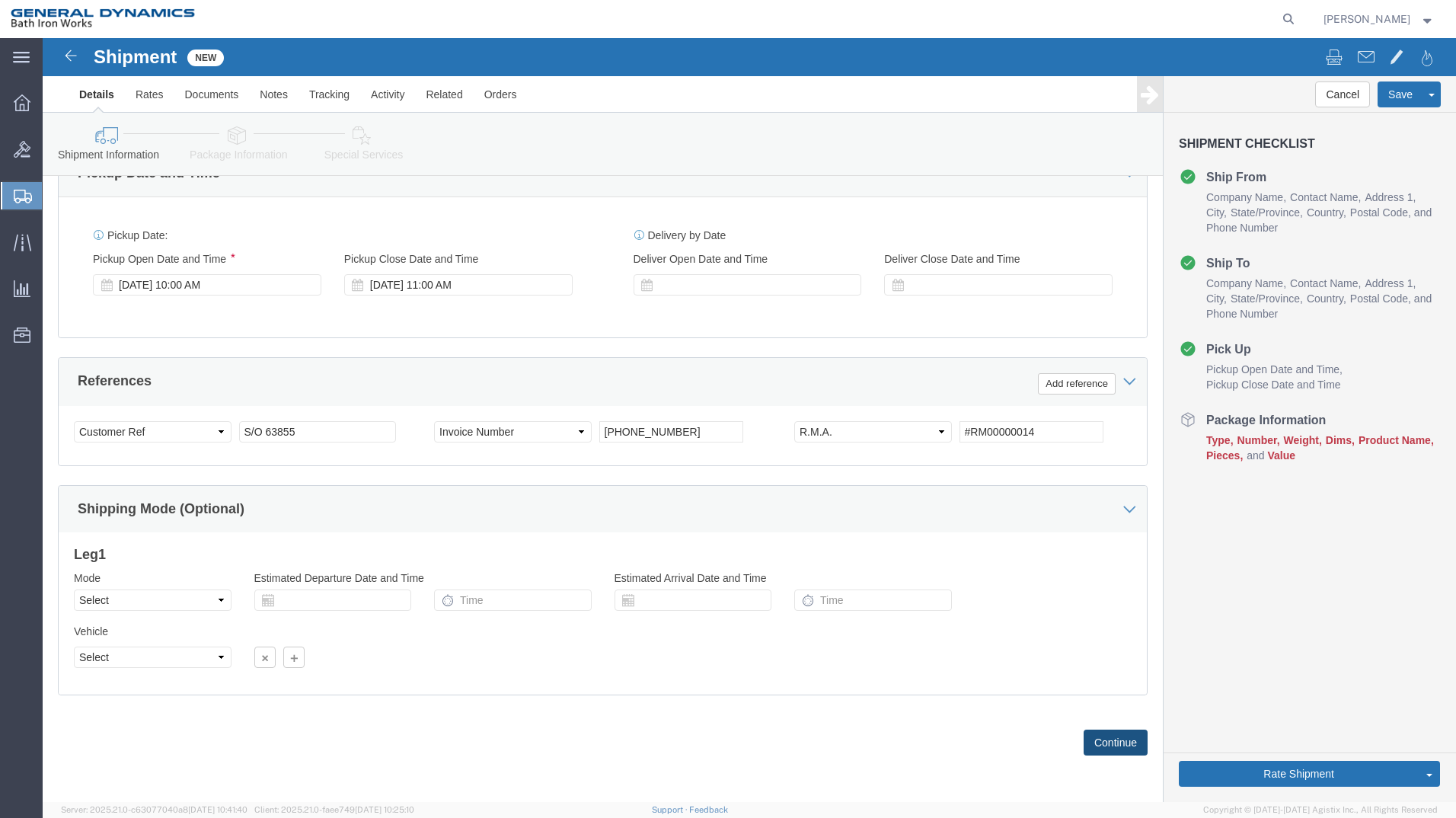
click button "Continue"
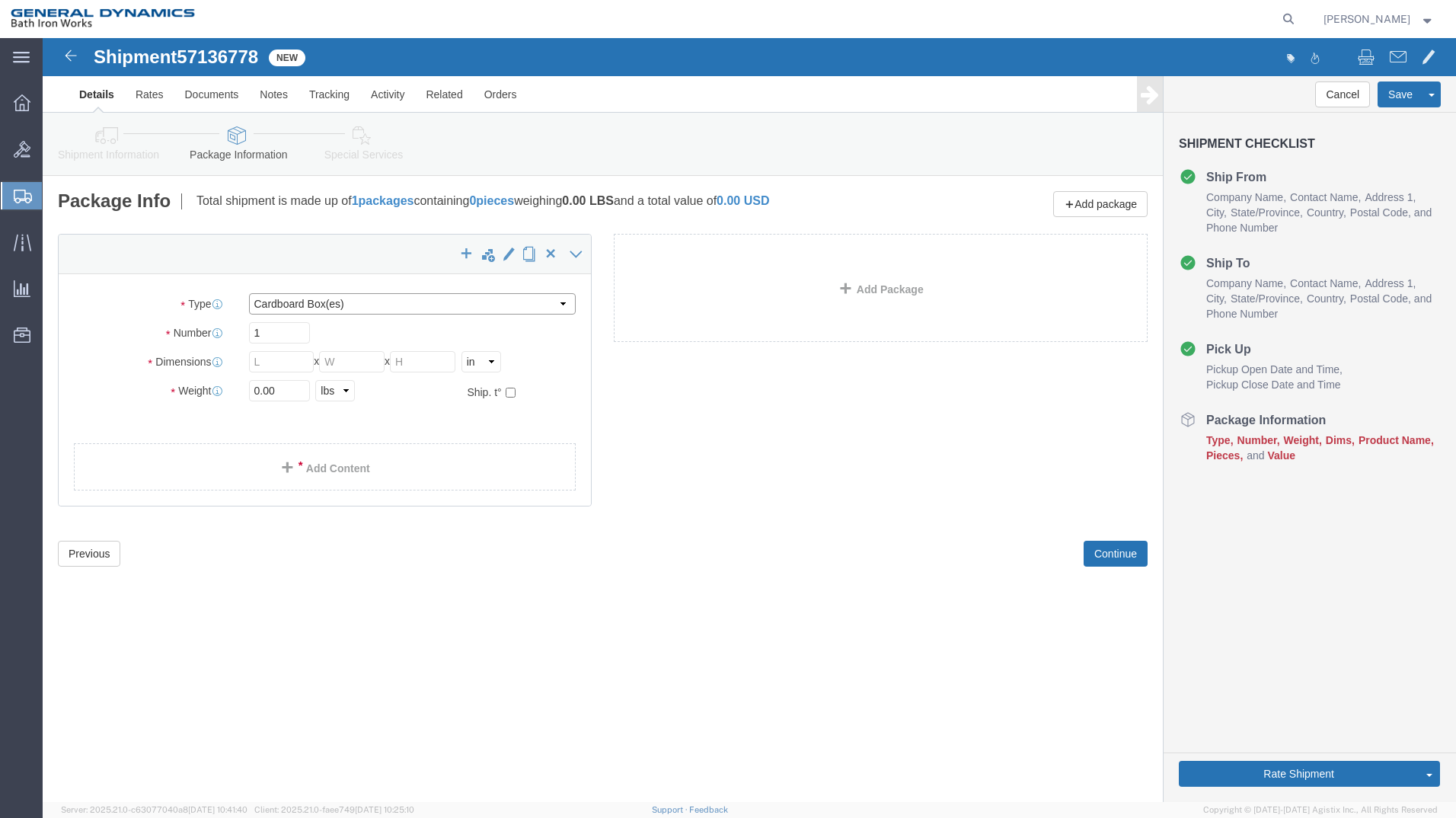
click select "Select Bale(s) Basket(s) Bolt(s) Bottle(s) Buckets Bulk Bundle(s) Can(s) Cardbo…"
select select "PONS"
click select "Select Bale(s) Basket(s) Bolt(s) Bottle(s) Buckets Bulk Bundle(s) Can(s) Cardbo…"
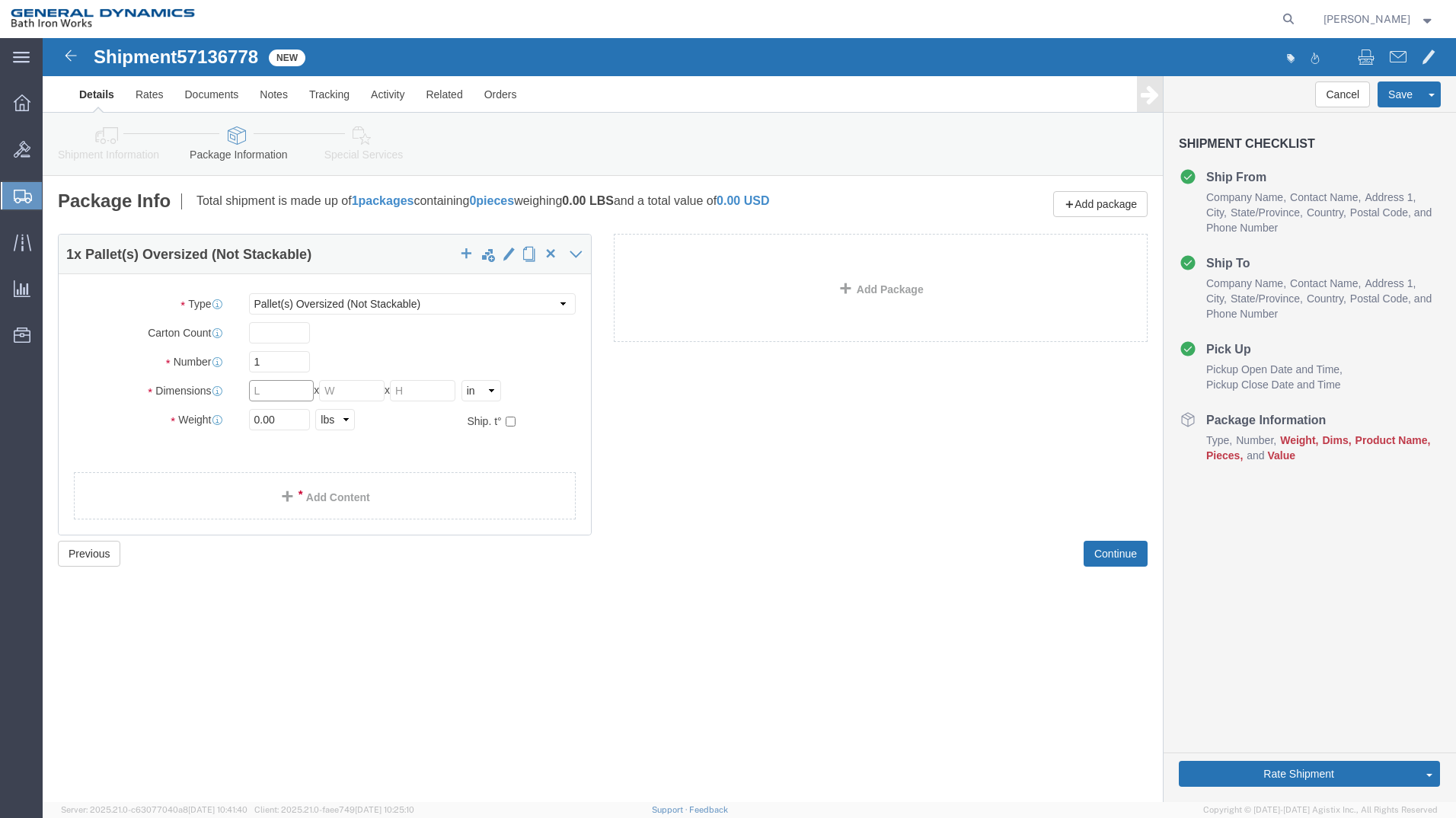
click input "text"
type input "70"
type input "48"
type input "13"
type input "92"
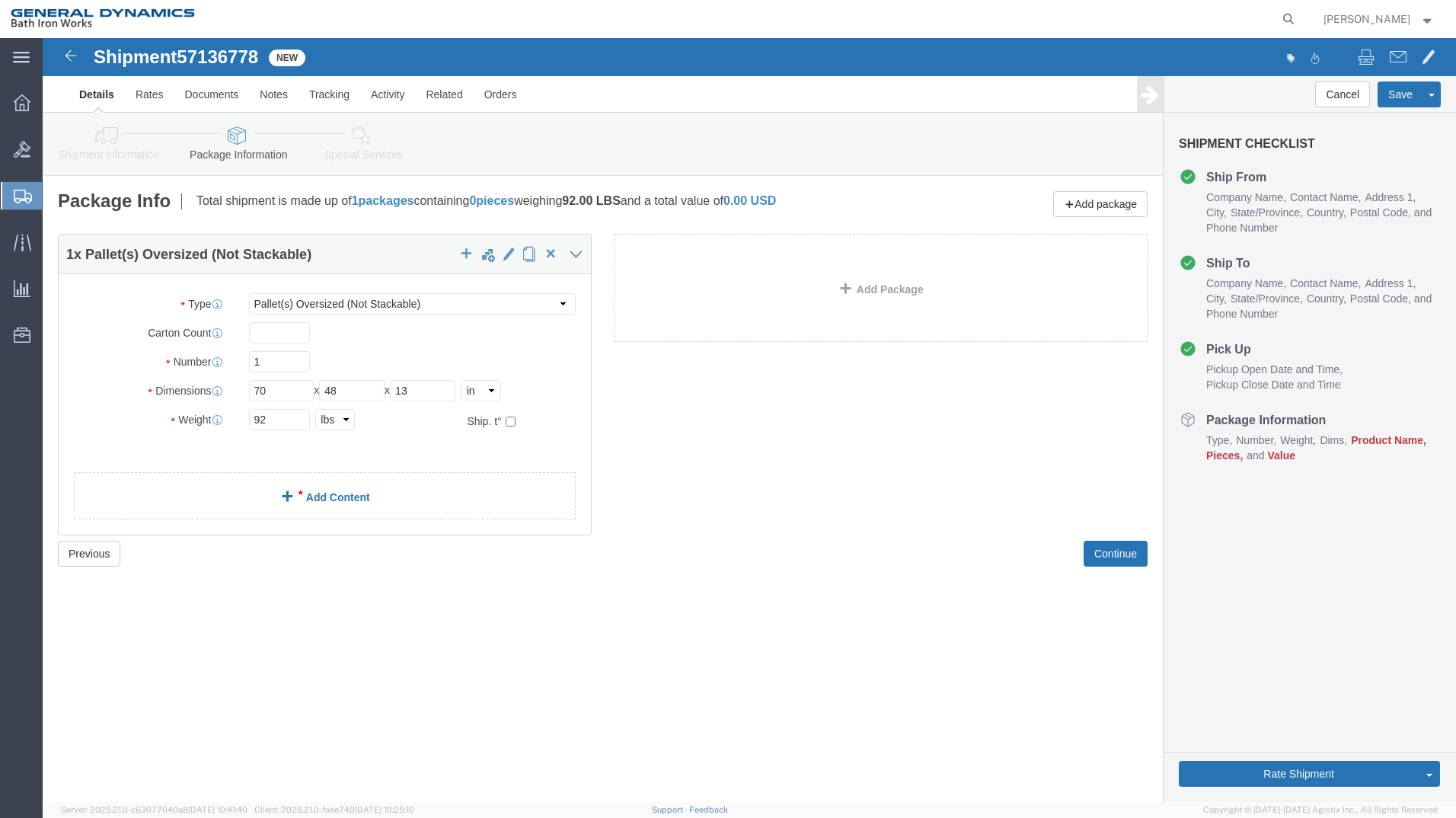
click link "Add Content"
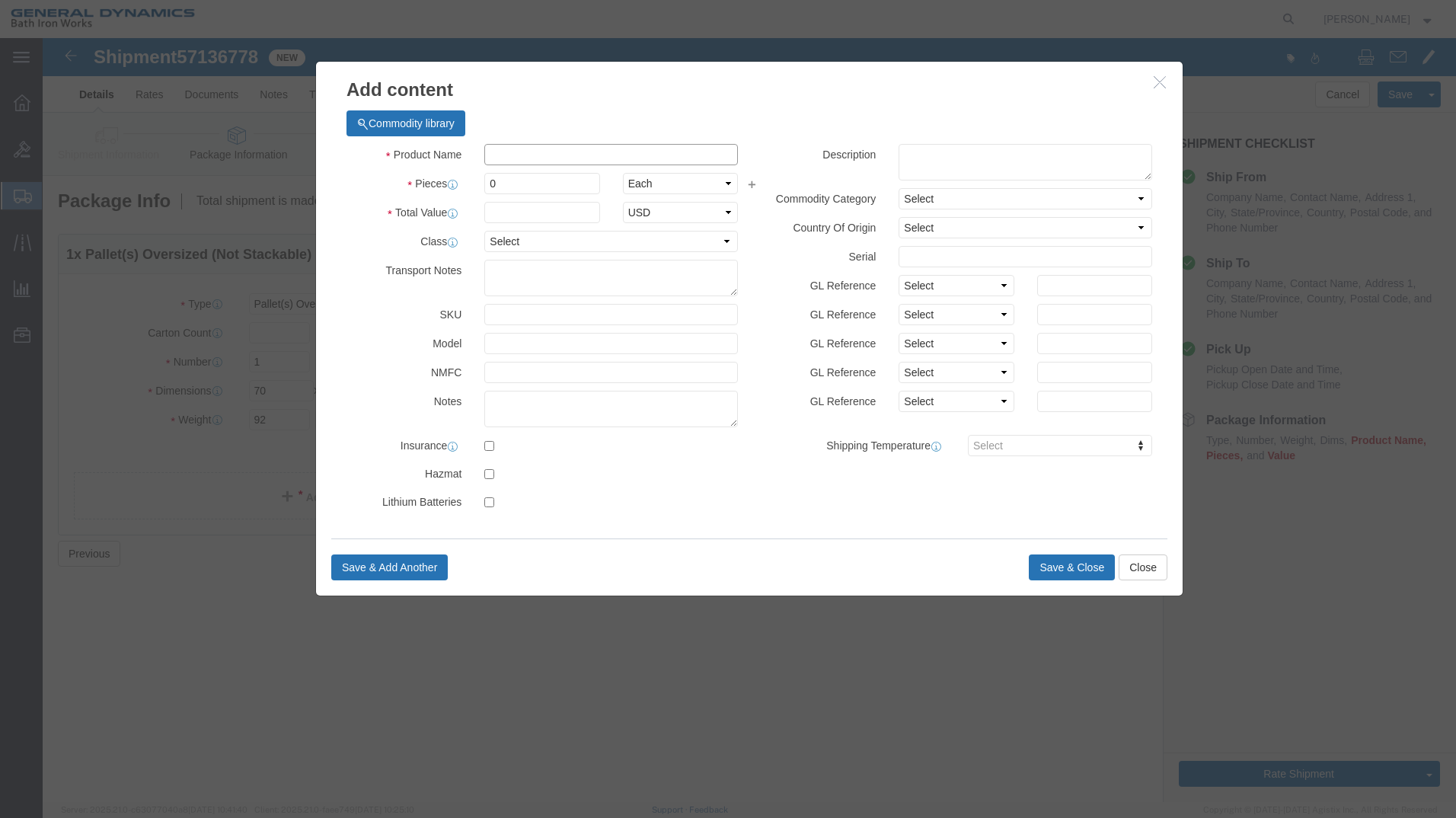
click input "text"
type input "DOOR FRAME"
type input "1"
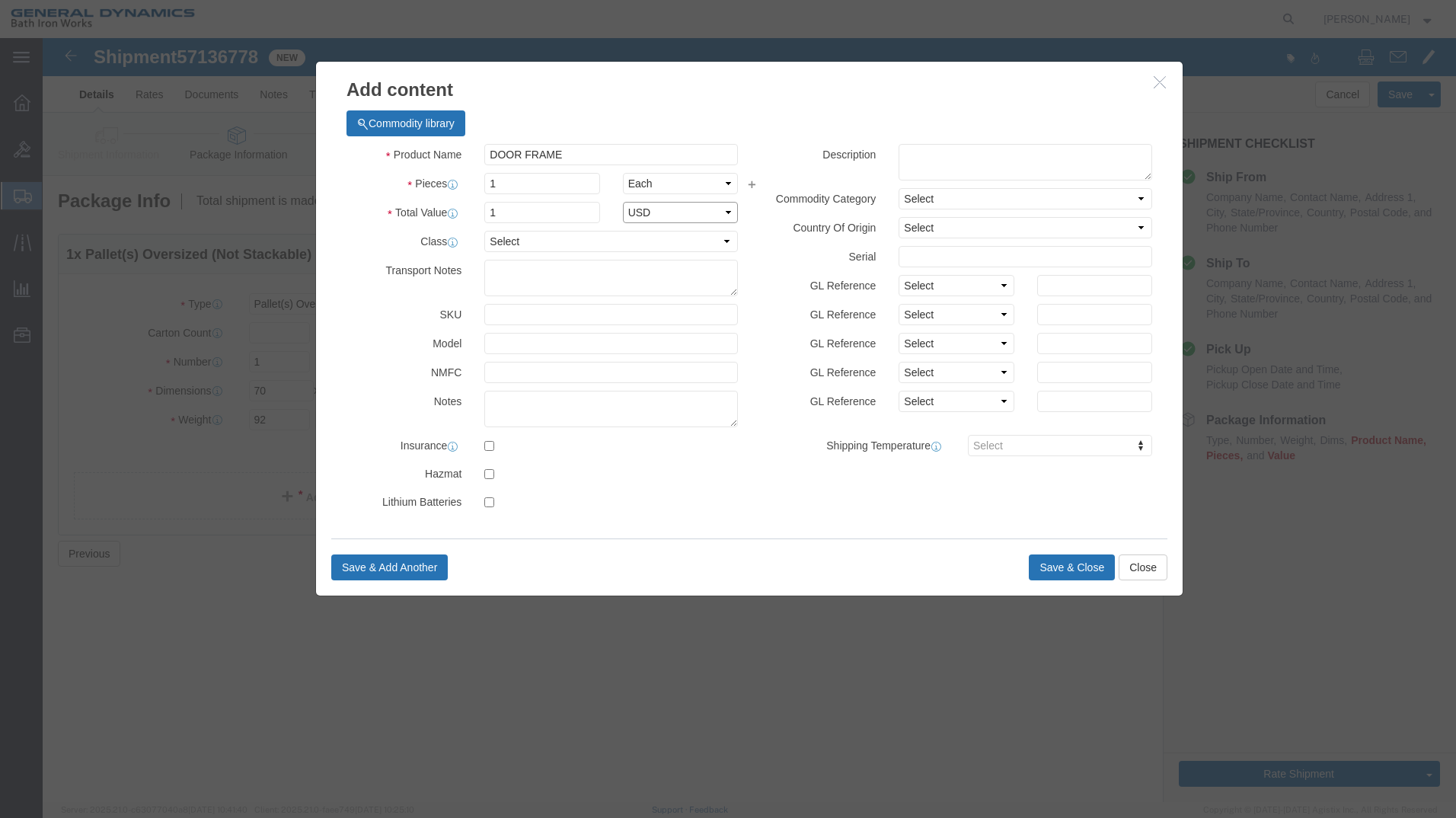
select select "USD"
select select "55"
click button "Save & Close"
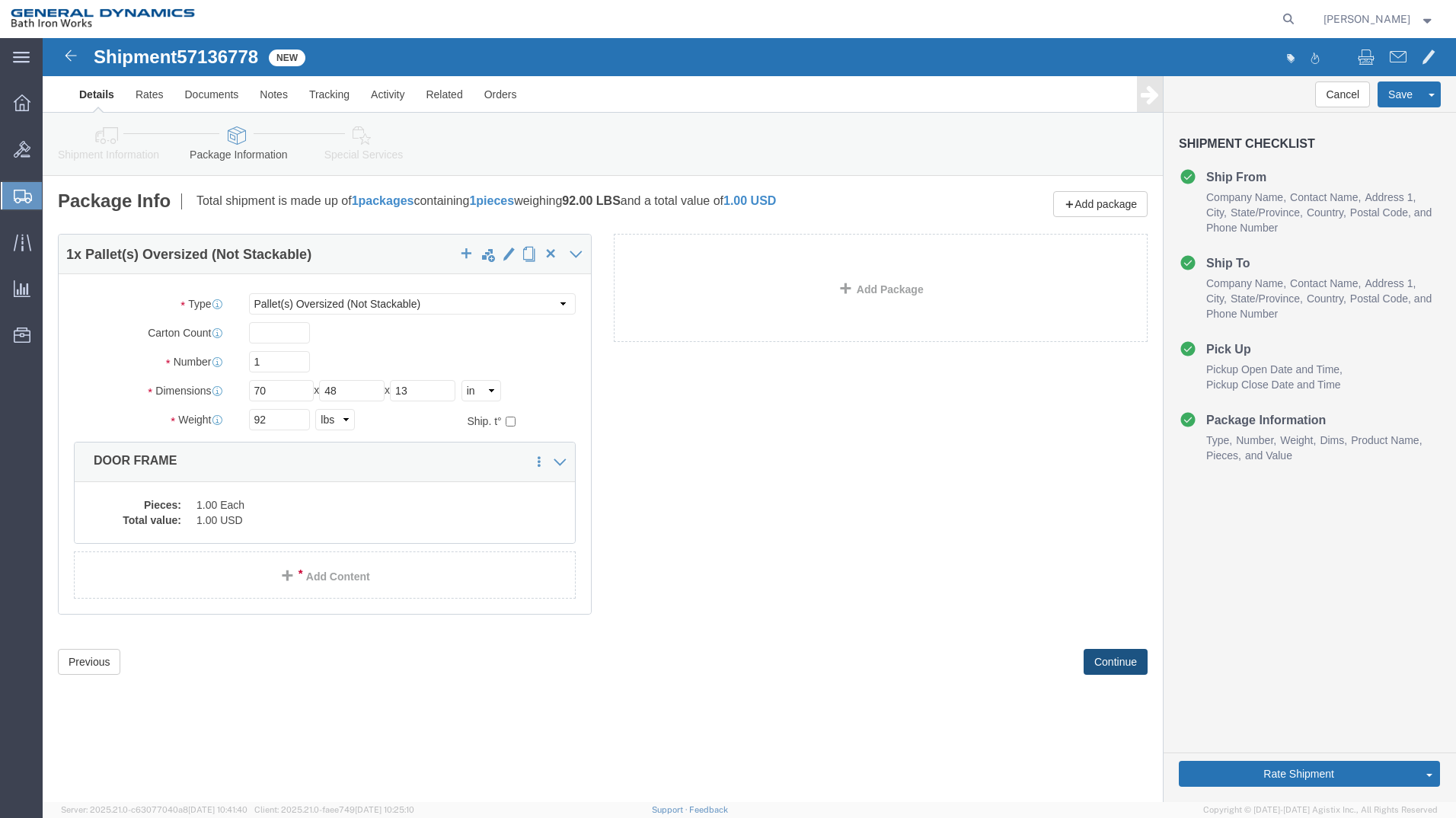
click button "Continue"
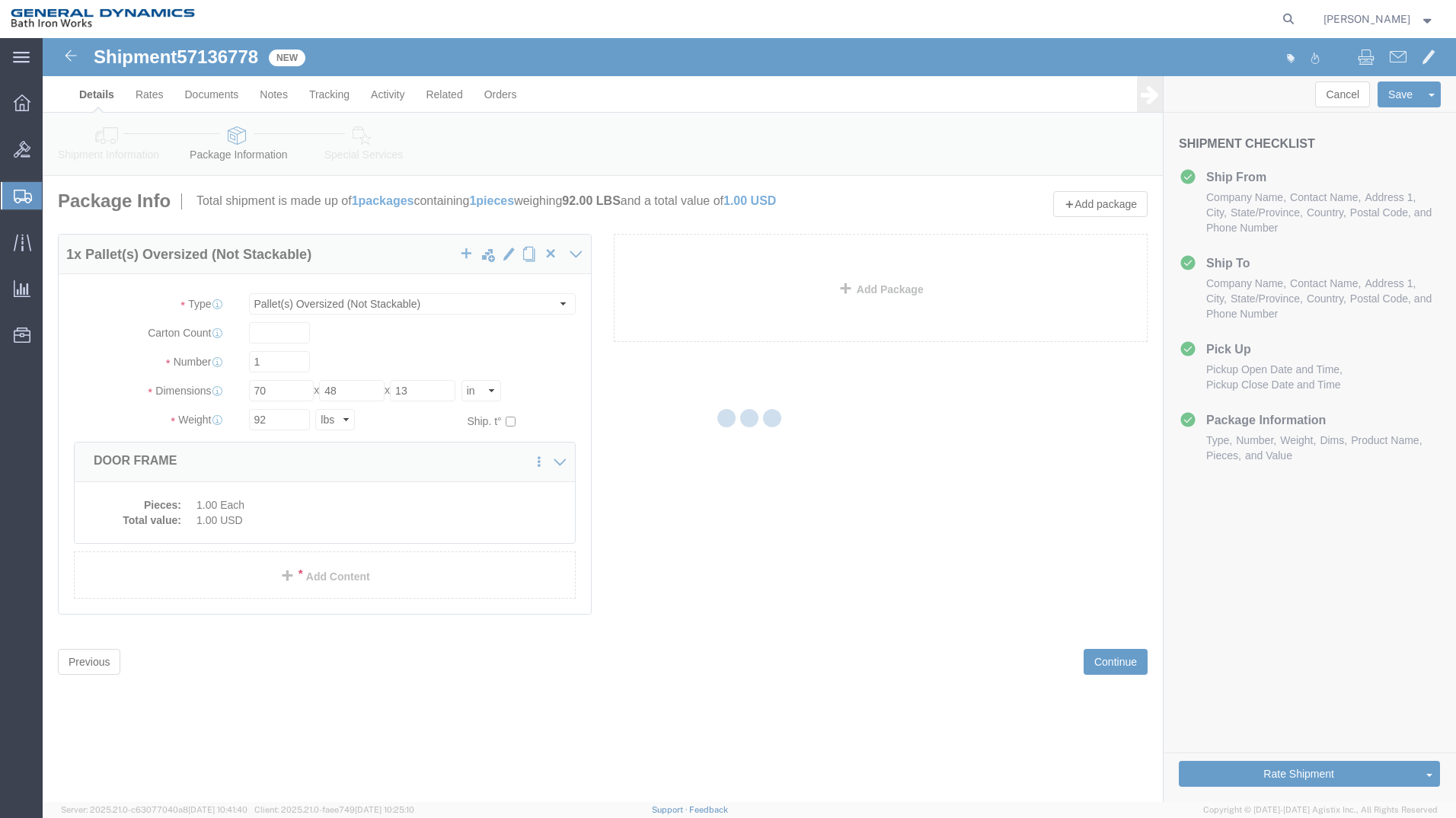
select select
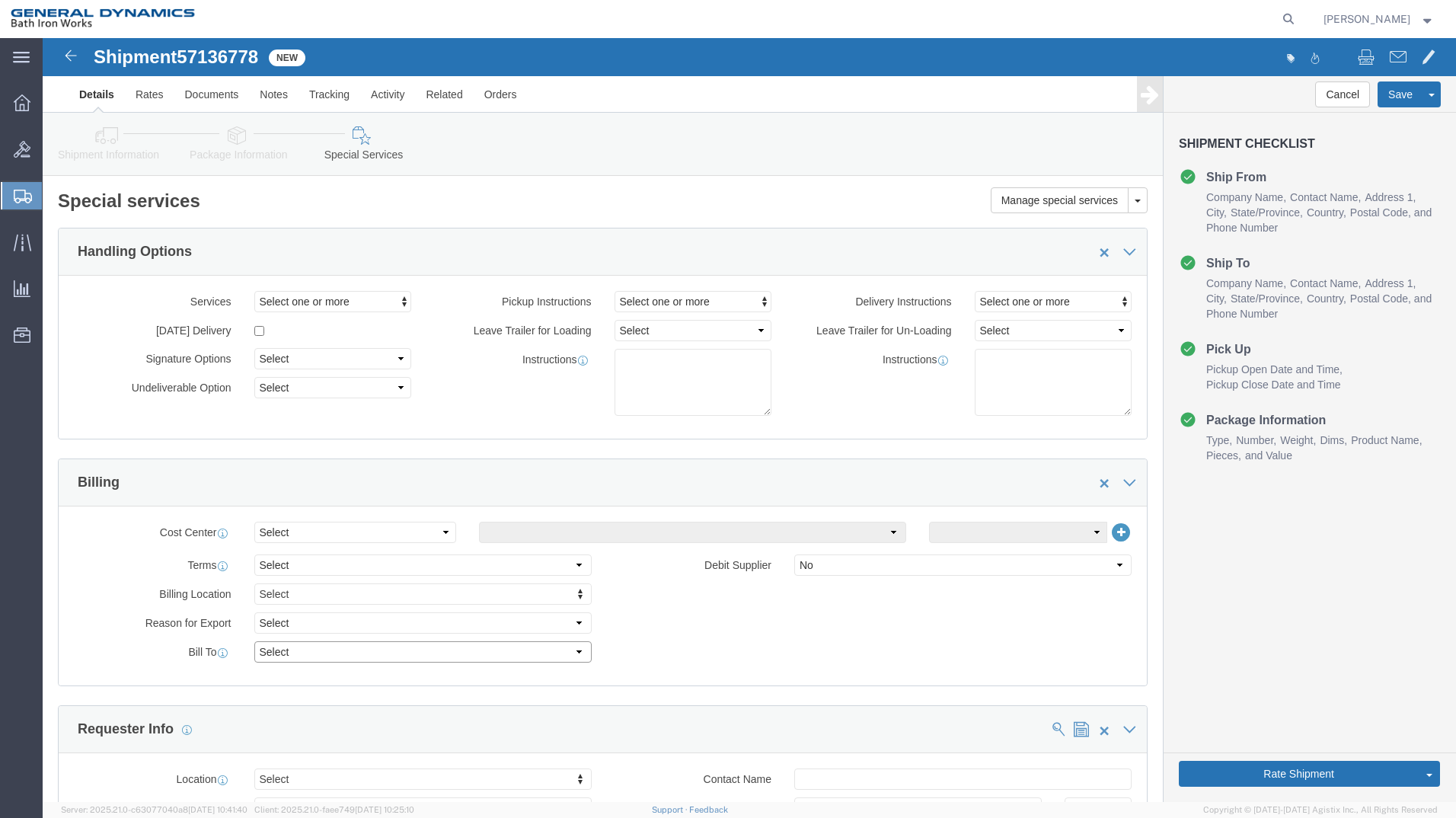
drag, startPoint x: 533, startPoint y: 609, endPoint x: 508, endPoint y: 618, distance: 26.6
click select "Select Recipient Account Sender/Shipper Third Party Account"
select select "SHIP"
click select "Select Recipient Account Sender/Shipper Third Party Account"
click button "Rate Shipment"
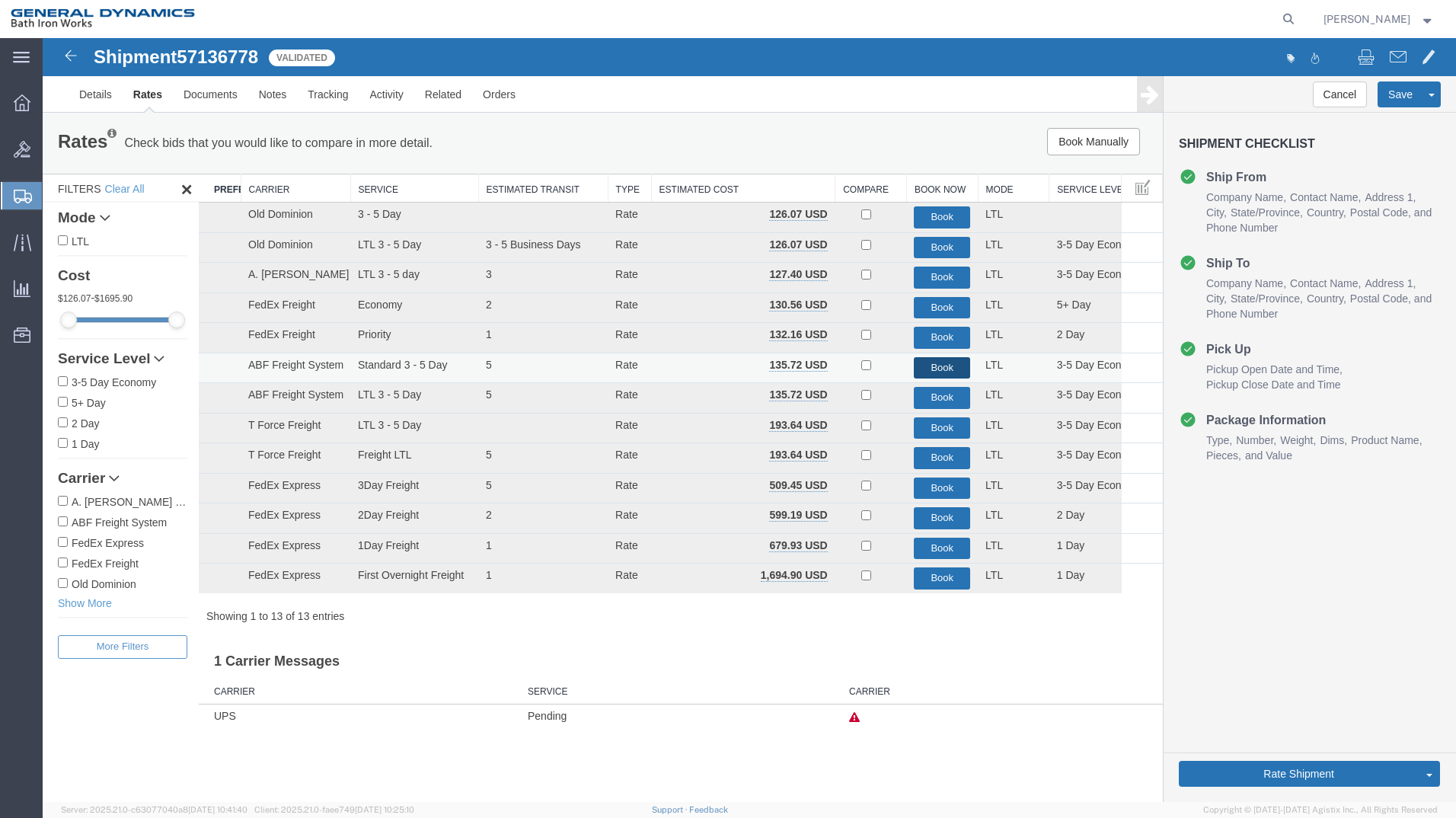
click at [951, 367] on button "Book" at bounding box center [941, 368] width 57 height 22
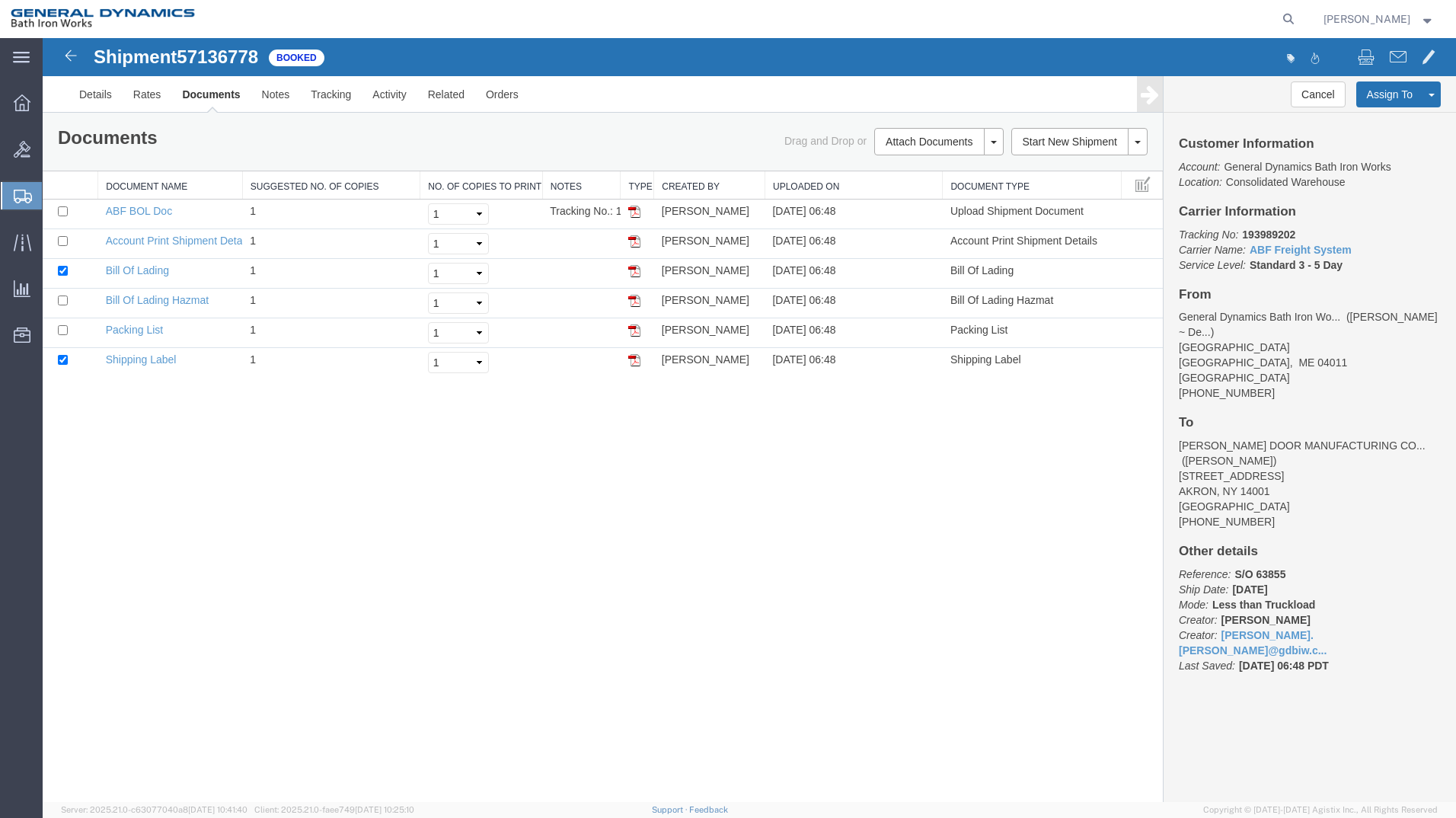
click at [43, 38] on link "Print Documents" at bounding box center [43, 38] width 0 height 0
